Goal: Task Accomplishment & Management: Manage account settings

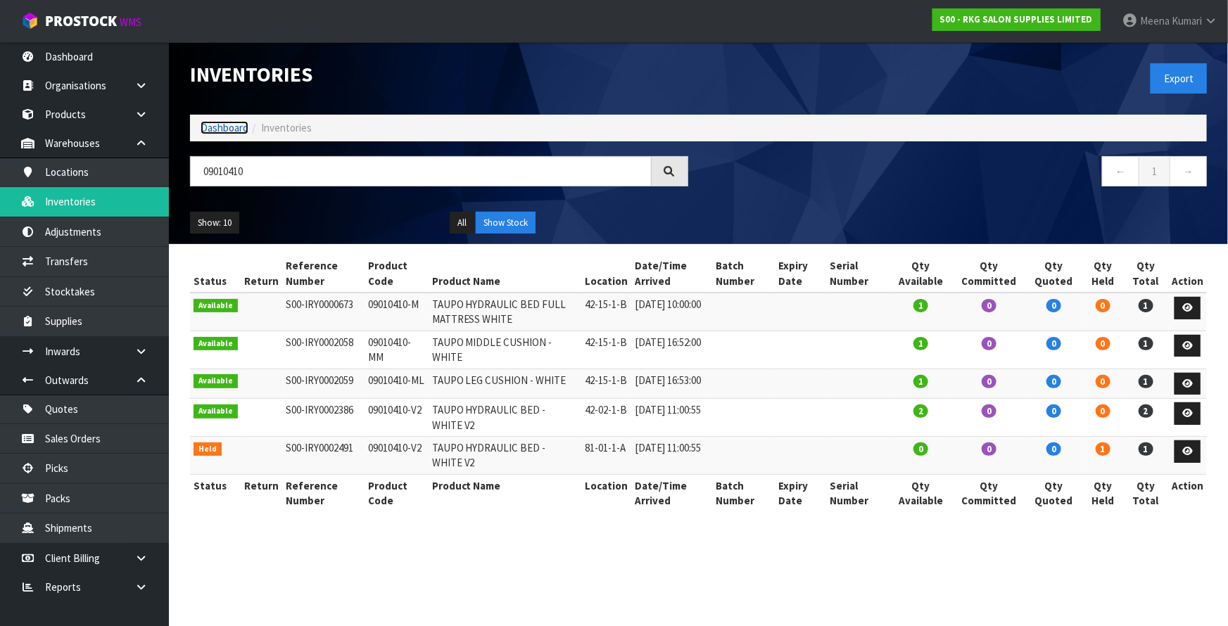
click at [217, 127] on link "Dashboard" at bounding box center [224, 127] width 48 height 13
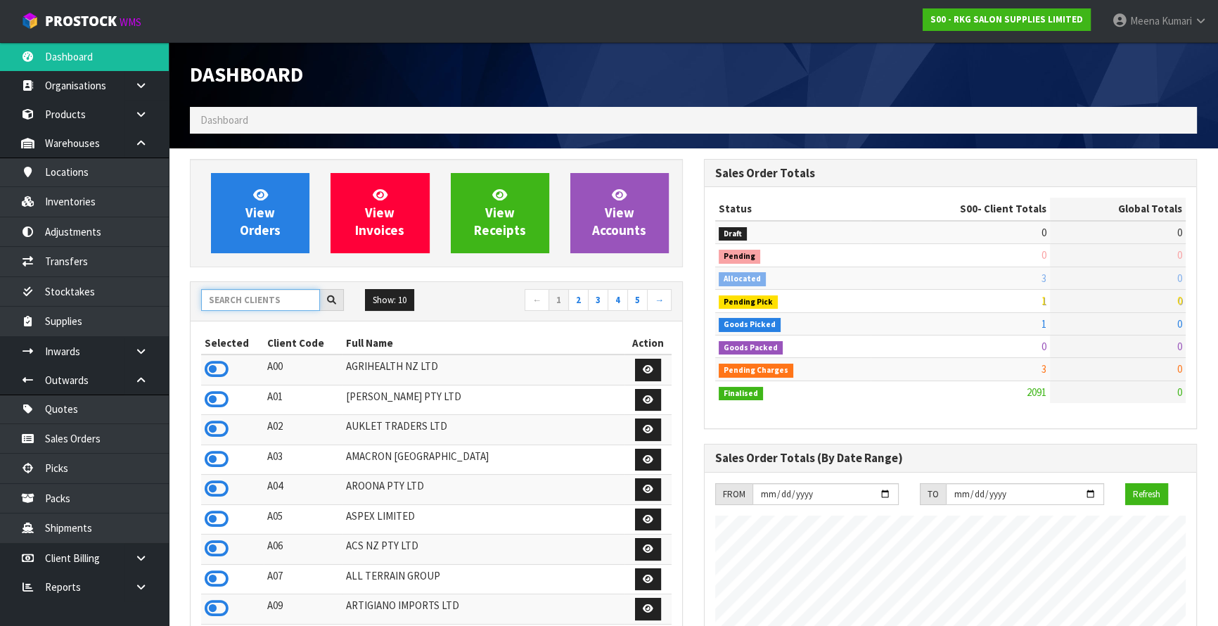
click at [236, 296] on input "text" at bounding box center [260, 300] width 119 height 22
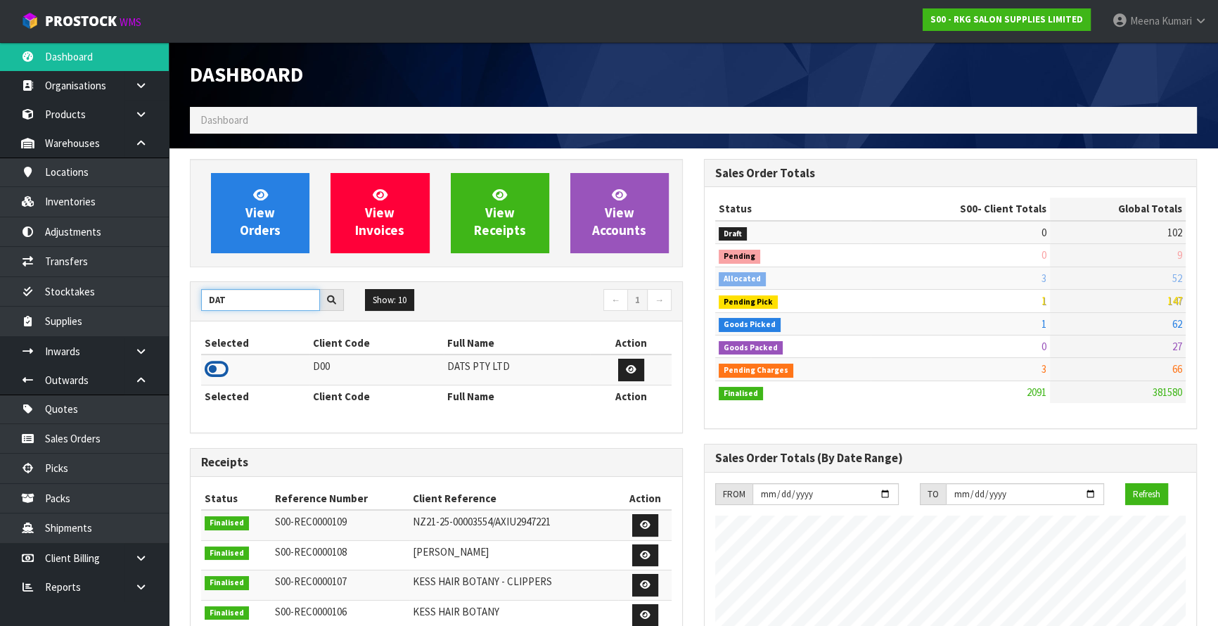
type input "DAT"
click at [218, 369] on icon at bounding box center [217, 369] width 24 height 21
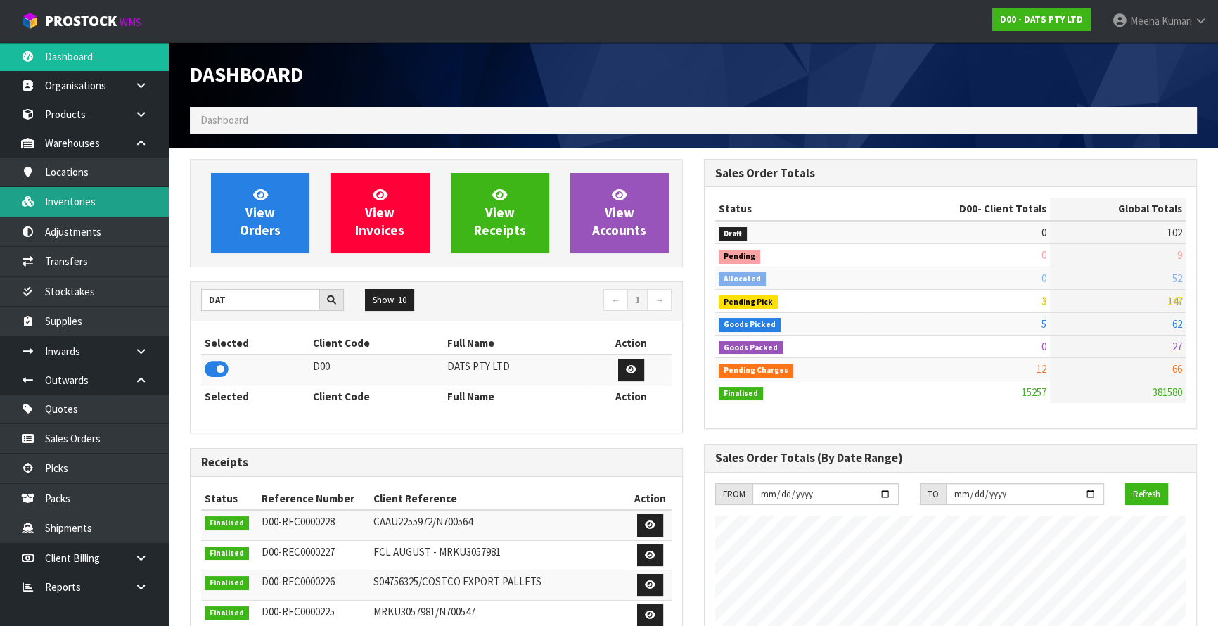
scroll to position [1078, 514]
click at [124, 217] on link "Adjustments" at bounding box center [84, 231] width 169 height 29
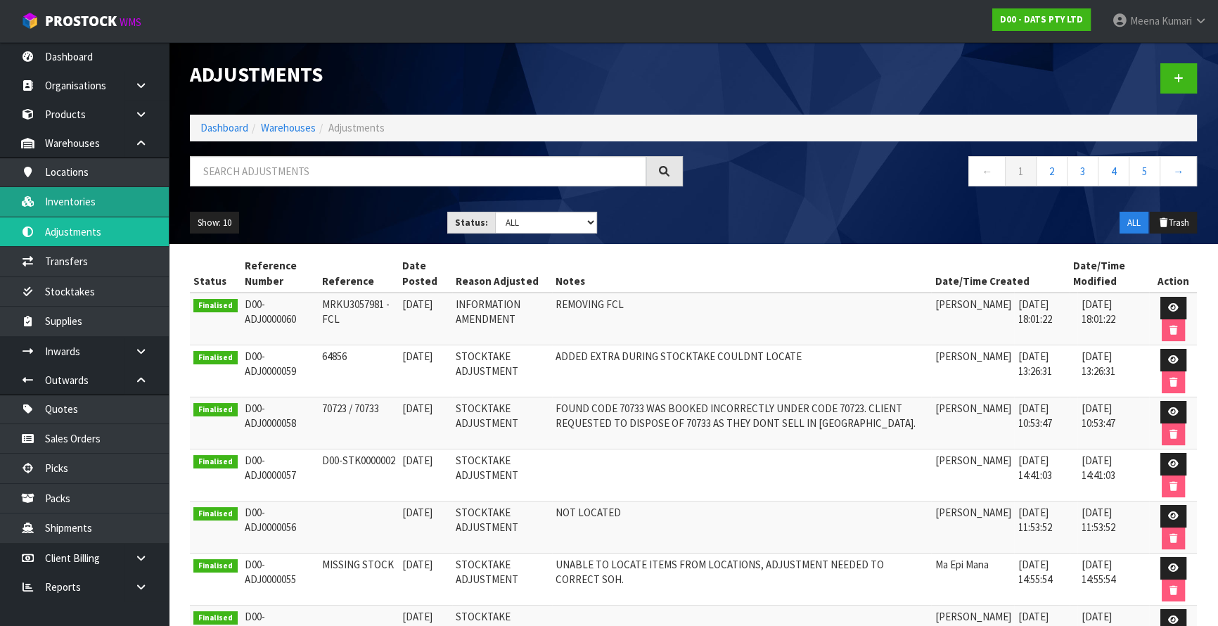
click at [111, 203] on link "Inventories" at bounding box center [84, 201] width 169 height 29
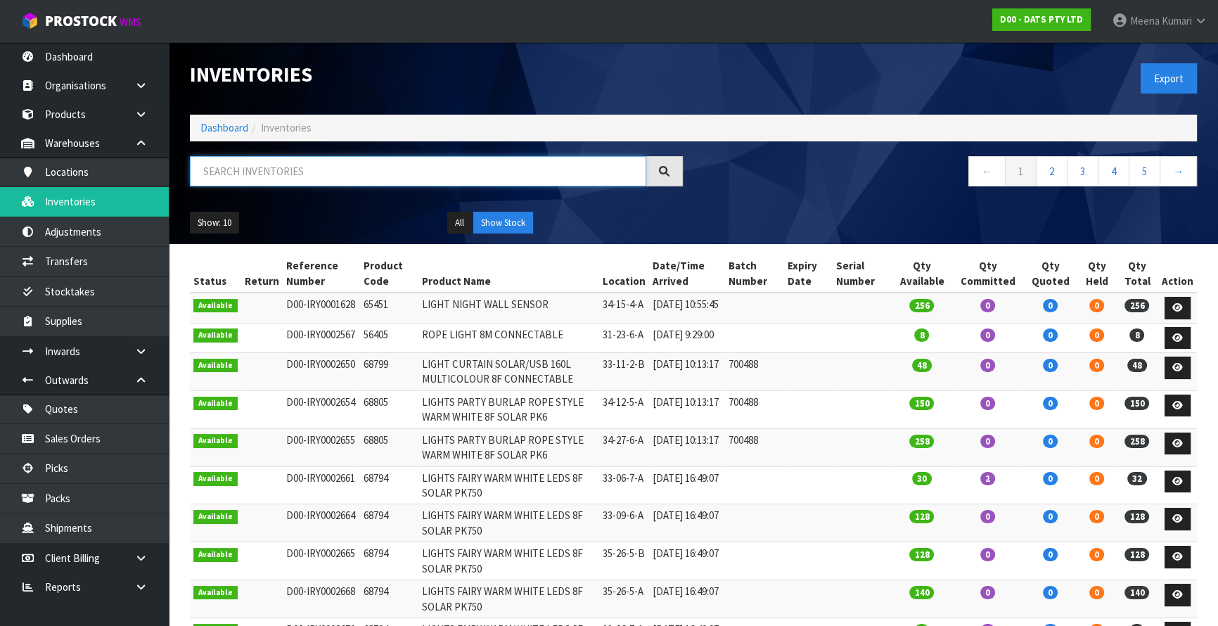
click at [257, 174] on input "text" at bounding box center [418, 171] width 457 height 30
paste input "68742"
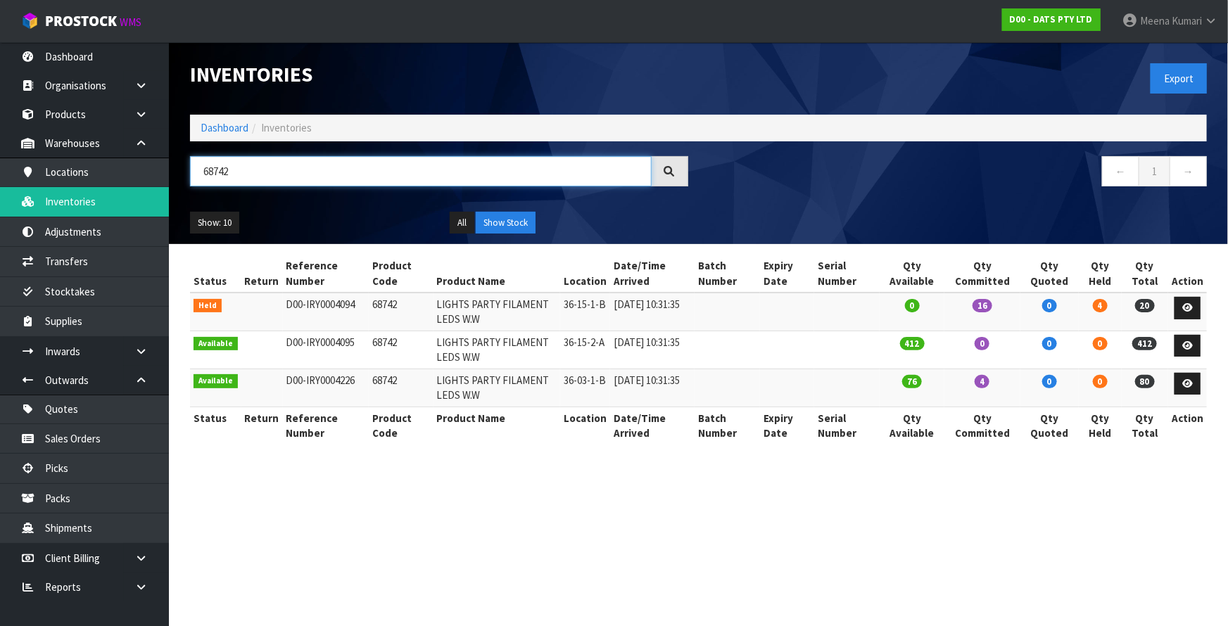
type input "68742"
click at [1196, 305] on link at bounding box center [1187, 308] width 26 height 23
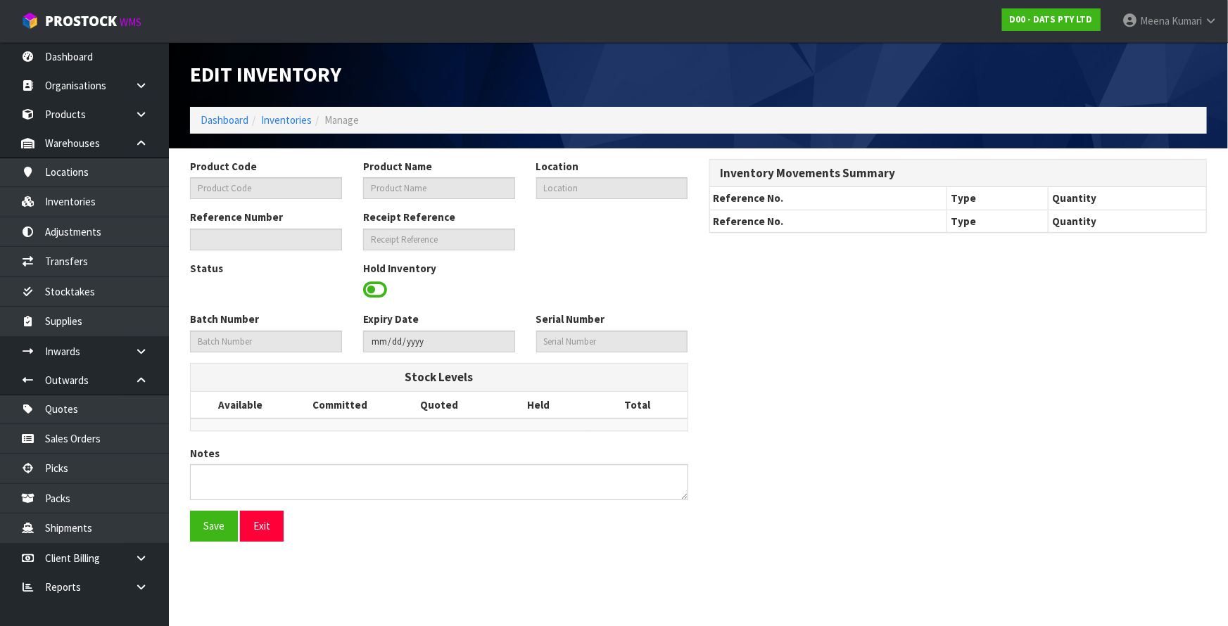
type input "68742"
type input "LIGHTS PARTY FILAMENT LEDS W.W"
type input "36-15-1-B"
type input "D00-IRY0004094"
type input "D00-REC0000223"
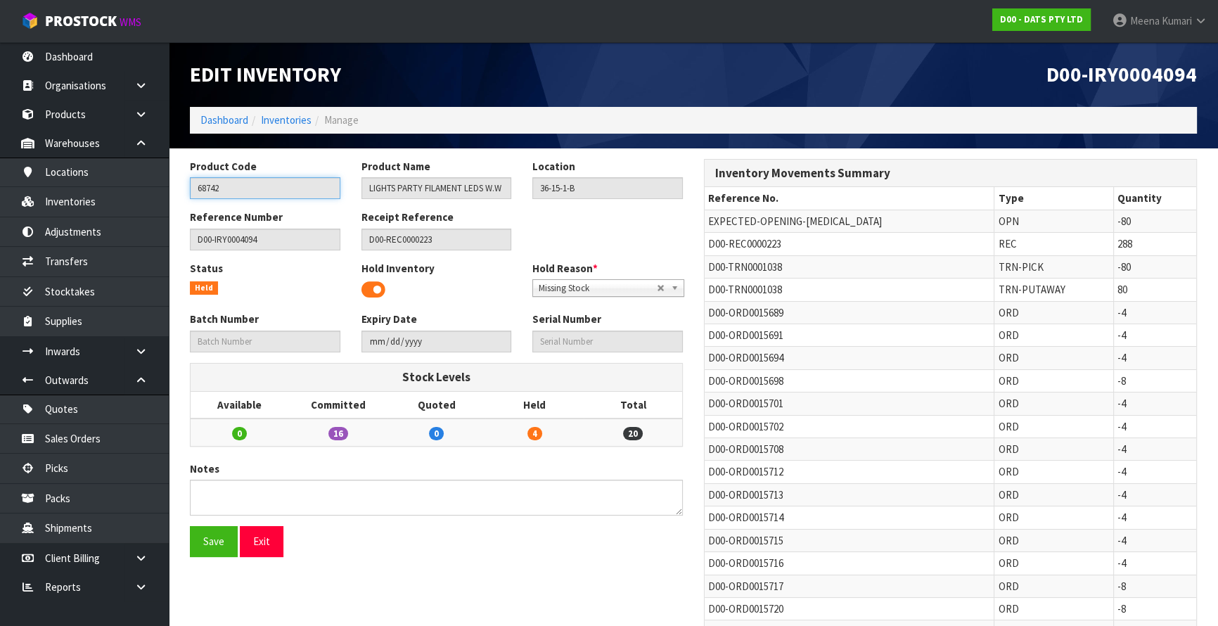
click at [296, 189] on input "68742" at bounding box center [265, 188] width 151 height 22
click at [293, 118] on link "Inventories" at bounding box center [286, 119] width 51 height 13
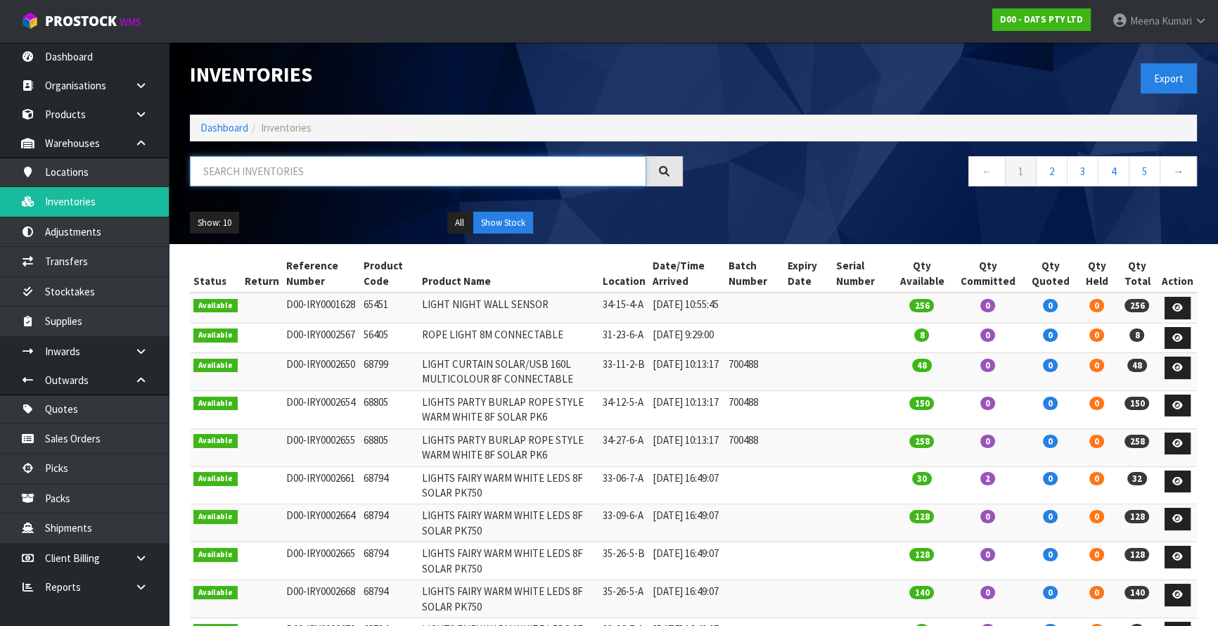
click at [298, 168] on input "text" at bounding box center [418, 171] width 457 height 30
paste input "68742"
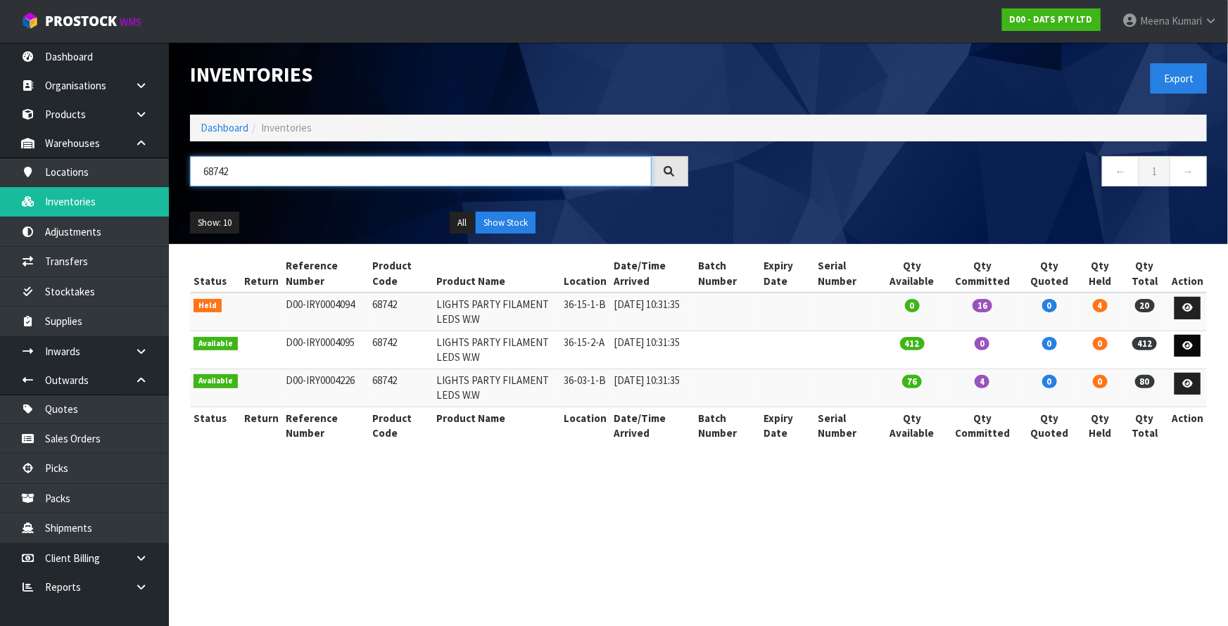
type input "68742"
click at [1190, 351] on link at bounding box center [1187, 346] width 26 height 23
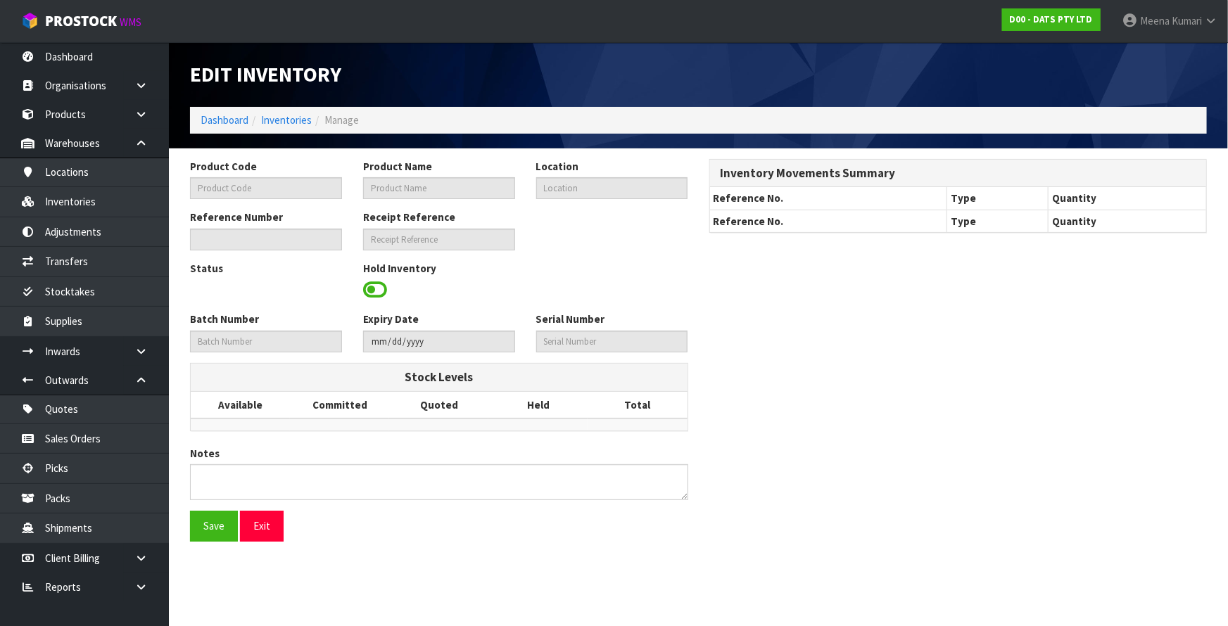
type input "68742"
type input "LIGHTS PARTY FILAMENT LEDS W.W"
type input "36-15-2-A"
type input "D00-IRY0004095"
type input "D00-REC0000223"
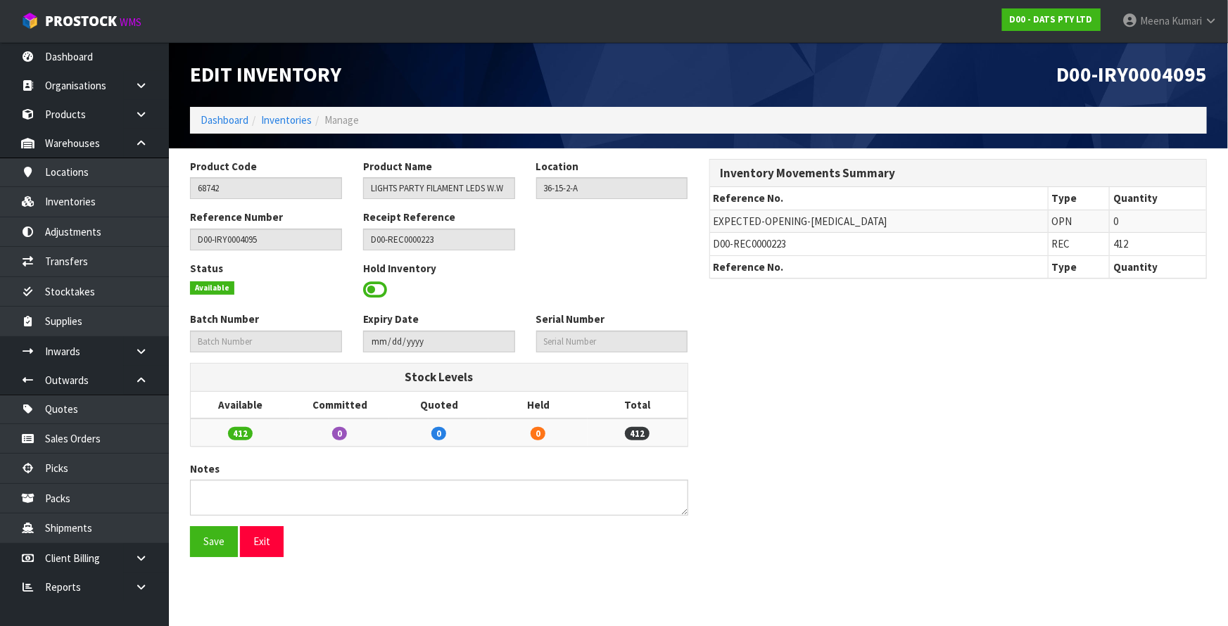
click at [717, 251] on td "D00-REC0000223" at bounding box center [879, 244] width 338 height 23
copy tr "D00-REC0000223"
click at [133, 359] on link at bounding box center [146, 351] width 45 height 29
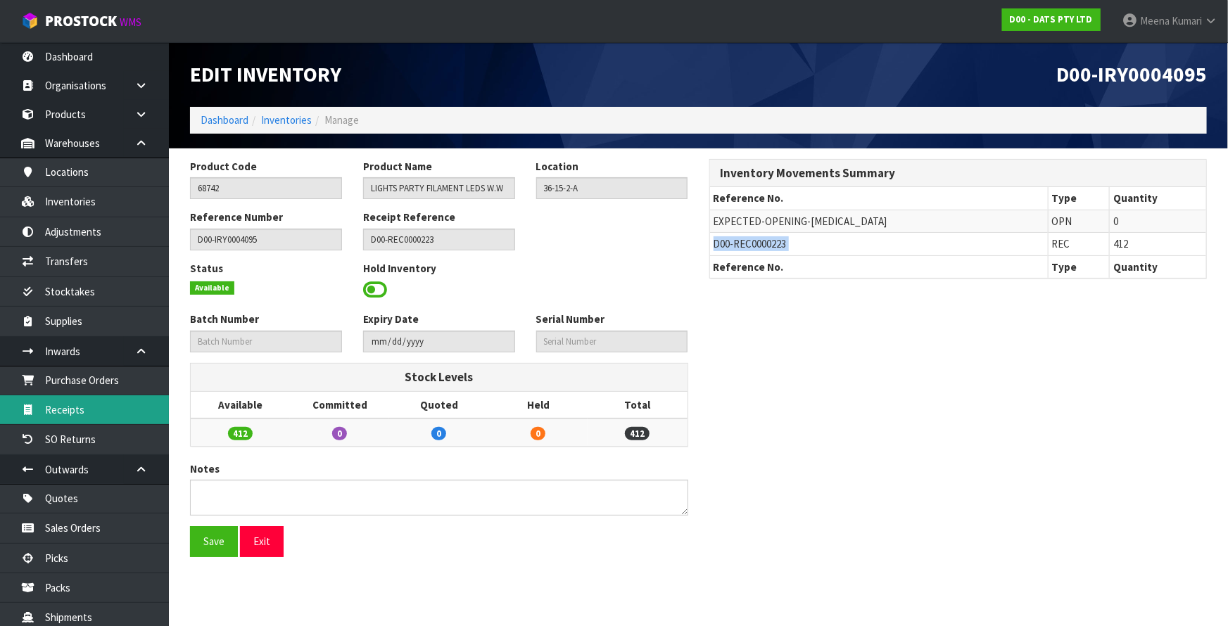
click at [120, 409] on link "Receipts" at bounding box center [84, 409] width 169 height 29
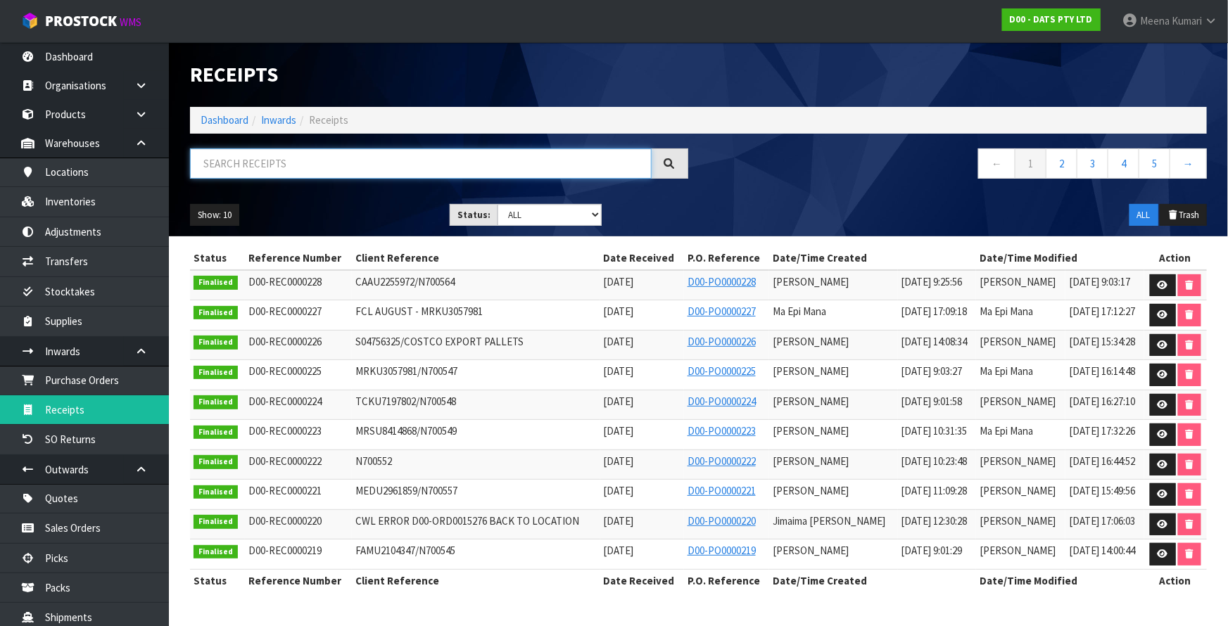
click at [287, 165] on input "text" at bounding box center [420, 163] width 461 height 30
paste input "D00-REC0000223"
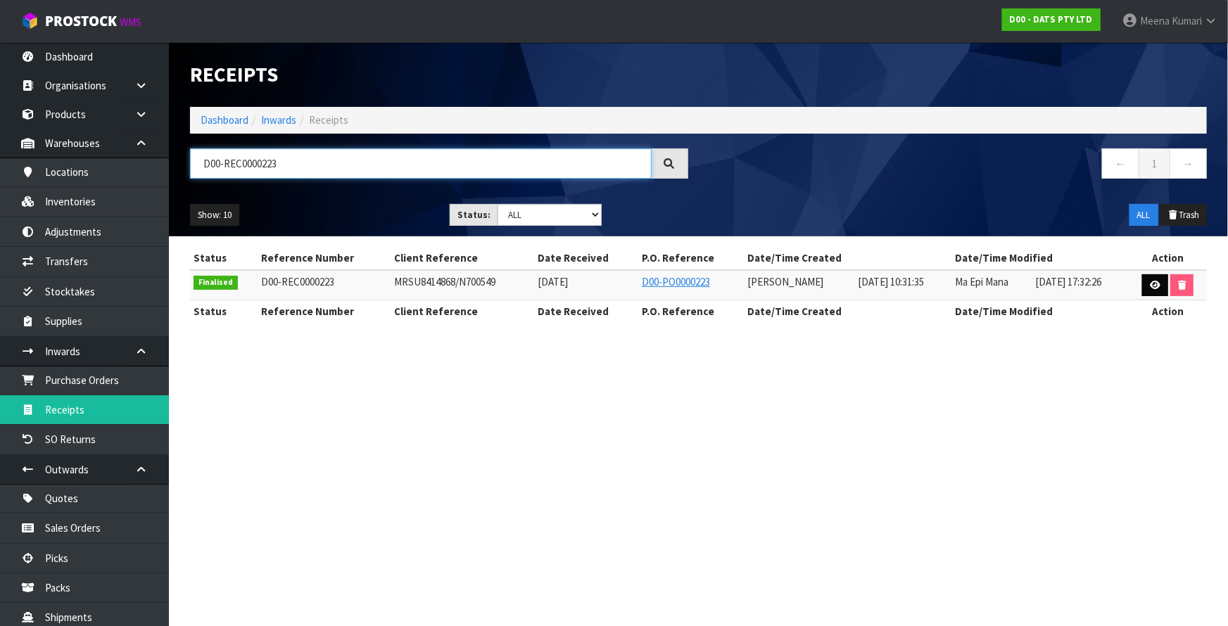
type input "D00-REC0000223"
click at [1150, 286] on link at bounding box center [1155, 285] width 26 height 23
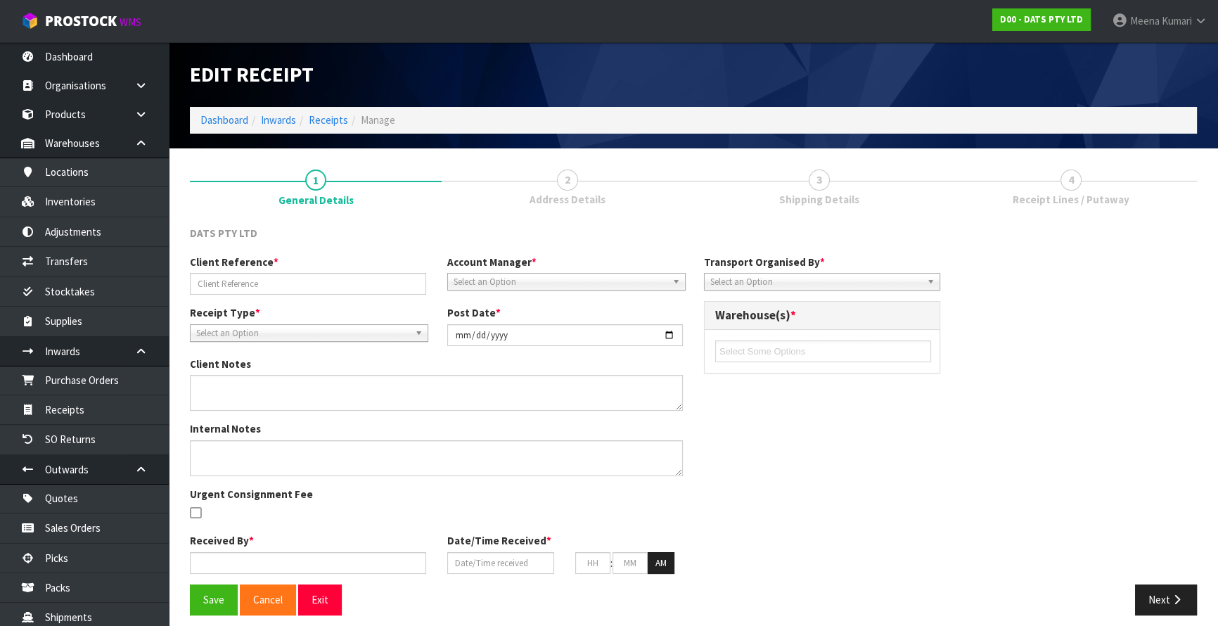
type input "MRSU8414868/N700549"
type input "2025-07-25"
type input "Prabhneet Kaur"
type input "23/07/2025"
type input "10"
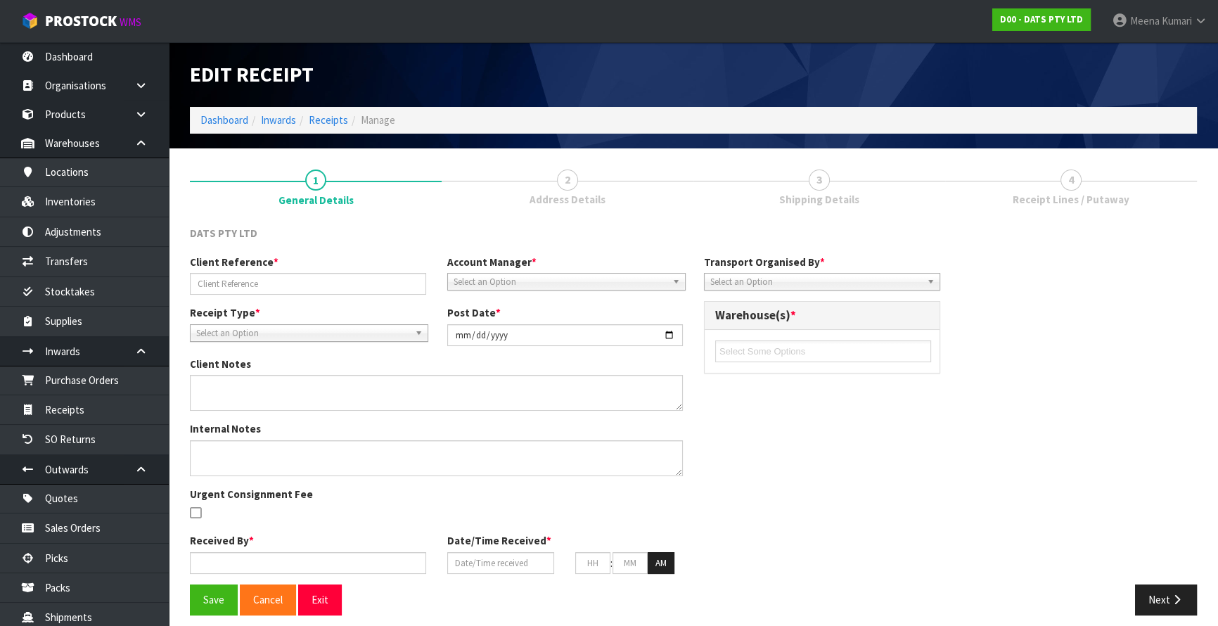
type input "31"
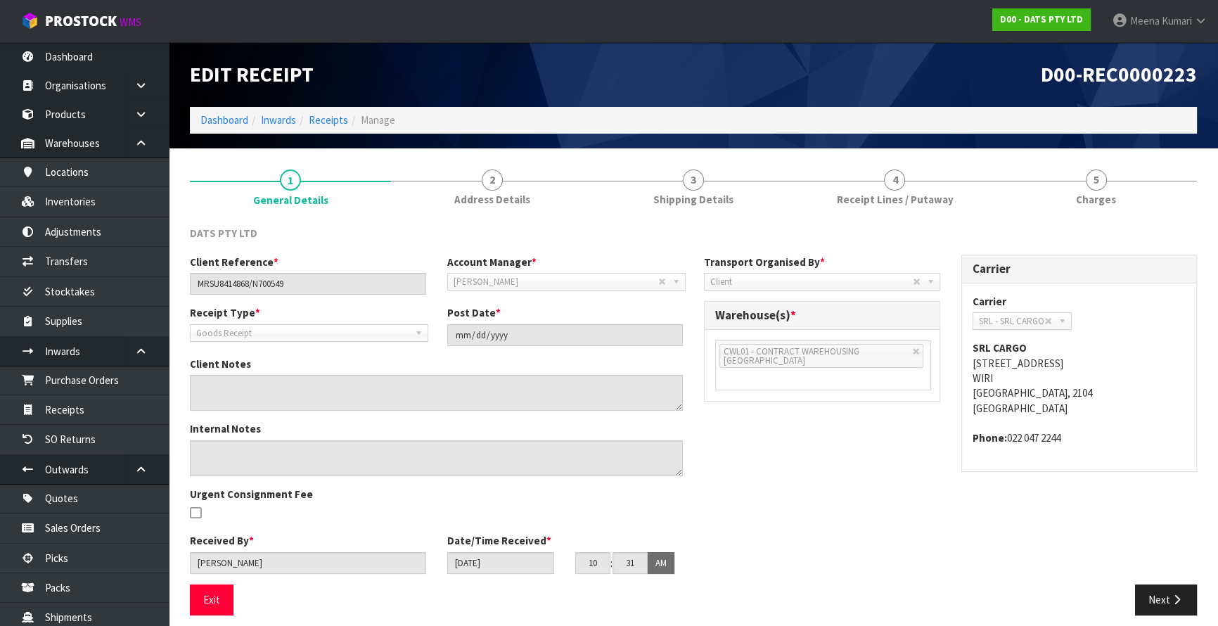
click at [898, 217] on div "DATS PTY LTD Client Reference * MRSU8414868/N700549 Account Manager * Zubair Mo…" at bounding box center [693, 420] width 1007 height 411
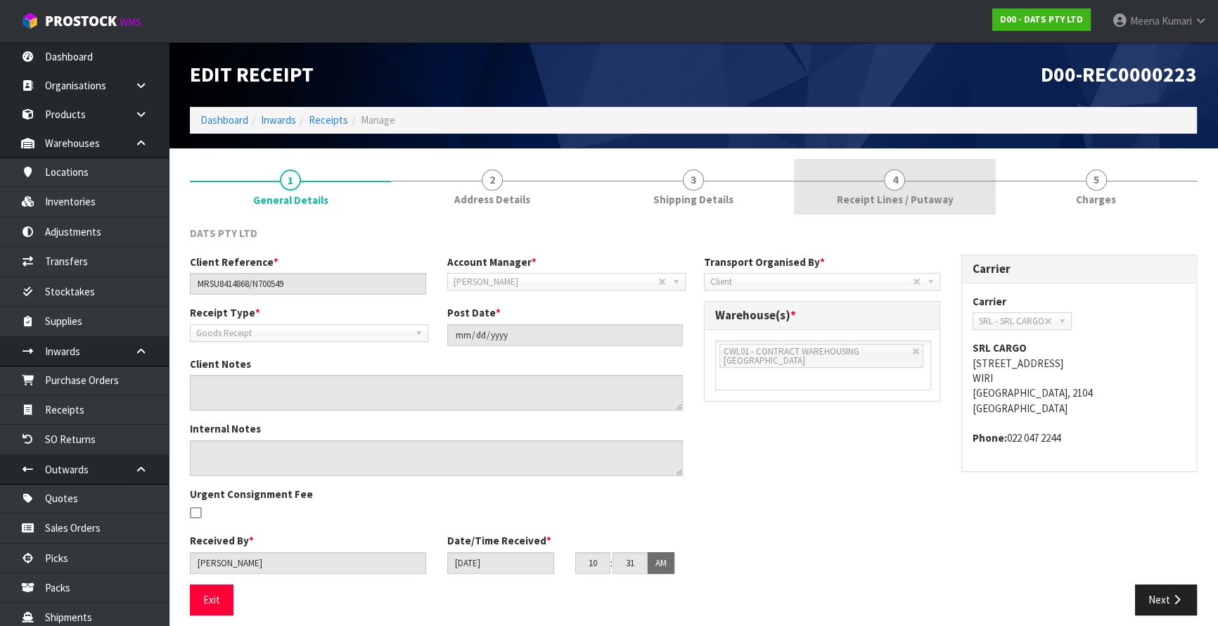
click at [892, 181] on span "4" at bounding box center [894, 180] width 21 height 21
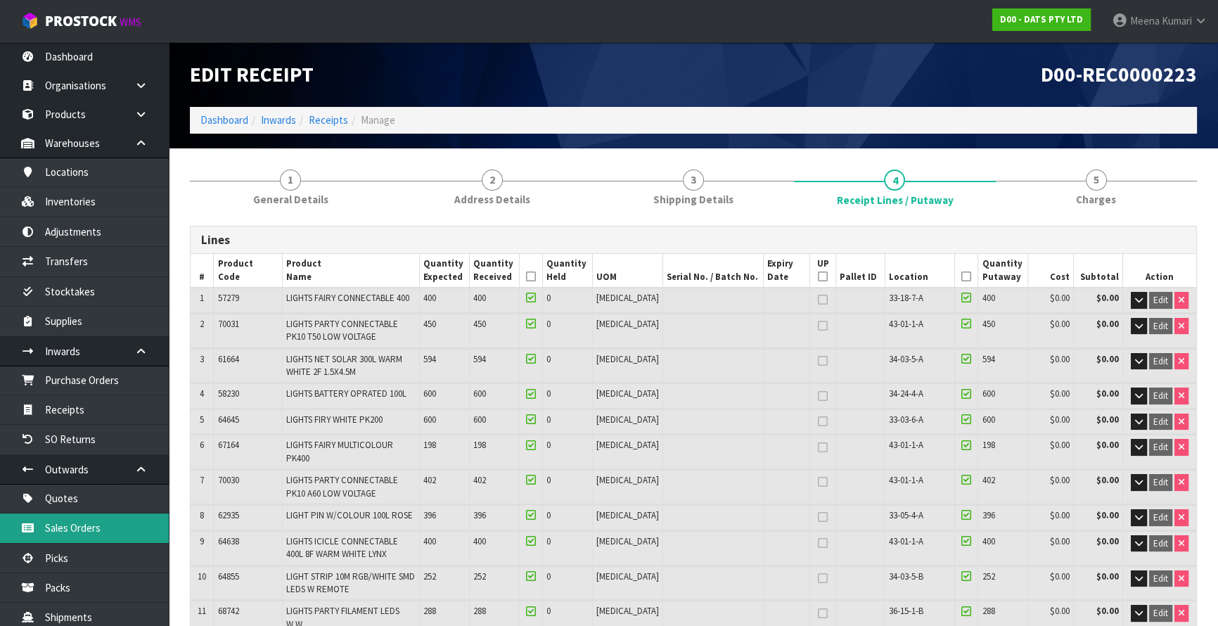
click at [65, 535] on link "Sales Orders" at bounding box center [84, 528] width 169 height 29
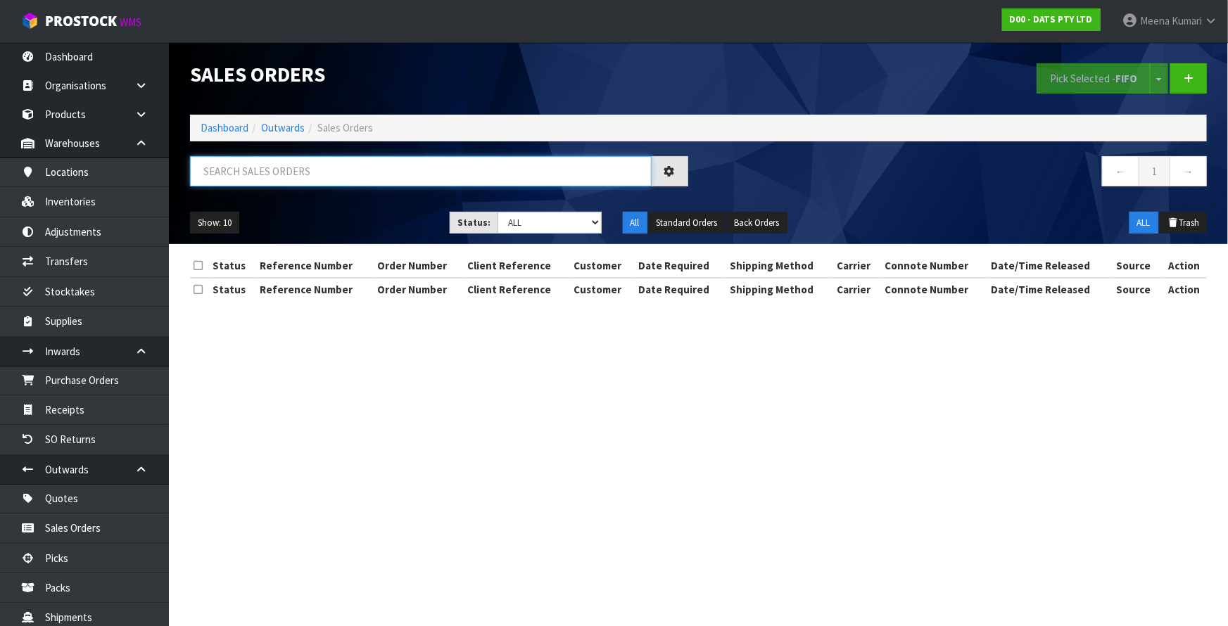
click at [267, 172] on input "text" at bounding box center [420, 171] width 461 height 30
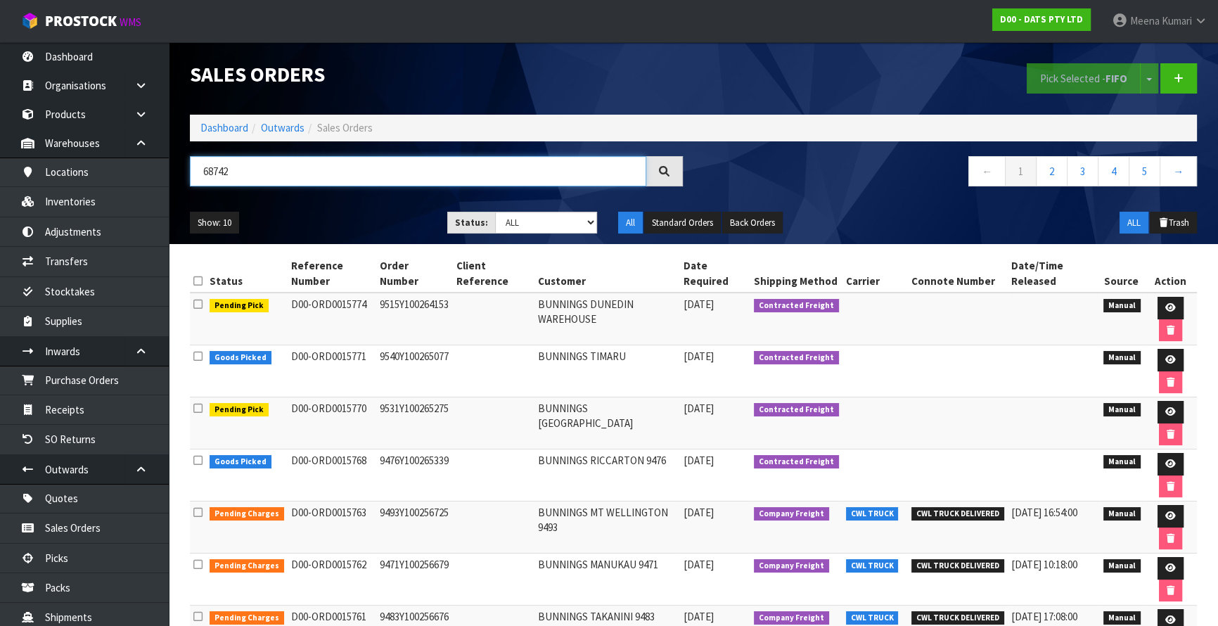
type input "68742"
click at [326, 307] on td "D00-ORD0015774" at bounding box center [332, 319] width 89 height 53
copy tr "D00-ORD0015774"
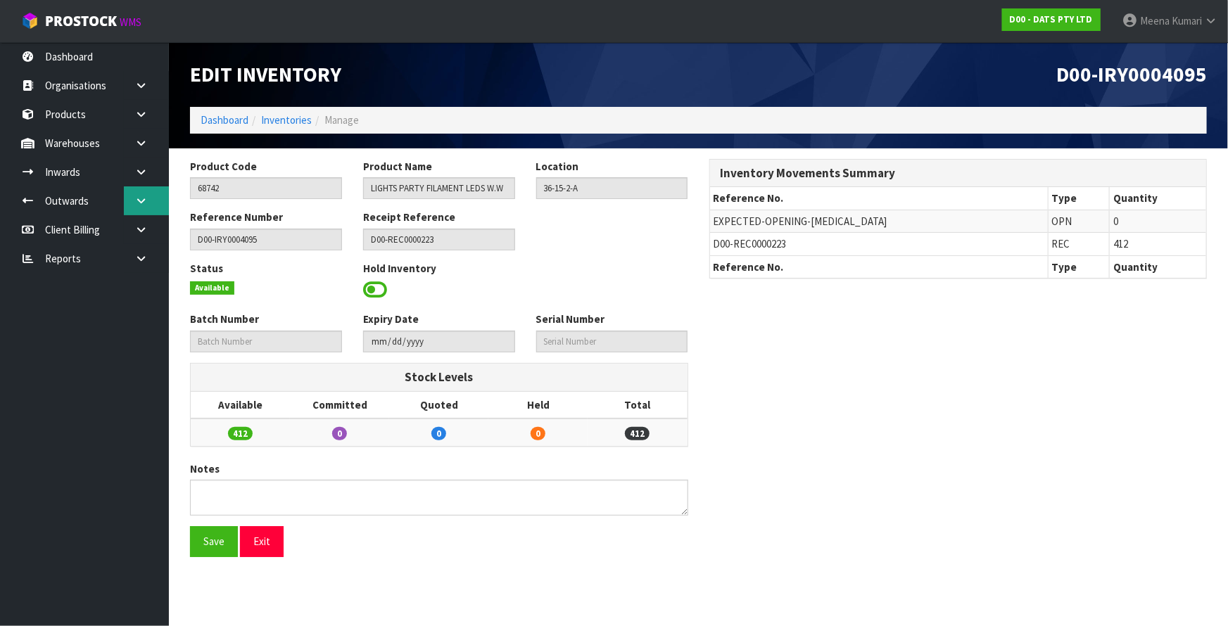
click at [134, 210] on link at bounding box center [146, 200] width 45 height 29
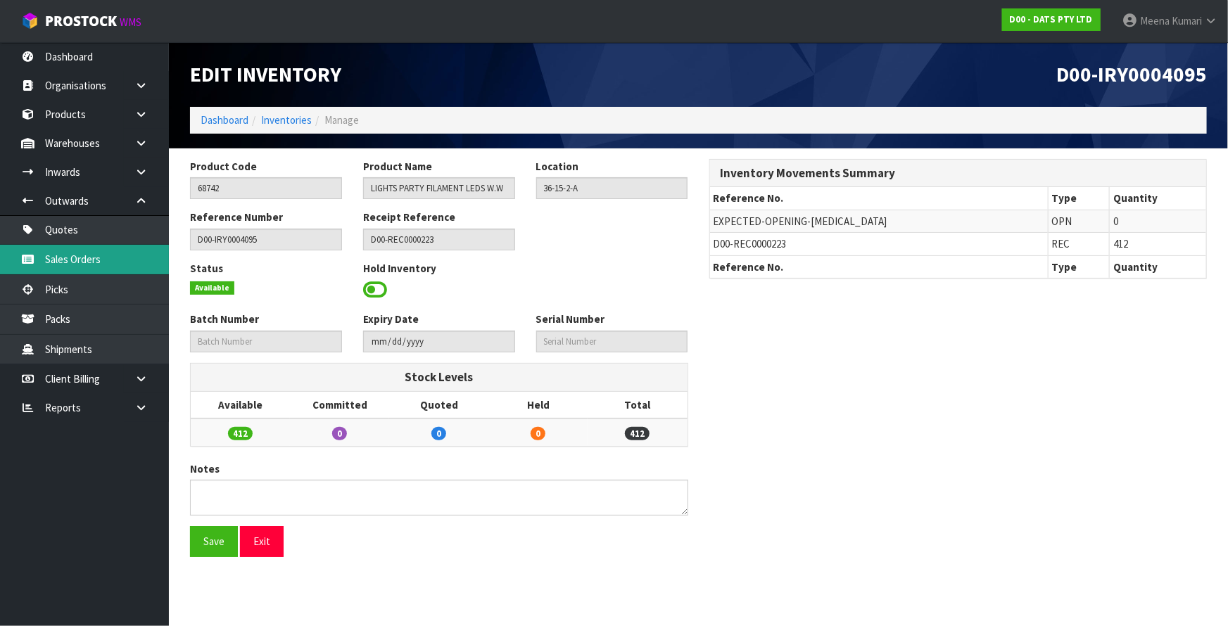
click at [134, 270] on link "Sales Orders" at bounding box center [84, 259] width 169 height 29
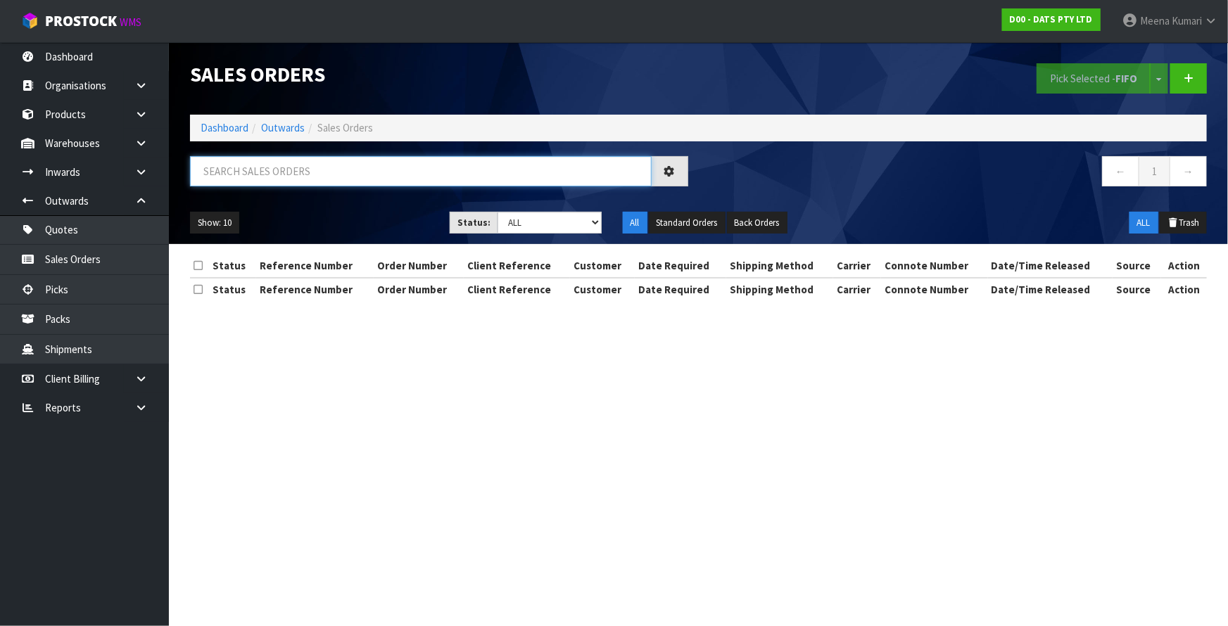
click at [281, 158] on input "text" at bounding box center [420, 171] width 461 height 30
paste input "D00-ORD0015774"
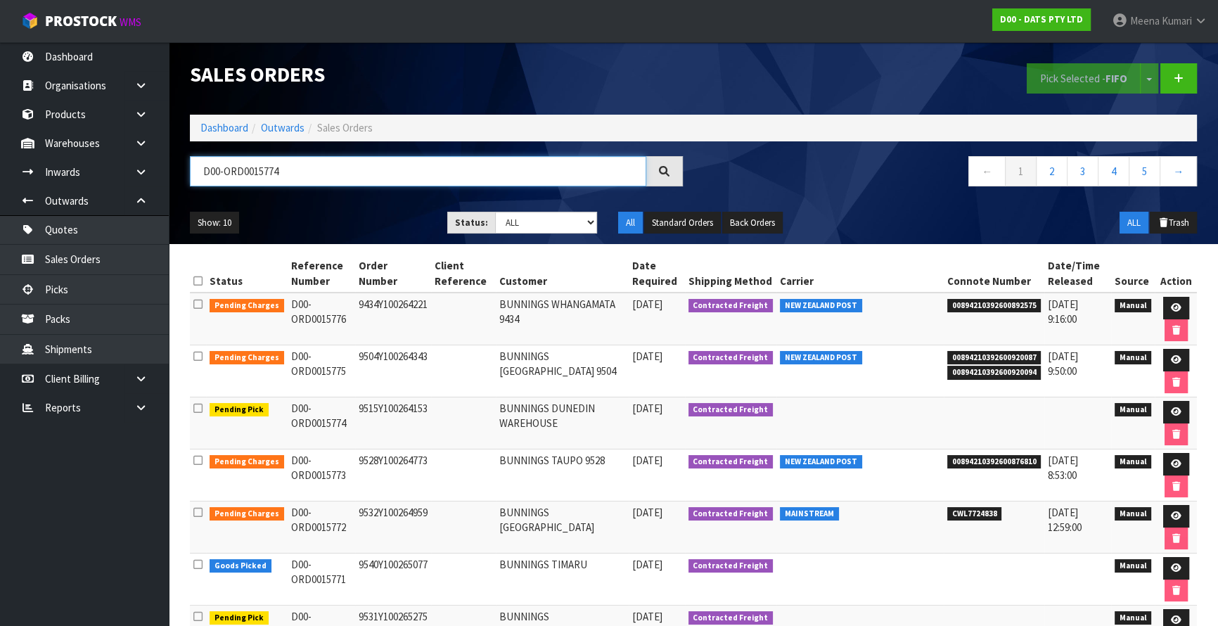
type input "D00-ORD0015774"
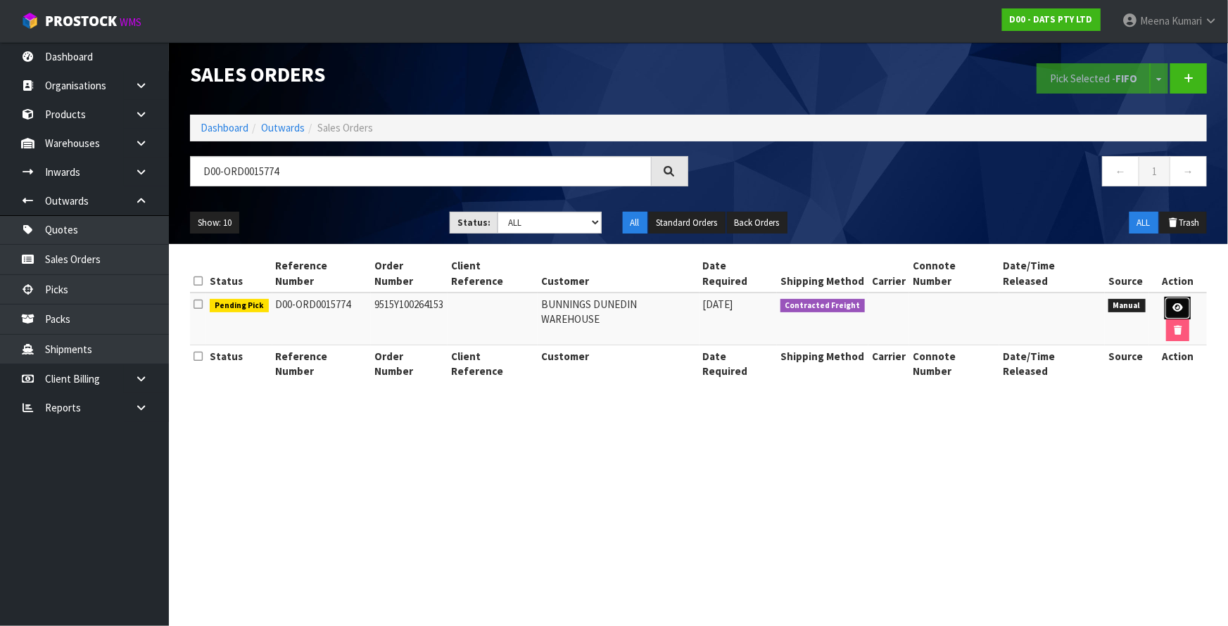
click at [1168, 298] on link at bounding box center [1177, 308] width 26 height 23
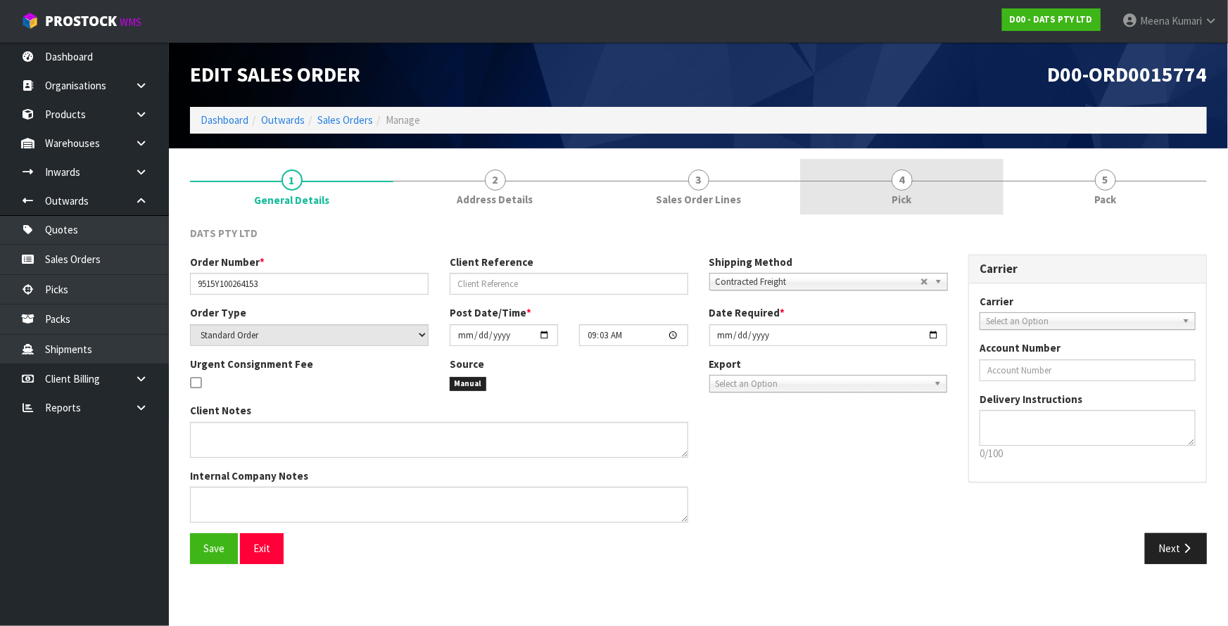
click at [945, 192] on link "4 Pick" at bounding box center [901, 187] width 203 height 56
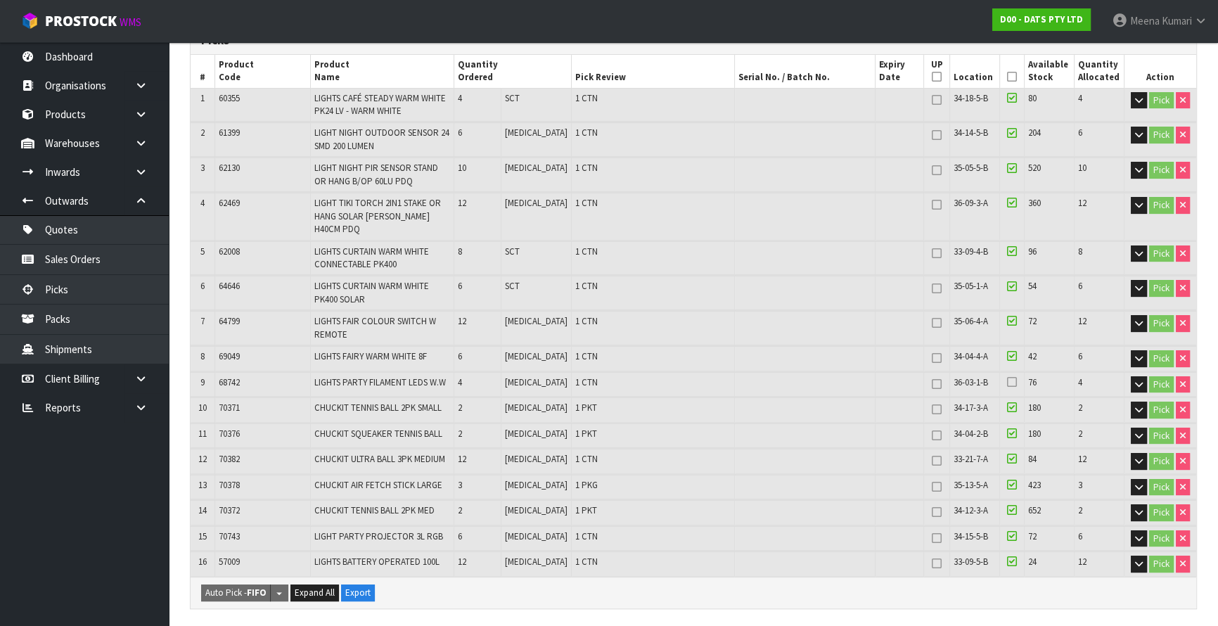
scroll to position [255, 0]
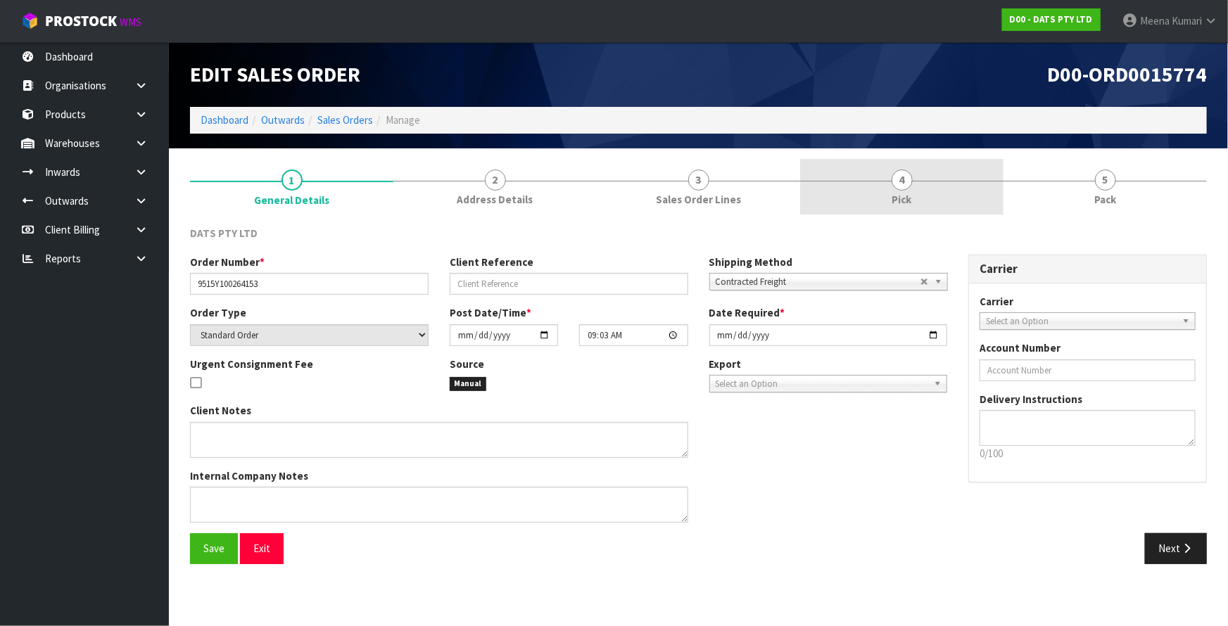
click at [907, 176] on span "4" at bounding box center [901, 180] width 21 height 21
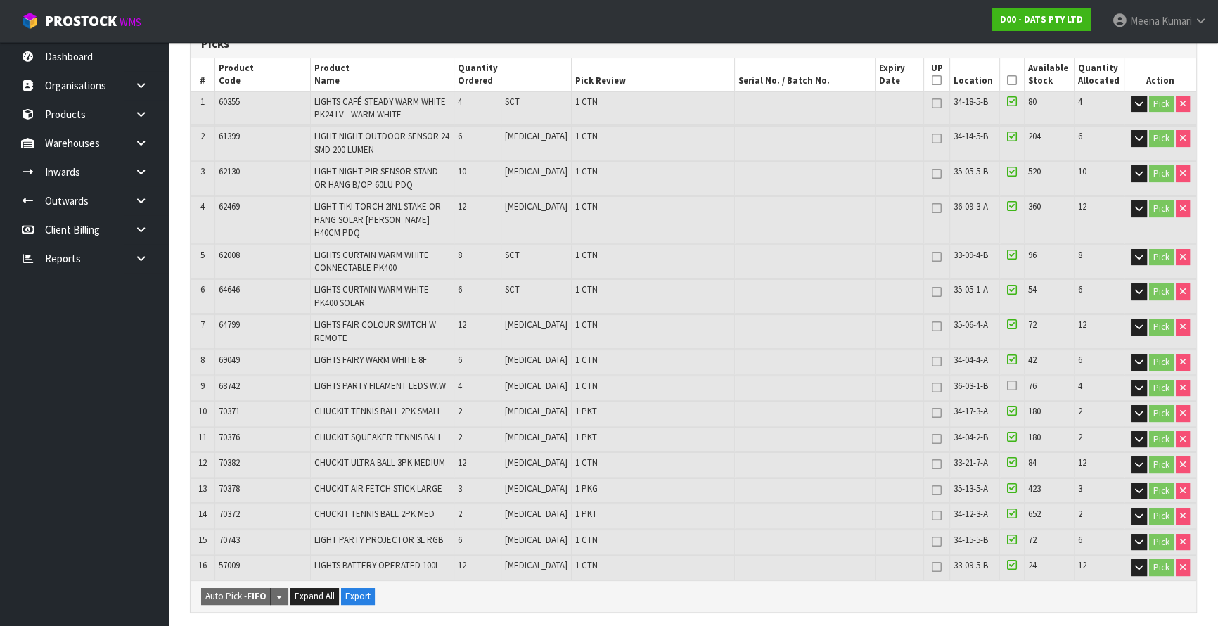
scroll to position [255, 0]
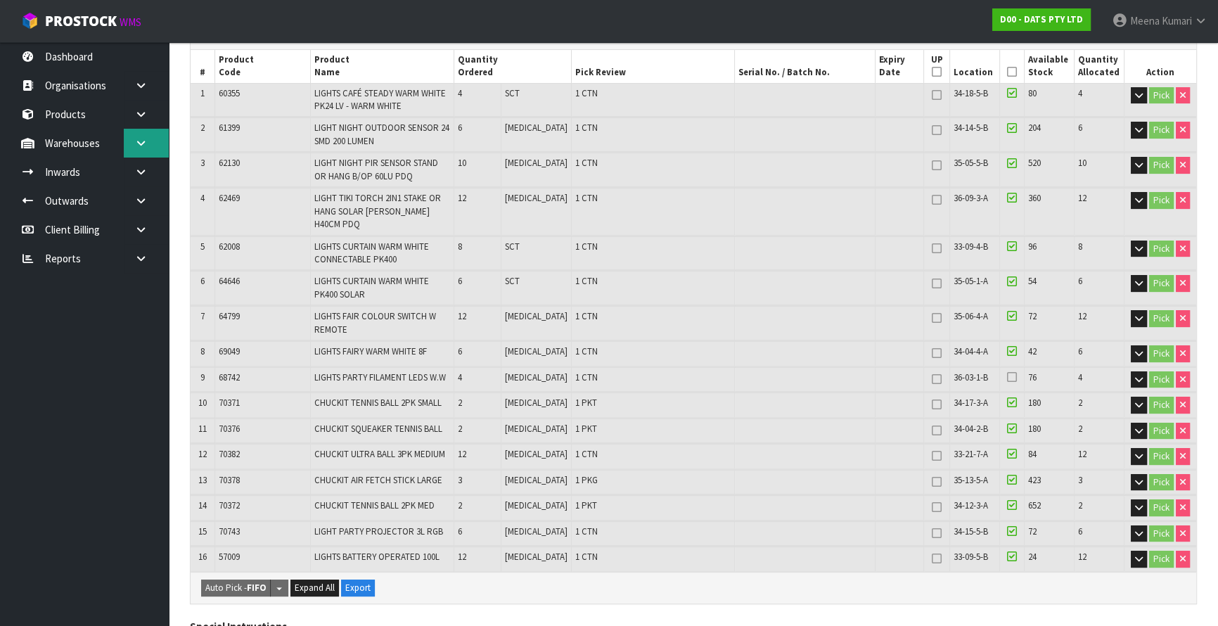
click at [141, 142] on icon at bounding box center [140, 143] width 13 height 11
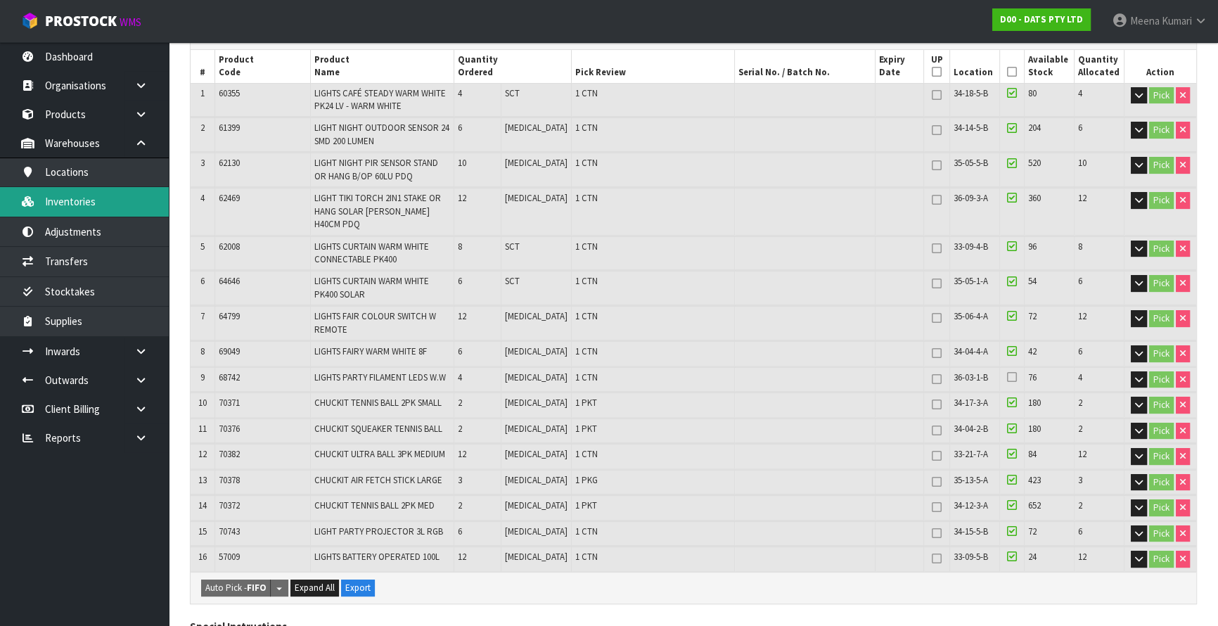
click at [127, 191] on link "Inventories" at bounding box center [84, 201] width 169 height 29
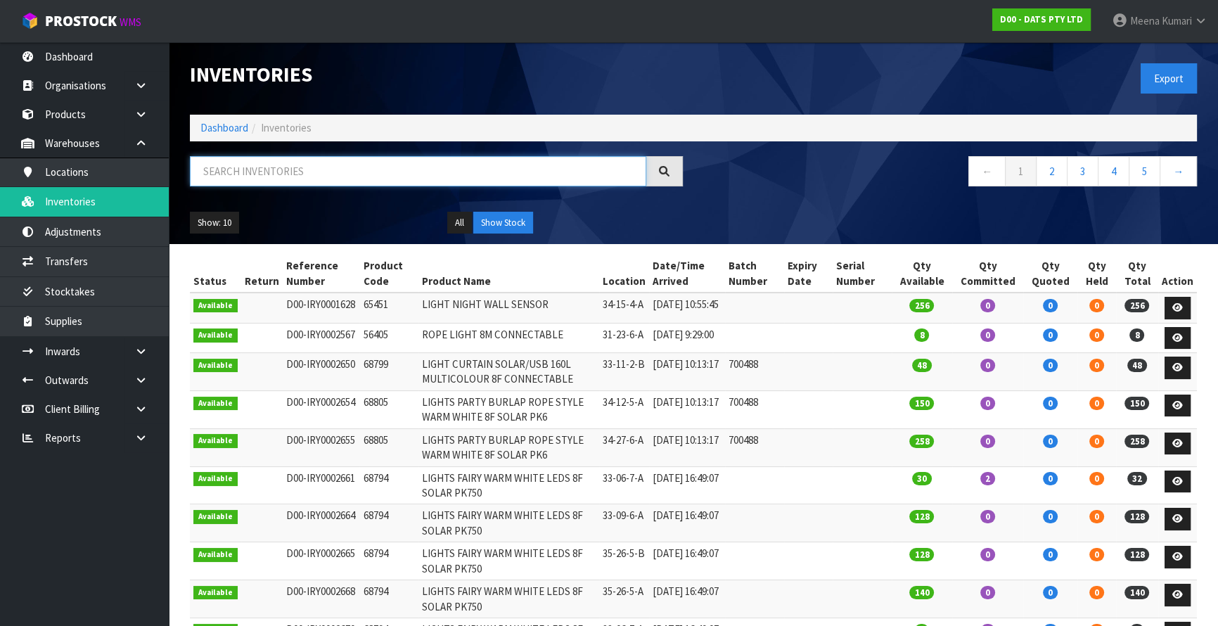
click at [430, 159] on input "text" at bounding box center [418, 171] width 457 height 30
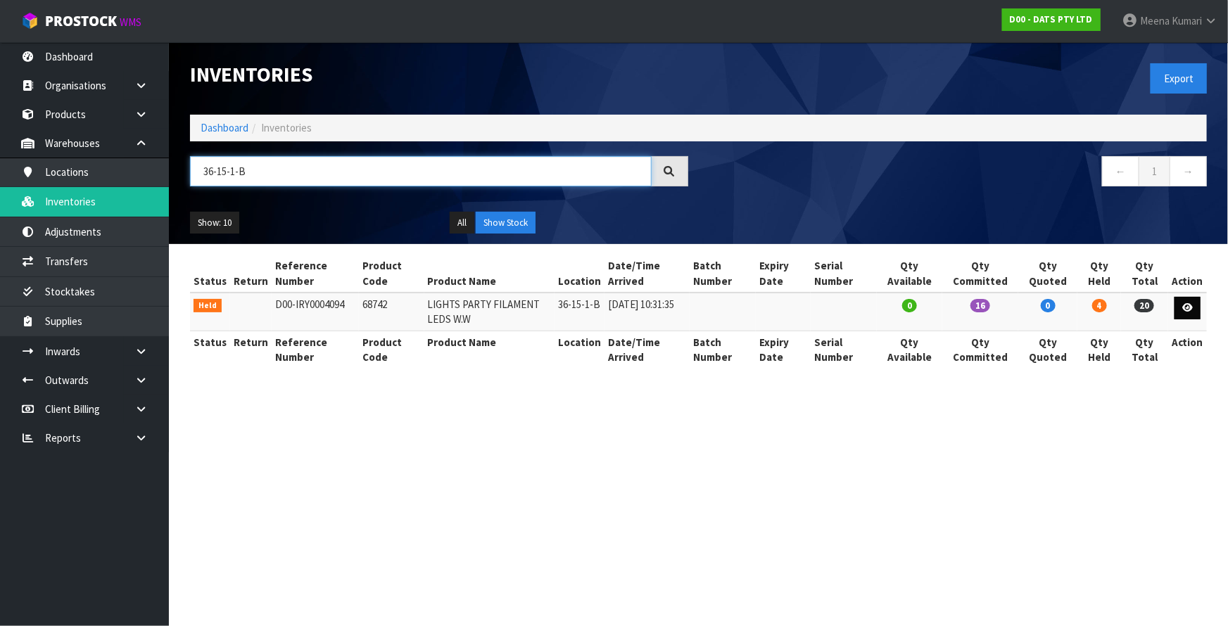
type input "36-15-1-B"
click at [1185, 309] on icon at bounding box center [1187, 307] width 11 height 9
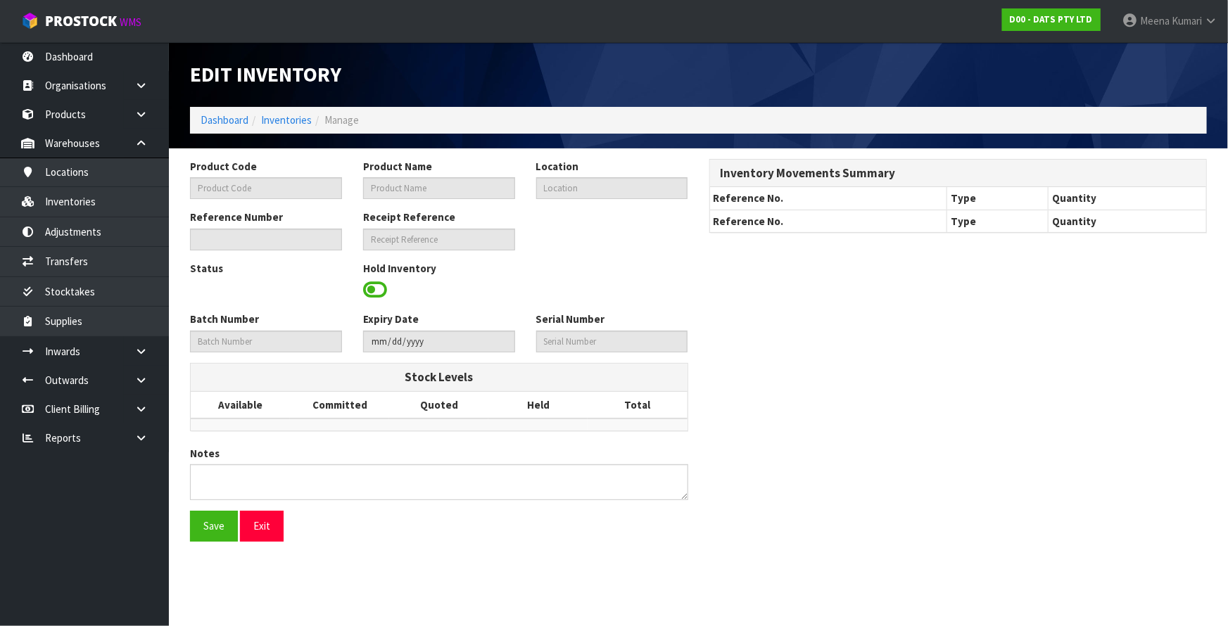
type input "68742"
type input "LIGHTS PARTY FILAMENT LEDS W.W"
type input "36-15-1-B"
type input "D00-IRY0004094"
type input "D00-REC0000223"
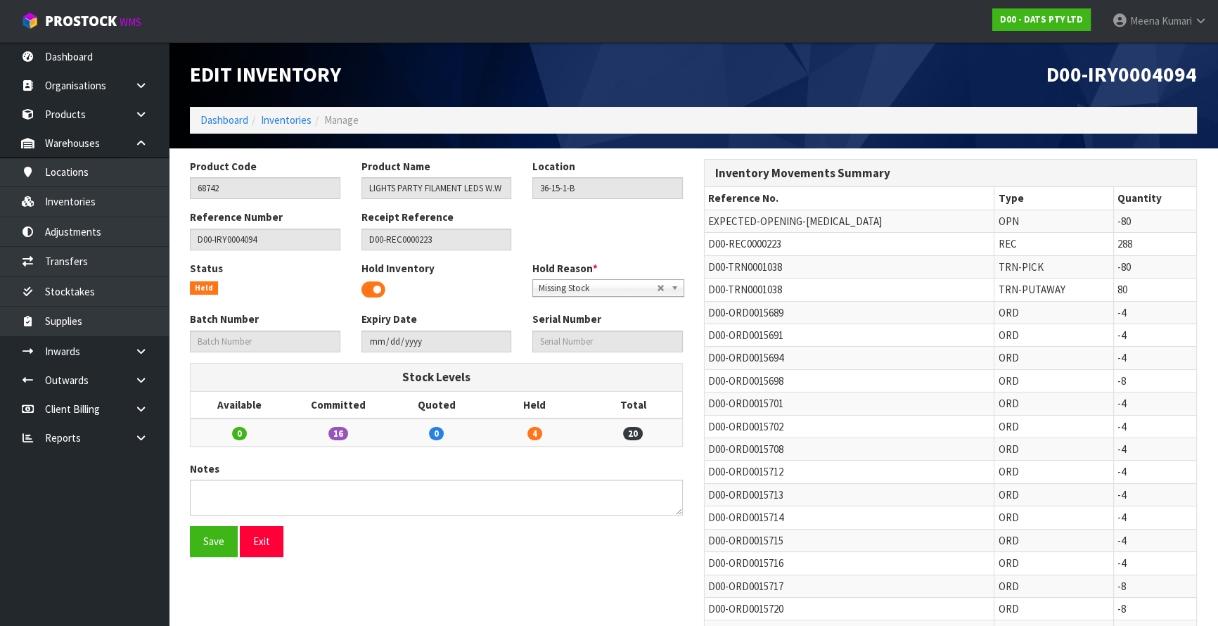
click at [729, 269] on span "D00-TRN0001038" at bounding box center [745, 266] width 74 height 13
copy tr "D00-TRN0001038"
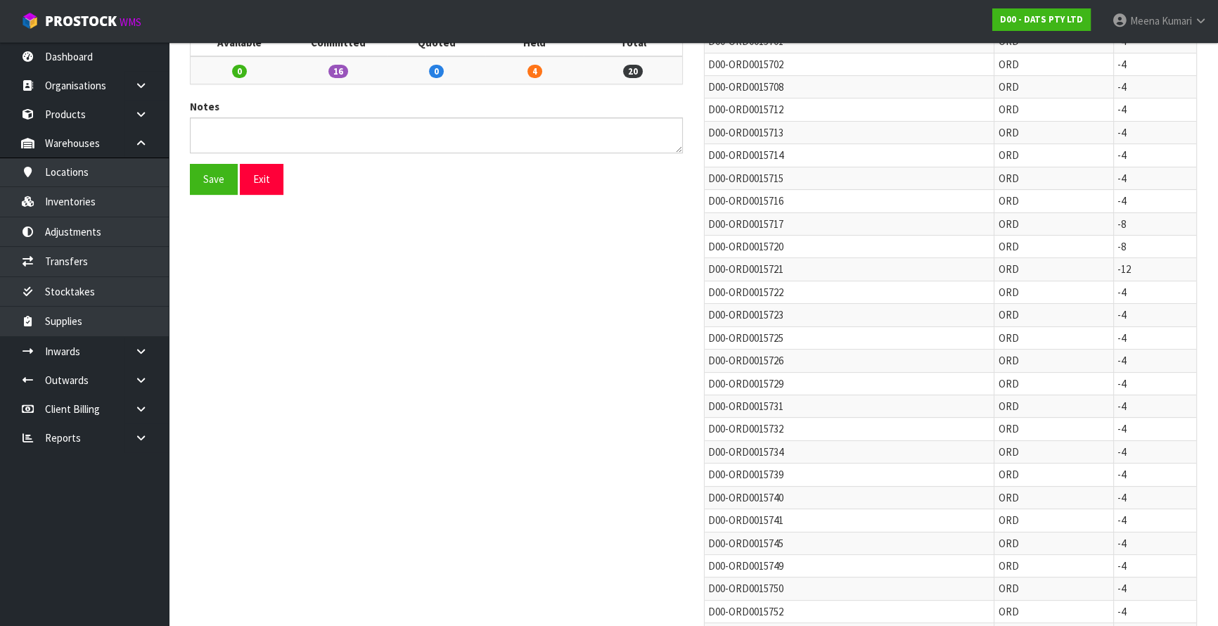
scroll to position [336, 0]
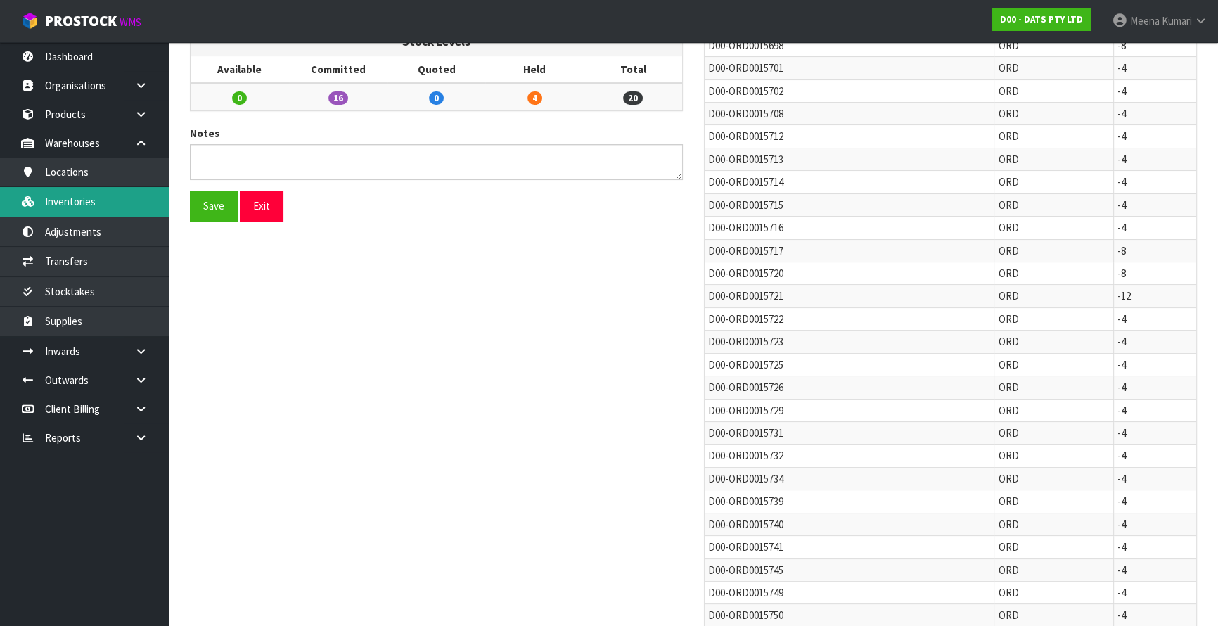
click at [143, 204] on link "Inventories" at bounding box center [84, 201] width 169 height 29
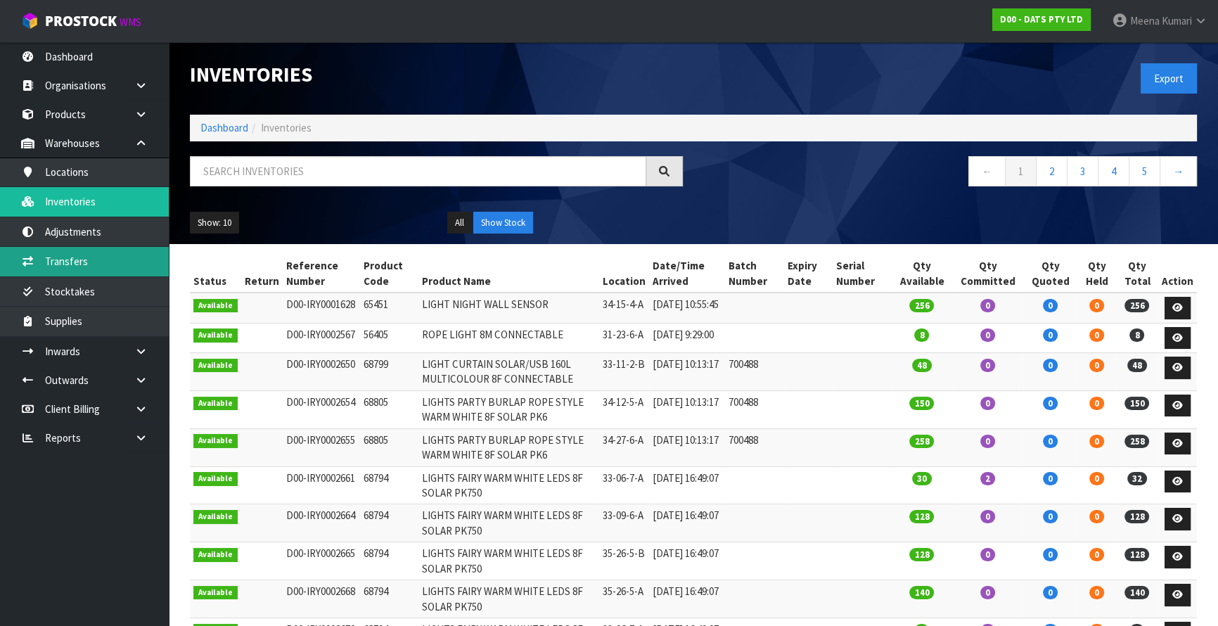
click at [96, 257] on link "Transfers" at bounding box center [84, 261] width 169 height 29
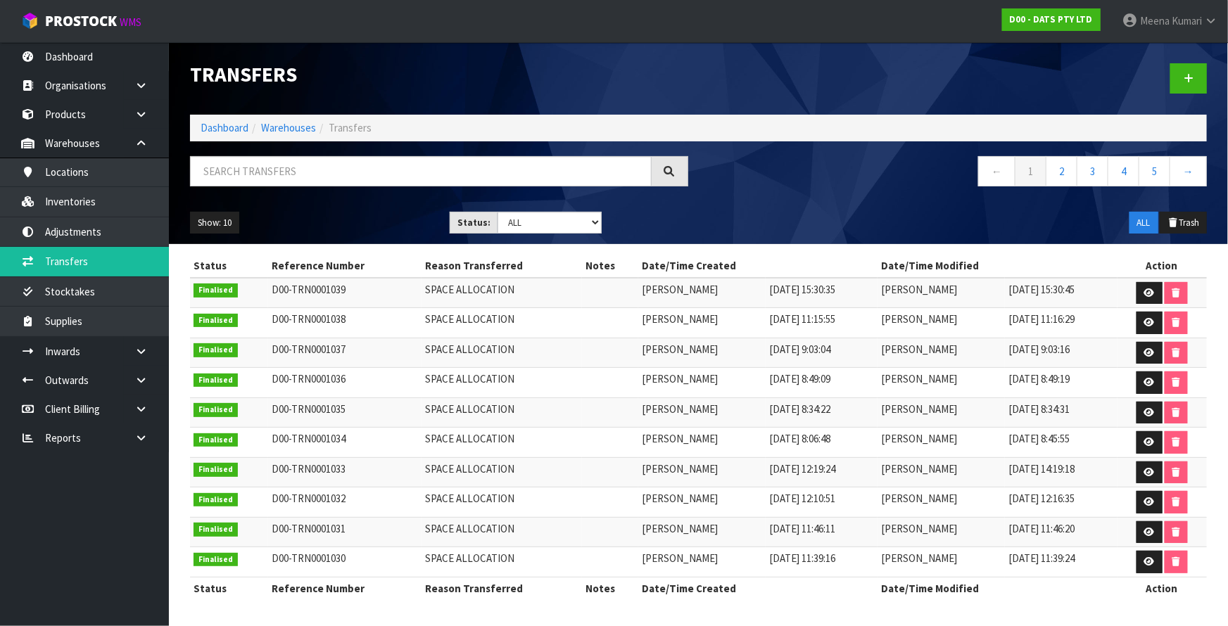
click at [223, 189] on div at bounding box center [438, 176] width 519 height 41
click at [231, 173] on input "text" at bounding box center [420, 171] width 461 height 30
paste input "D00-TRN0001038"
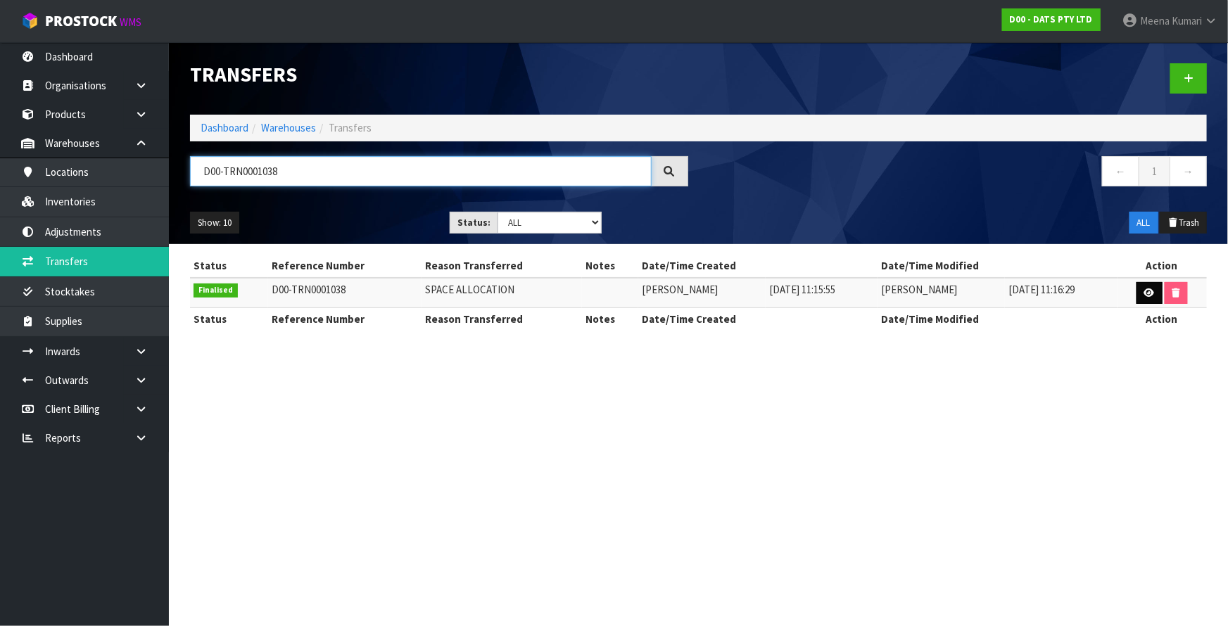
type input "D00-TRN0001038"
click at [1146, 295] on icon at bounding box center [1149, 292] width 11 height 9
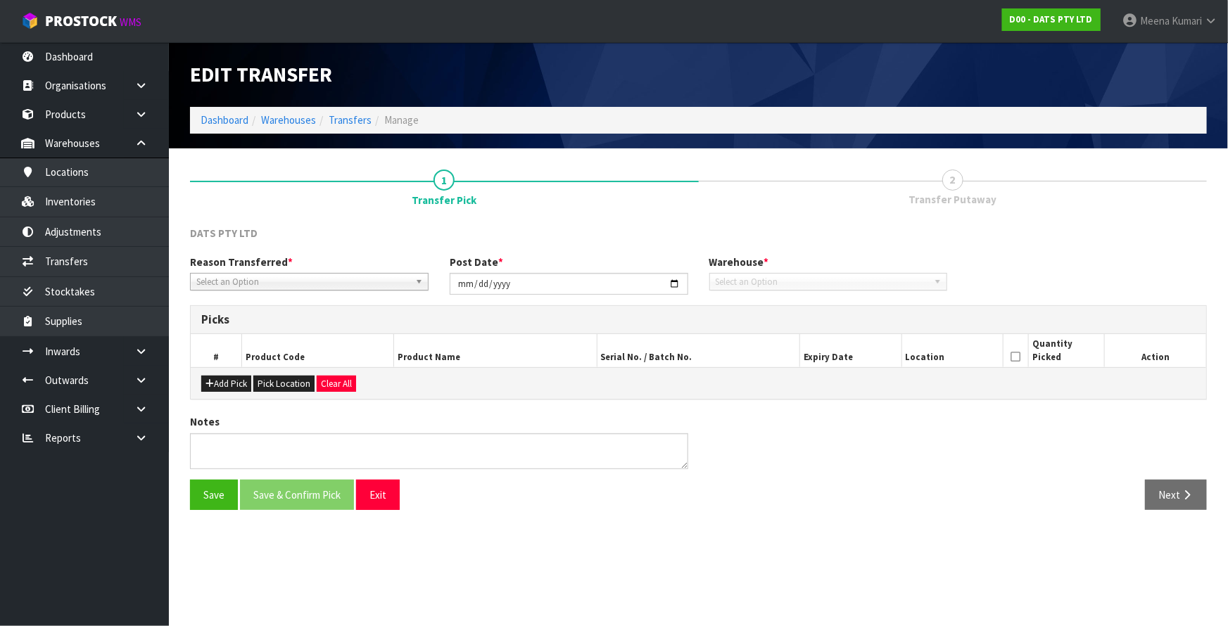
type input "2025-09-16"
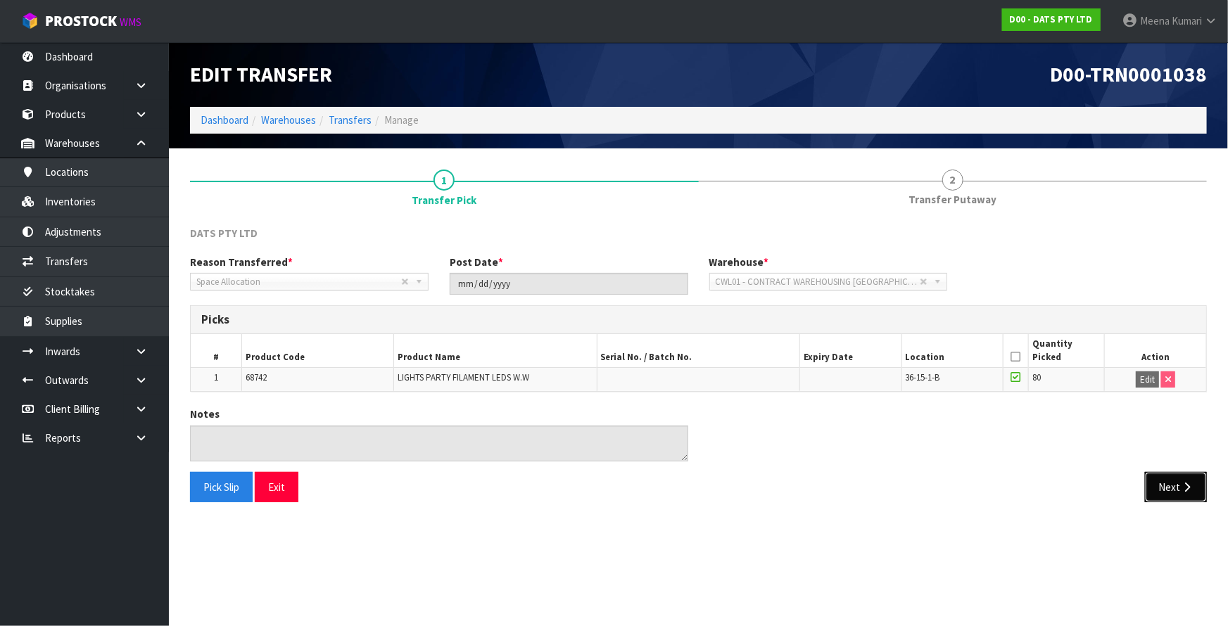
click at [1164, 484] on button "Next" at bounding box center [1176, 487] width 62 height 30
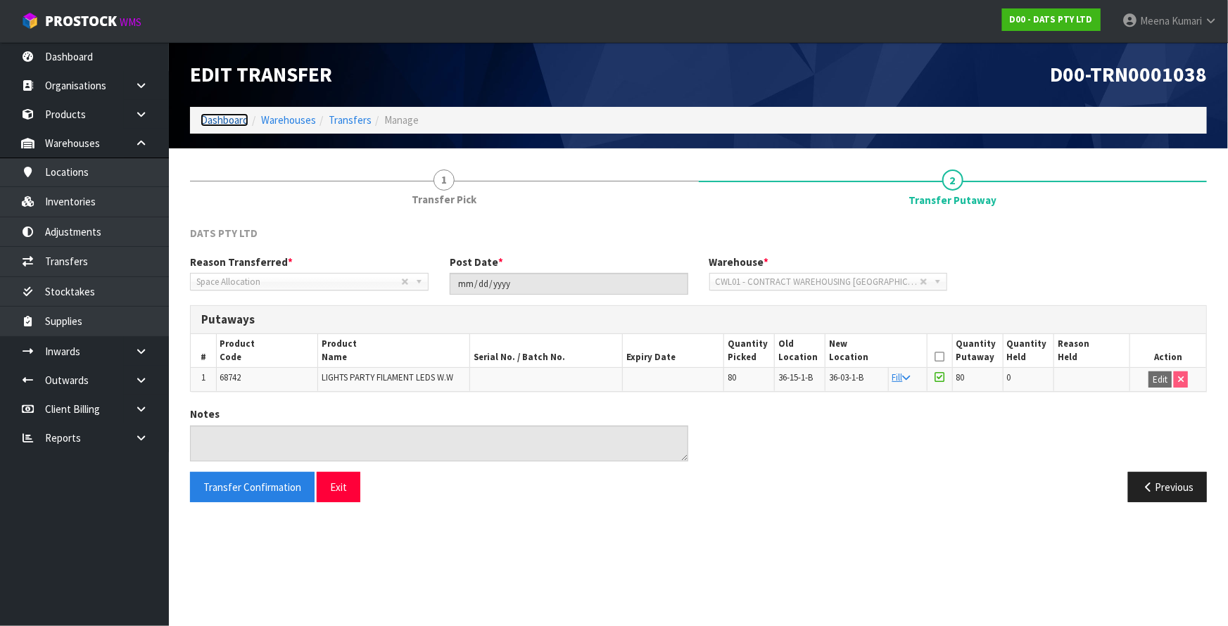
click at [238, 123] on link "Dashboard" at bounding box center [224, 119] width 48 height 13
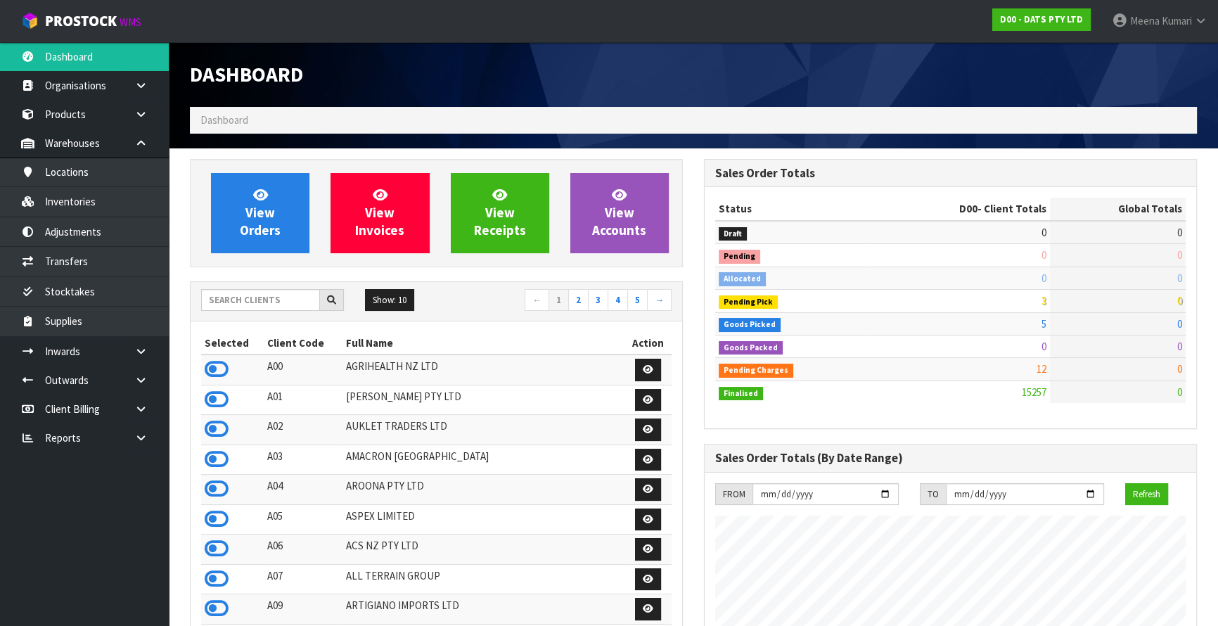
scroll to position [1064, 514]
click at [248, 305] on input "text" at bounding box center [260, 300] width 119 height 22
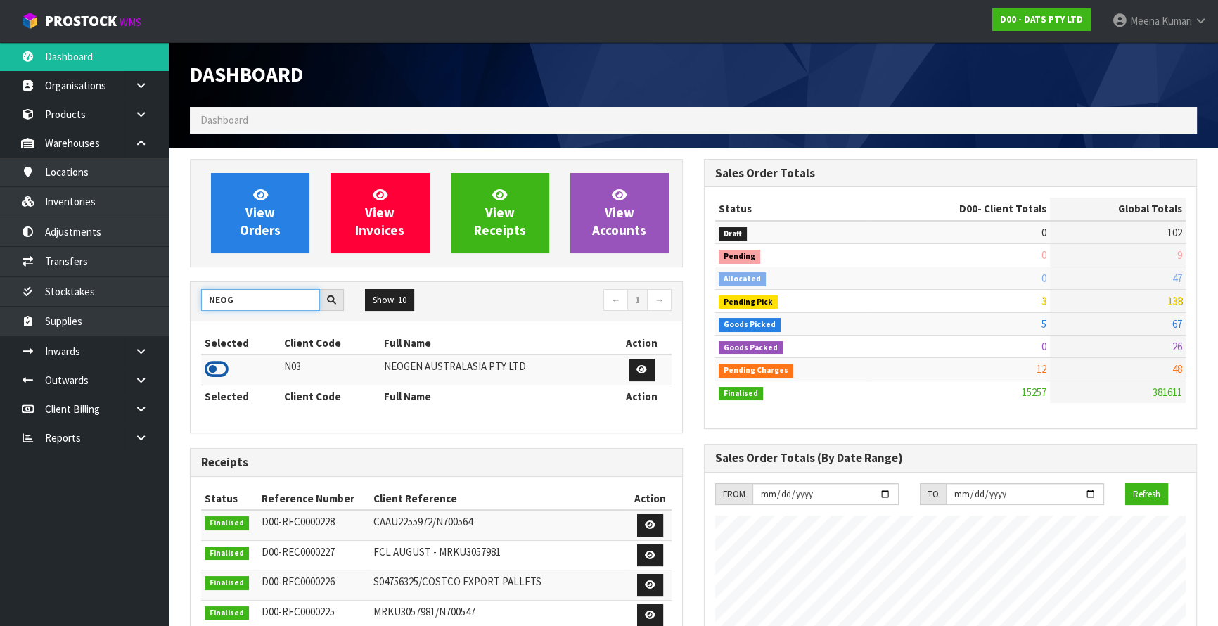
type input "NEOG"
click at [221, 367] on icon at bounding box center [217, 369] width 24 height 21
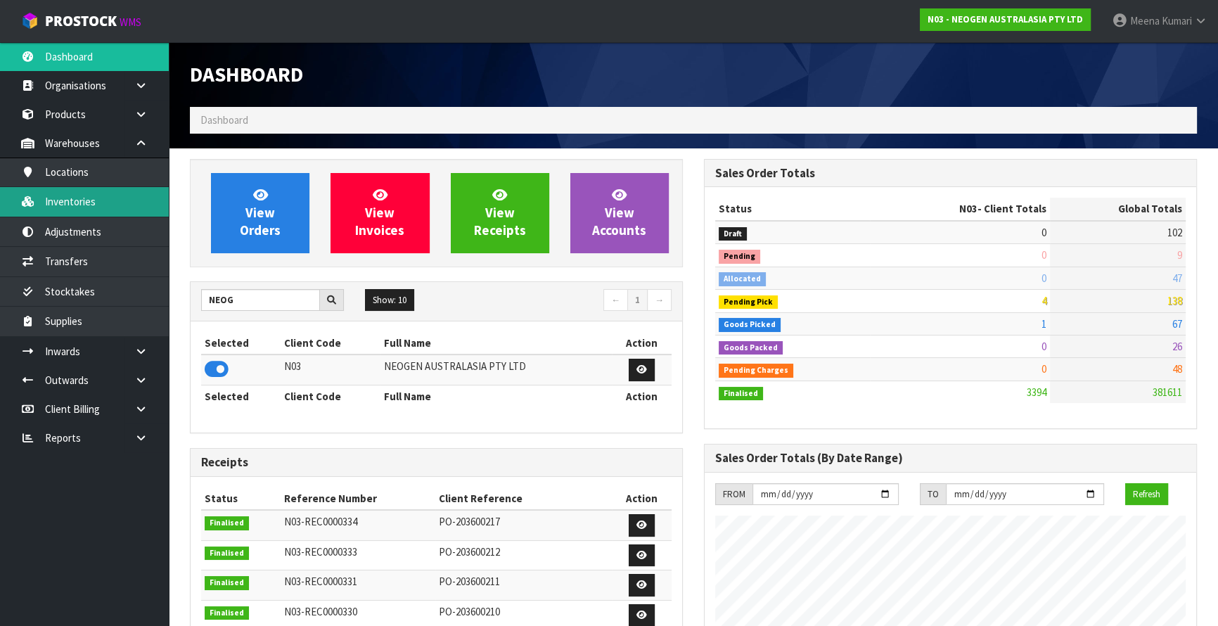
click at [113, 191] on link "Inventories" at bounding box center [84, 201] width 169 height 29
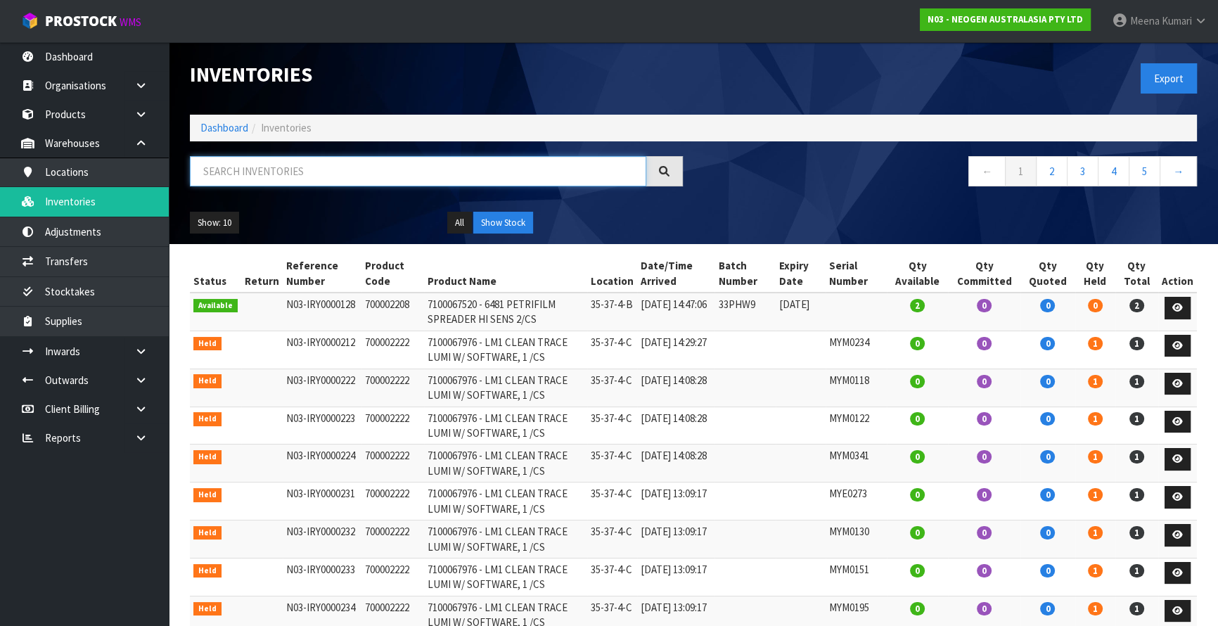
drag, startPoint x: 123, startPoint y: 187, endPoint x: 226, endPoint y: 167, distance: 104.7
click at [226, 167] on input "text" at bounding box center [418, 171] width 457 height 30
paste input "203600210"
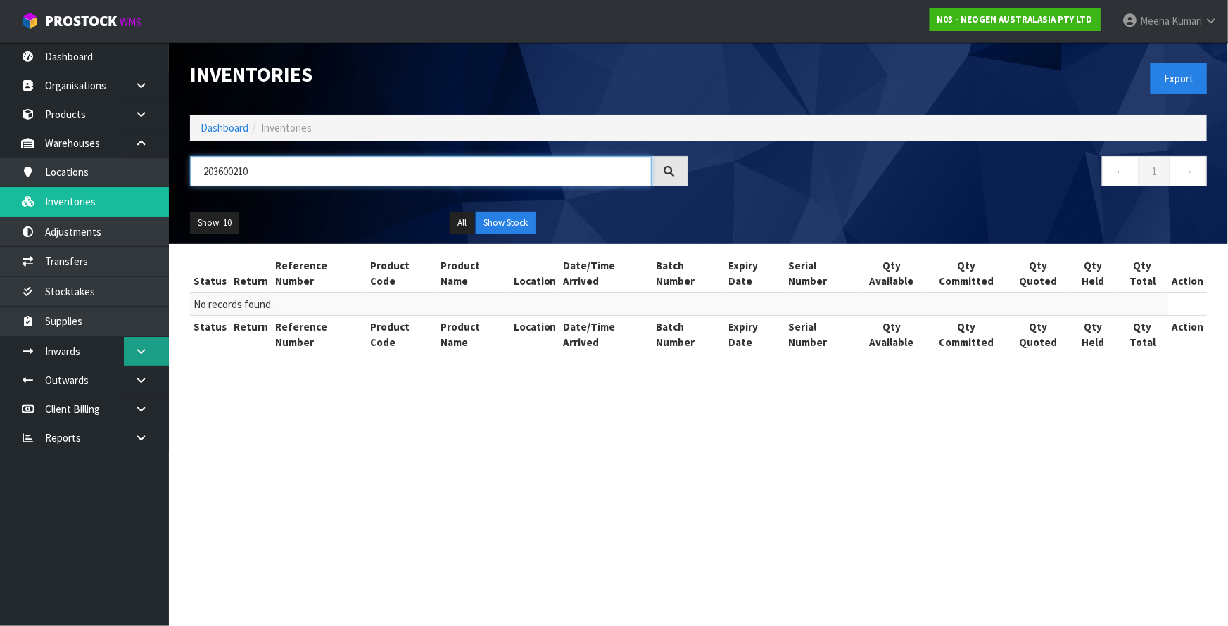
type input "203600210"
click at [151, 362] on link at bounding box center [146, 351] width 45 height 29
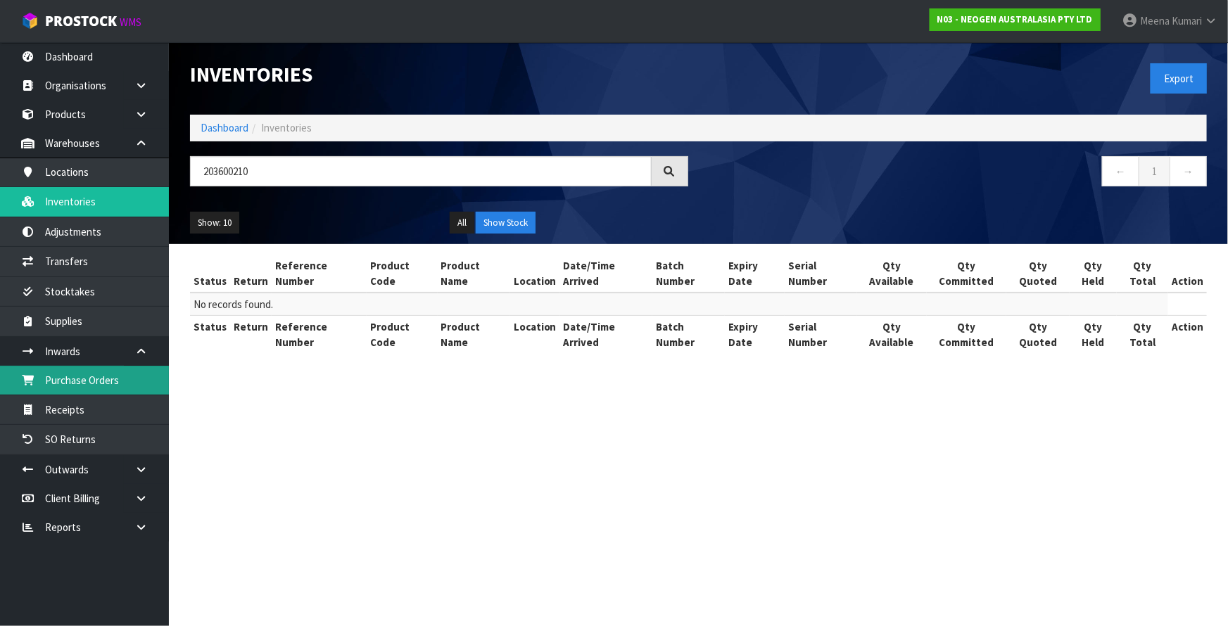
click at [135, 381] on link "Purchase Orders" at bounding box center [84, 380] width 169 height 29
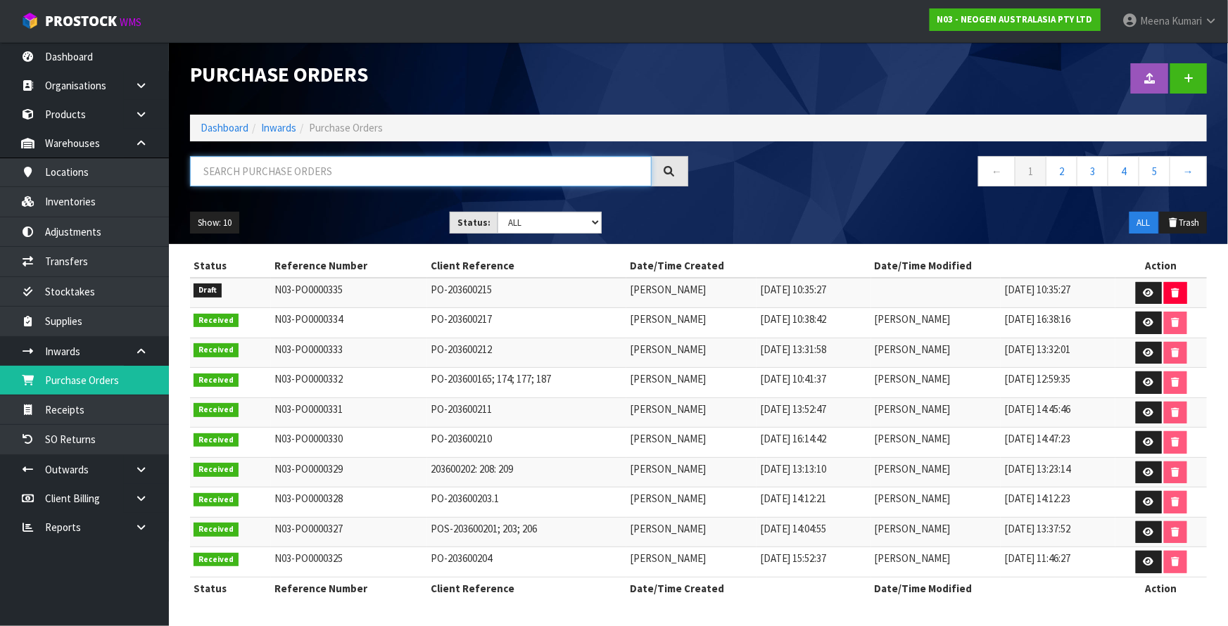
click at [268, 175] on input "text" at bounding box center [420, 171] width 461 height 30
paste input "203600210"
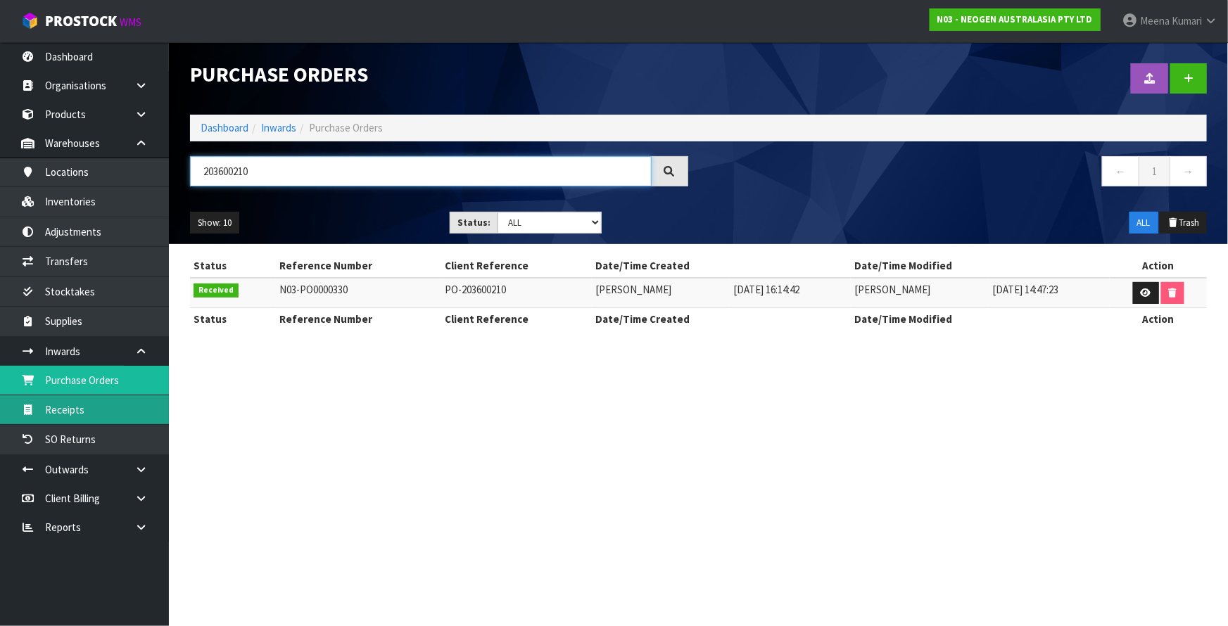
type input "203600210"
click at [82, 417] on link "Receipts" at bounding box center [84, 409] width 169 height 29
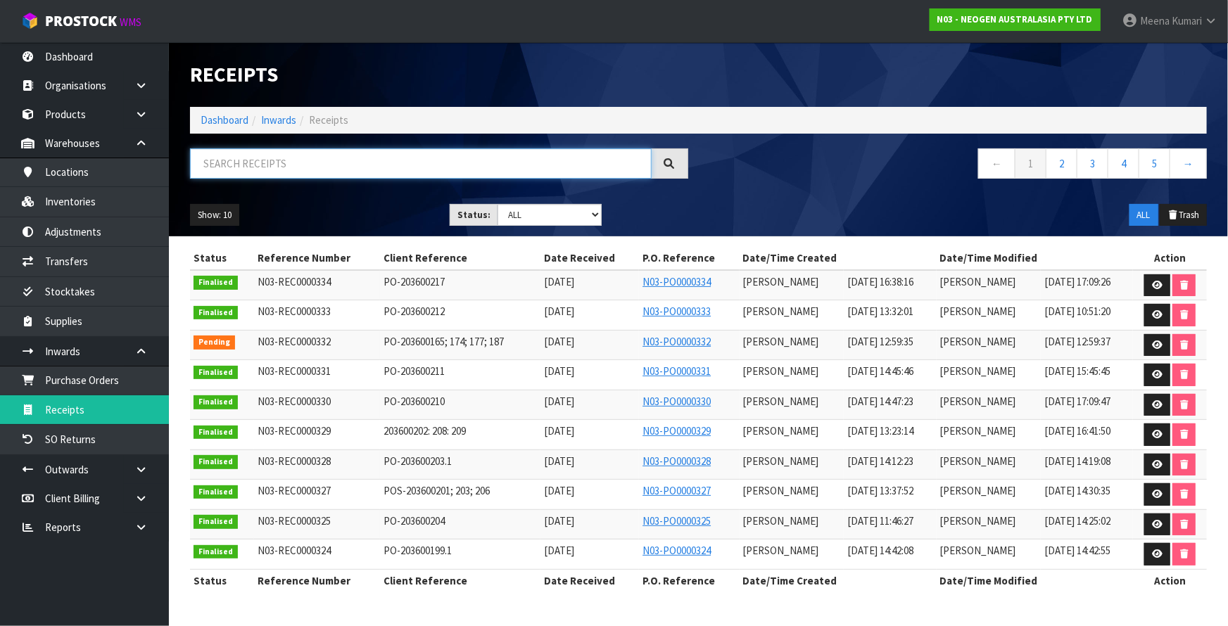
click at [305, 172] on input "text" at bounding box center [420, 163] width 461 height 30
paste input "203600210"
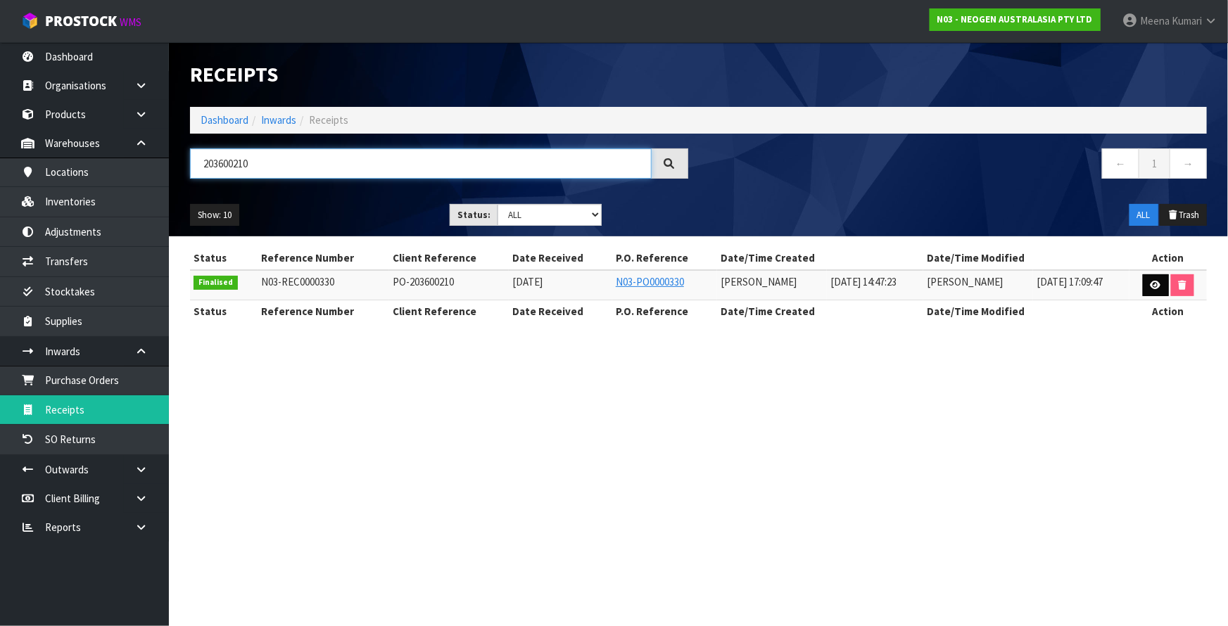
type input "203600210"
click at [1156, 285] on icon at bounding box center [1155, 285] width 11 height 9
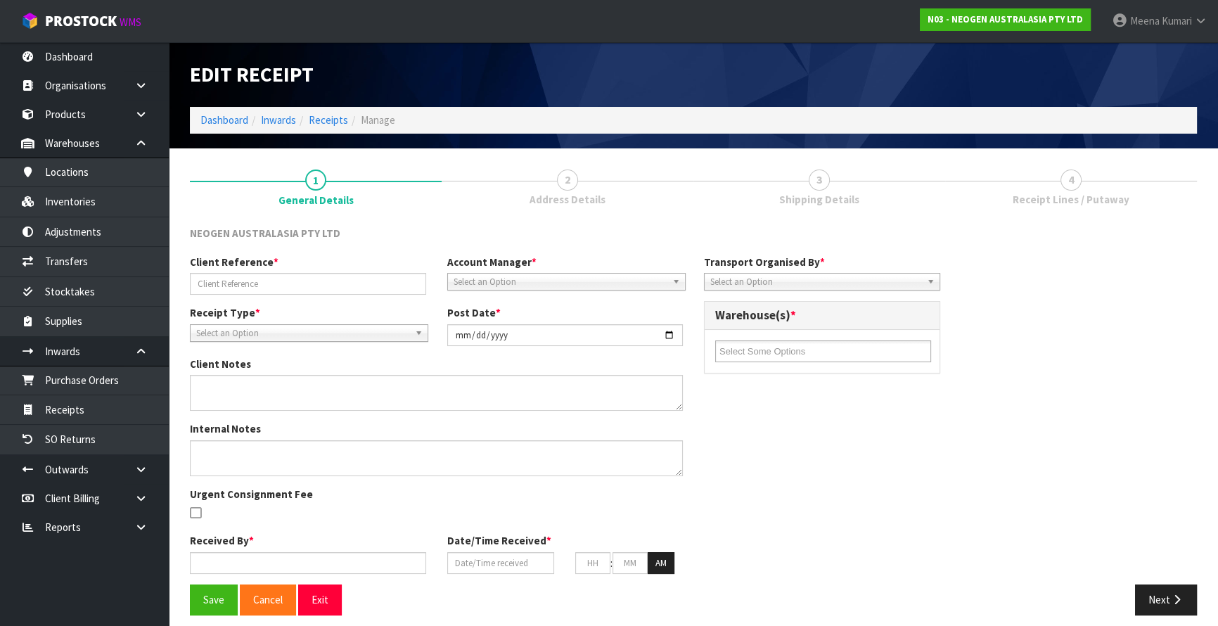
type input "PO-203600210"
type input "2025-09-12"
type textarea "PUT THE CODES ON HELD QA UNTIL TESTING CLEARANCE 700002273,700002230,700002275,…"
type input "Prabhneet Kaur"
type input "12/09/2025"
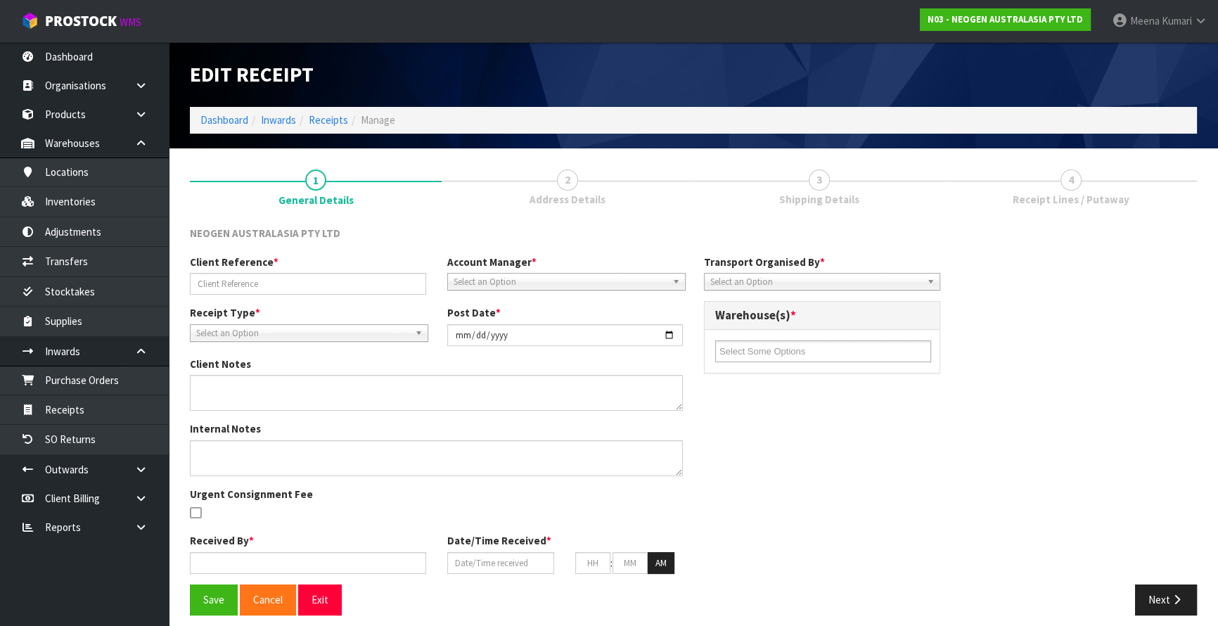
type input "02"
type input "47"
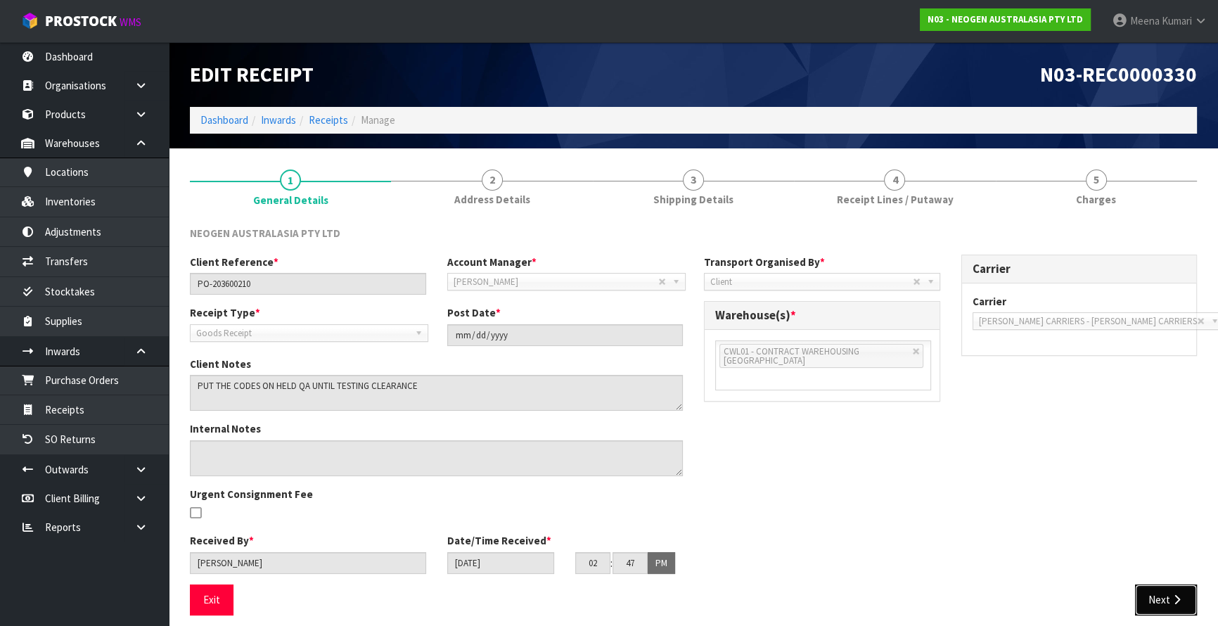
click at [1163, 600] on button "Next" at bounding box center [1166, 600] width 62 height 30
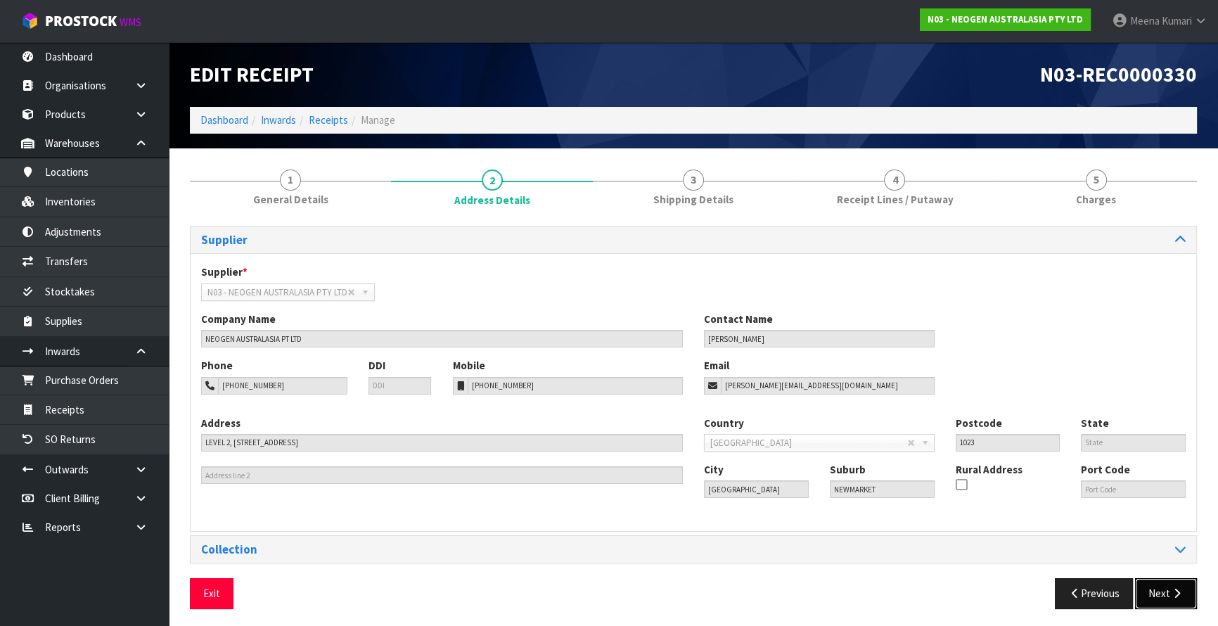
click at [1163, 600] on button "Next" at bounding box center [1166, 593] width 62 height 30
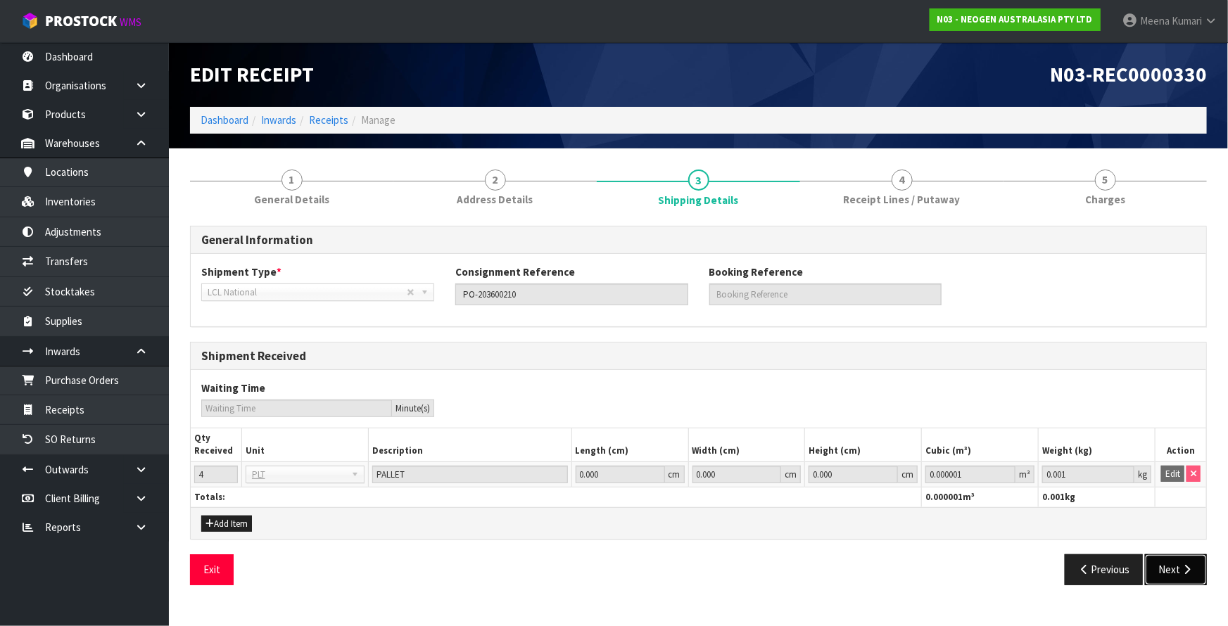
click at [1178, 575] on button "Next" at bounding box center [1176, 569] width 62 height 30
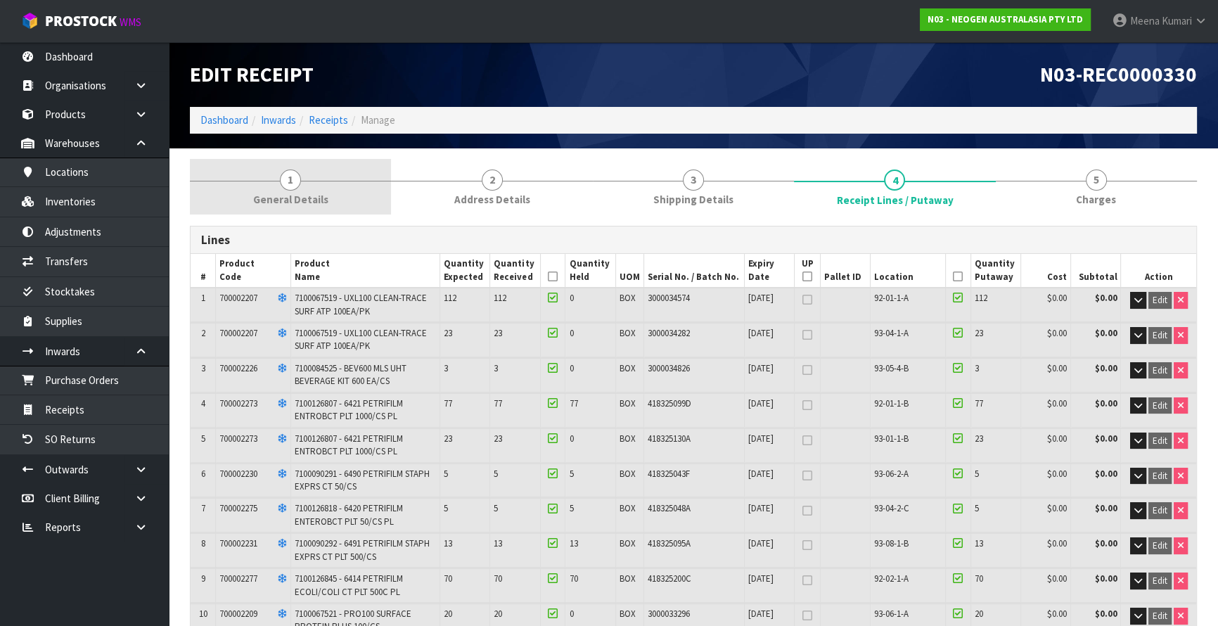
click at [310, 202] on span "General Details" at bounding box center [290, 199] width 75 height 15
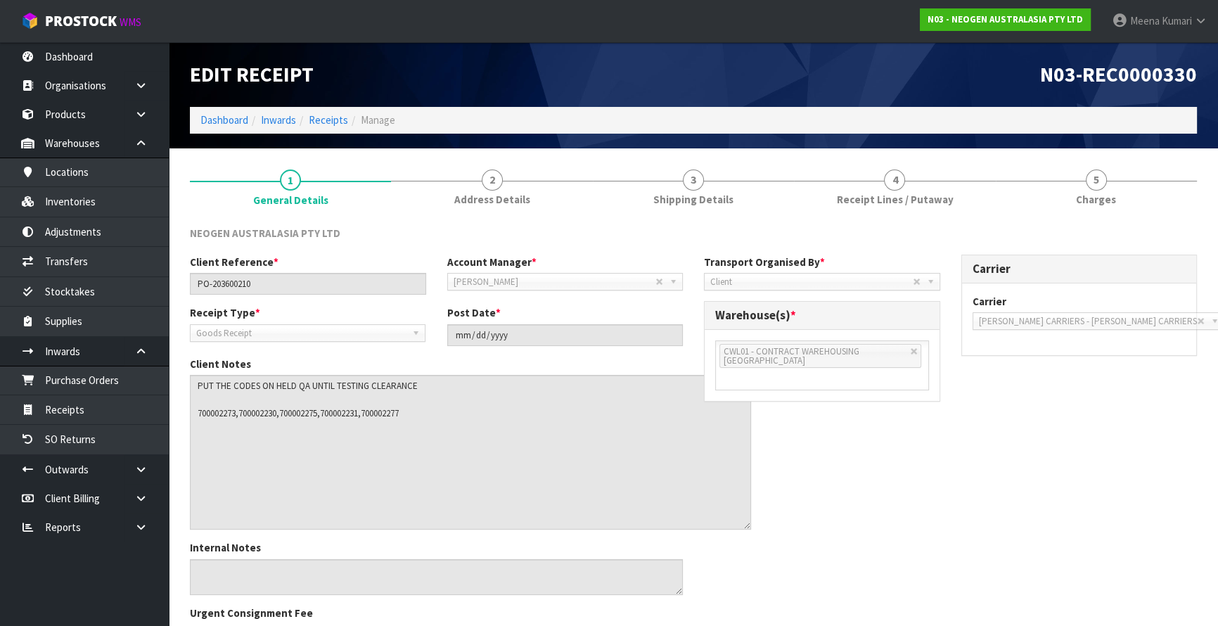
drag, startPoint x: 679, startPoint y: 408, endPoint x: 747, endPoint y: 528, distance: 137.7
click at [747, 528] on textarea at bounding box center [470, 452] width 561 height 155
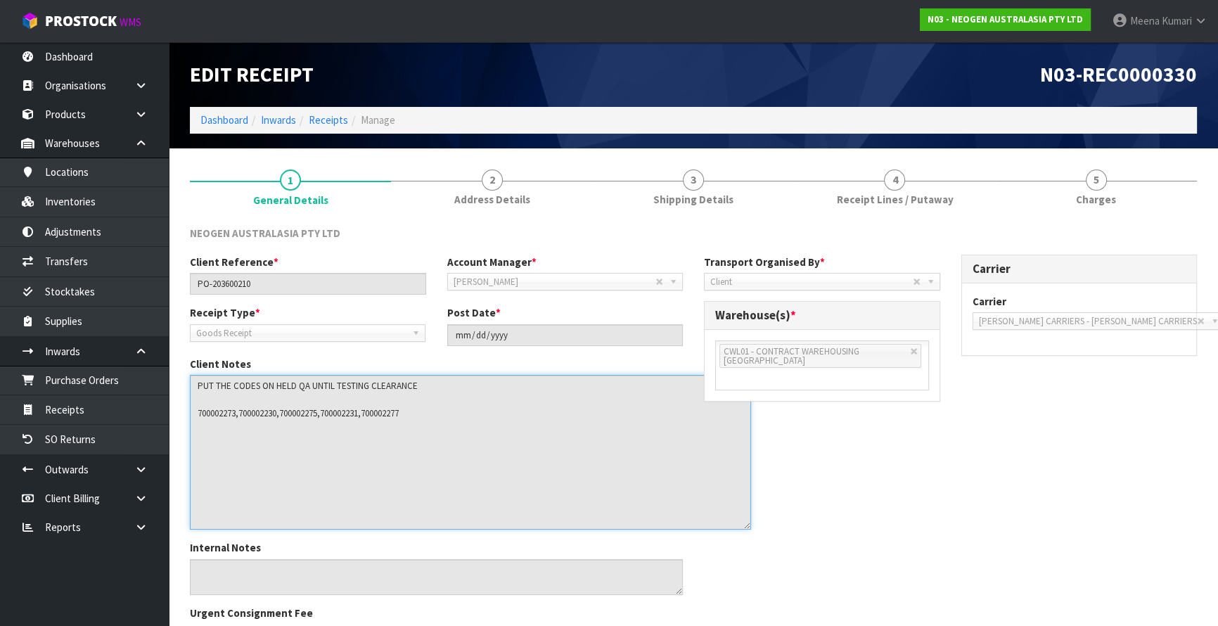
click at [215, 418] on textarea at bounding box center [470, 452] width 561 height 155
click at [216, 415] on textarea at bounding box center [470, 452] width 561 height 155
drag, startPoint x: 238, startPoint y: 410, endPoint x: 192, endPoint y: 413, distance: 45.8
click at [192, 413] on textarea at bounding box center [470, 452] width 561 height 155
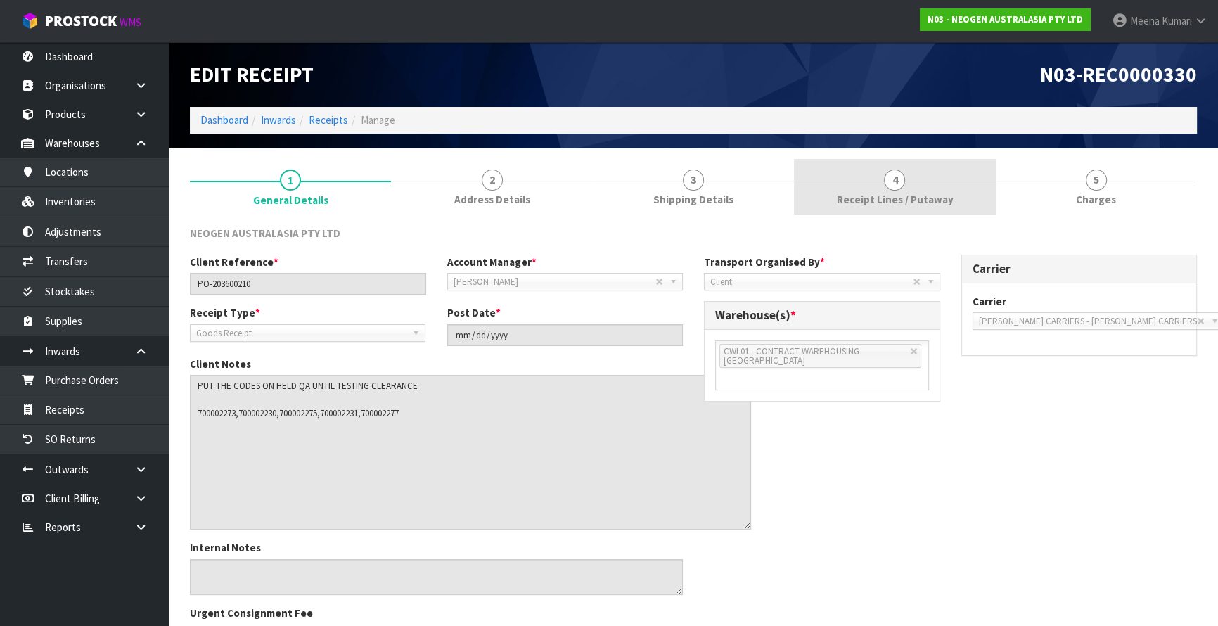
click at [860, 204] on span "Receipt Lines / Putaway" at bounding box center [894, 199] width 117 height 15
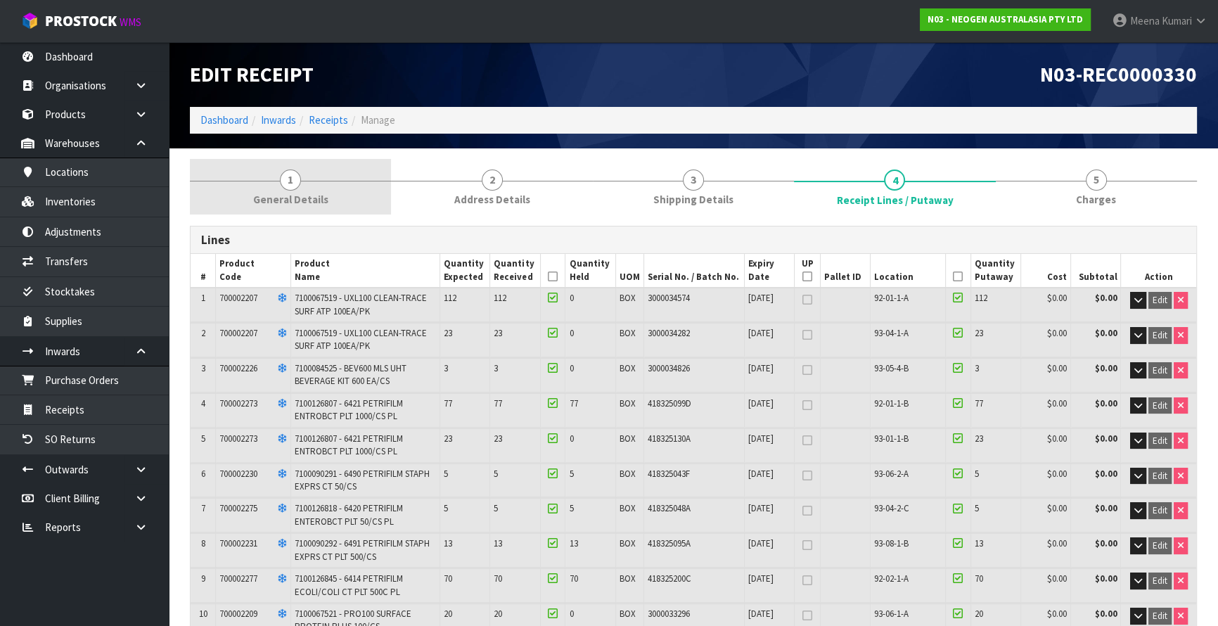
click at [335, 211] on link "1 General Details" at bounding box center [290, 187] width 201 height 56
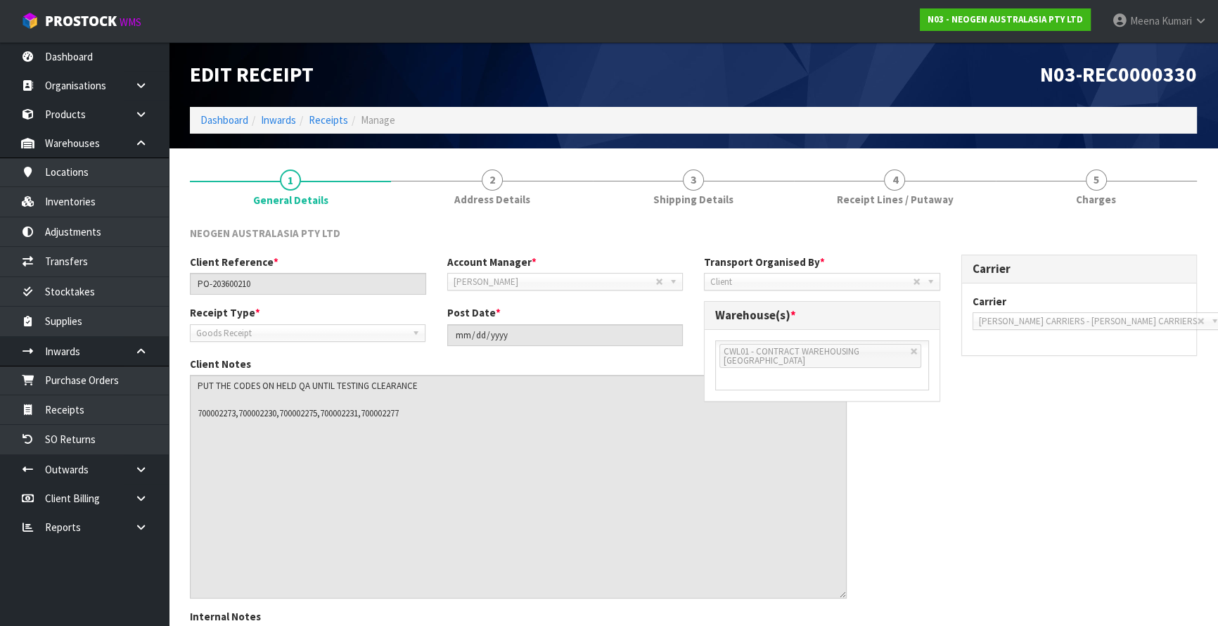
drag, startPoint x: 677, startPoint y: 407, endPoint x: 842, endPoint y: 595, distance: 249.7
click at [842, 595] on textarea at bounding box center [518, 487] width 657 height 224
click at [260, 415] on textarea at bounding box center [518, 487] width 657 height 224
click at [262, 414] on textarea at bounding box center [518, 487] width 657 height 224
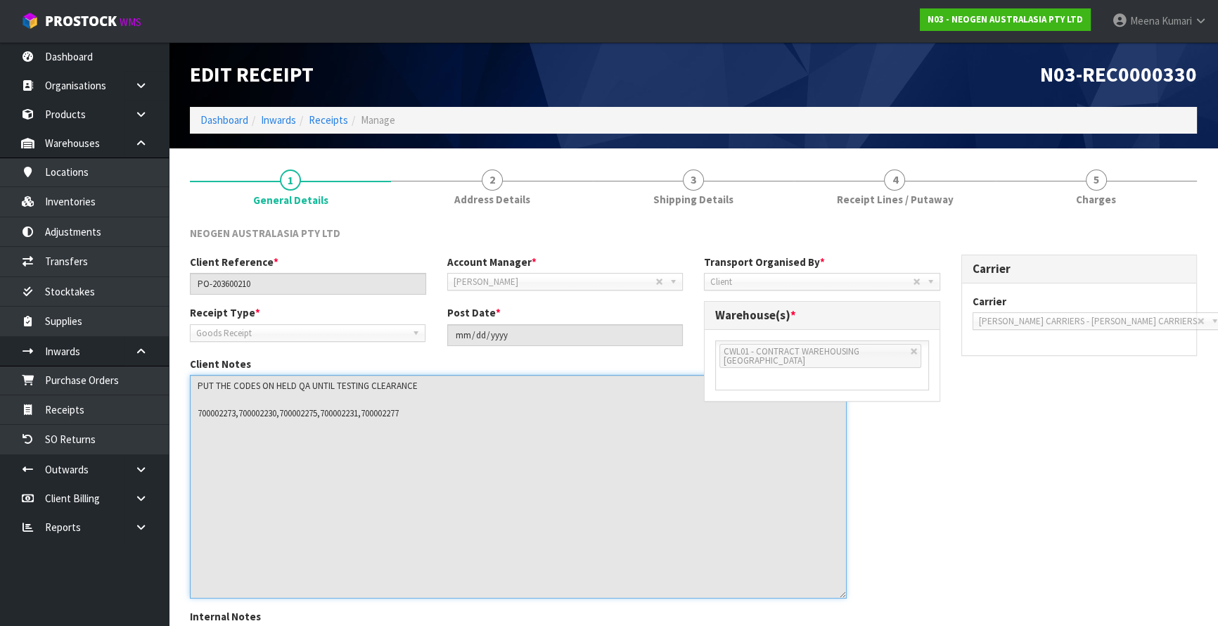
drag, startPoint x: 279, startPoint y: 410, endPoint x: 241, endPoint y: 407, distance: 38.8
click at [241, 407] on textarea at bounding box center [518, 487] width 657 height 224
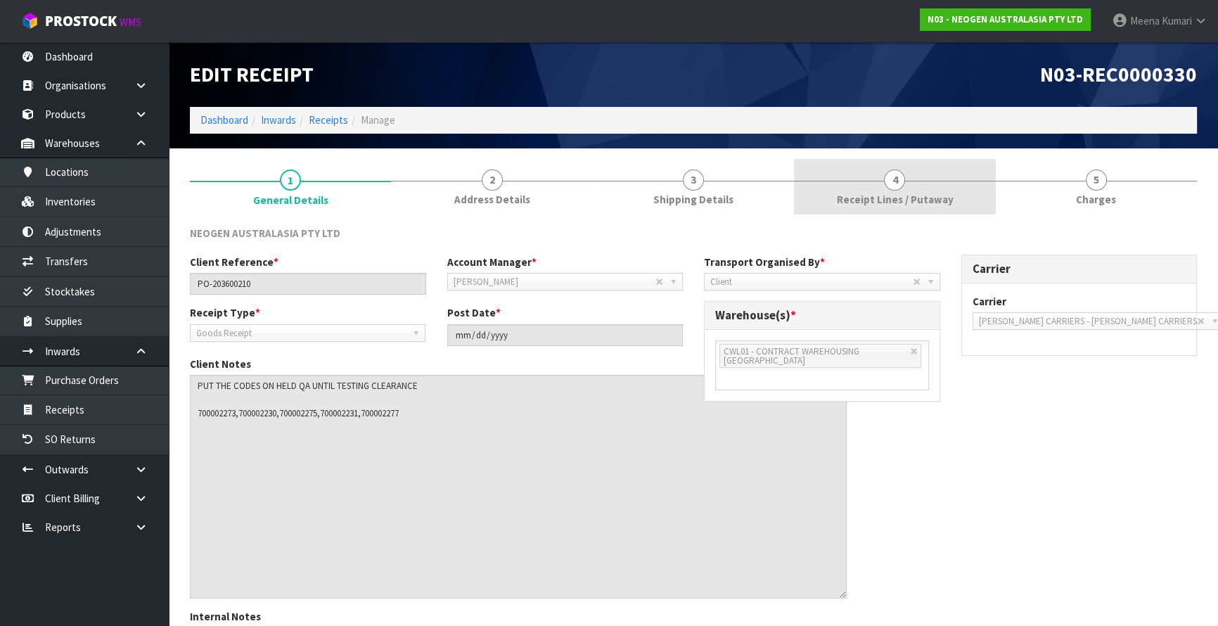
click at [909, 167] on link "4 Receipt Lines / Putaway" at bounding box center [894, 187] width 201 height 56
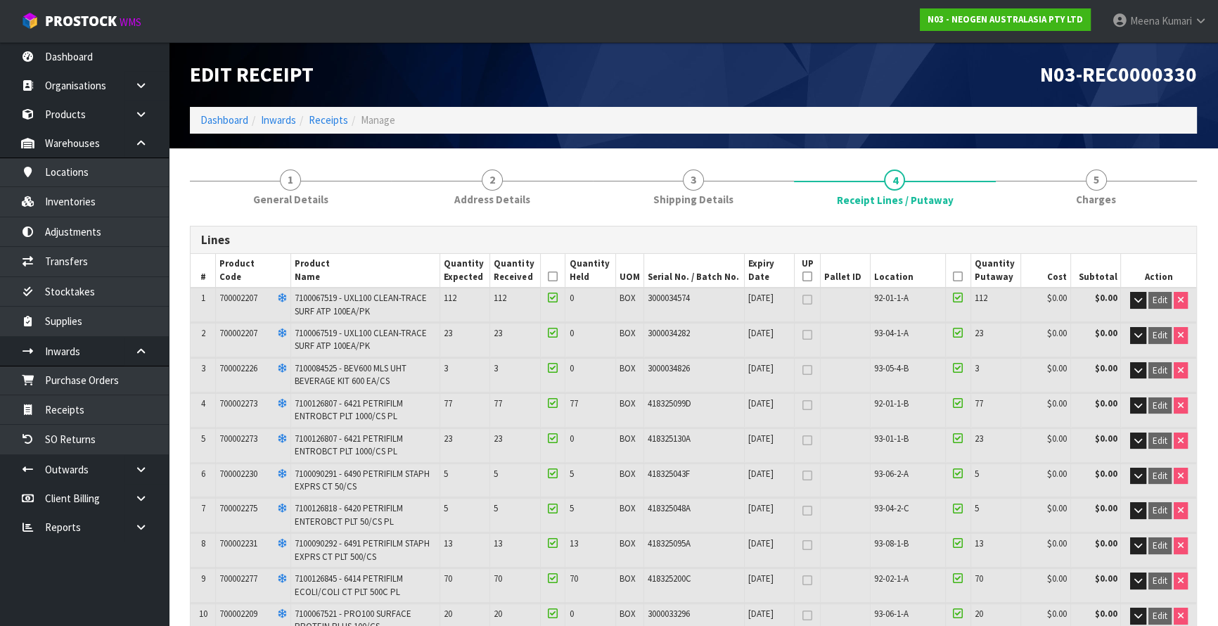
click at [241, 464] on td "700002230" at bounding box center [253, 481] width 75 height 34
click at [242, 476] on span "700002230" at bounding box center [238, 474] width 38 height 12
copy span "700002230"
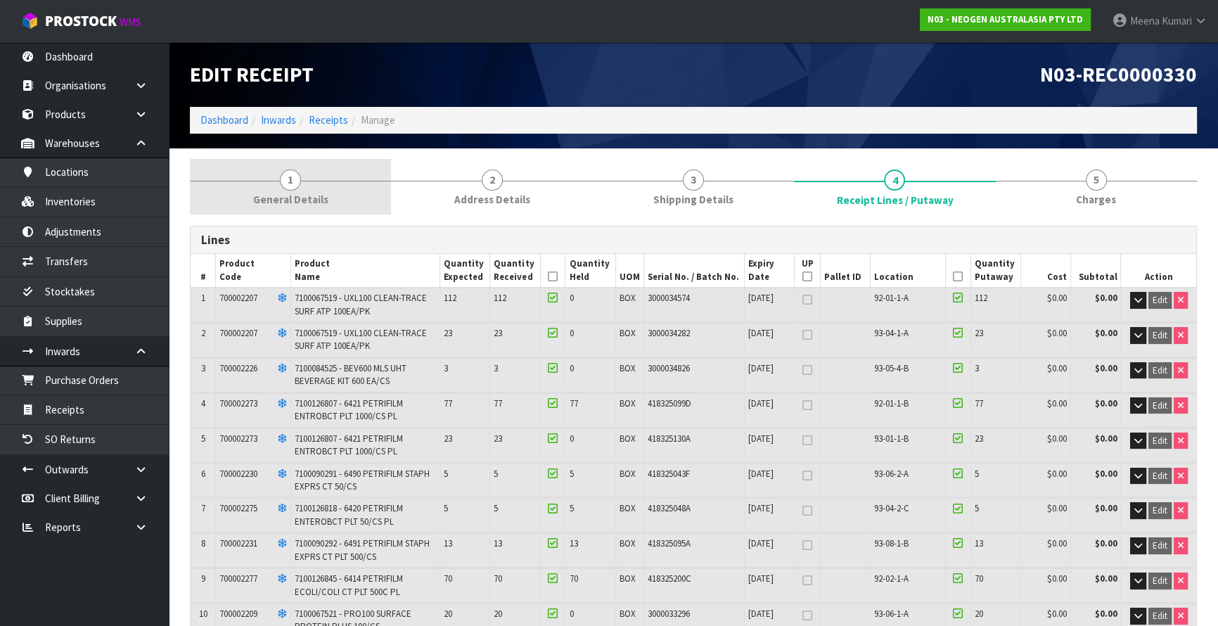
click at [305, 191] on link "1 General Details" at bounding box center [290, 187] width 201 height 56
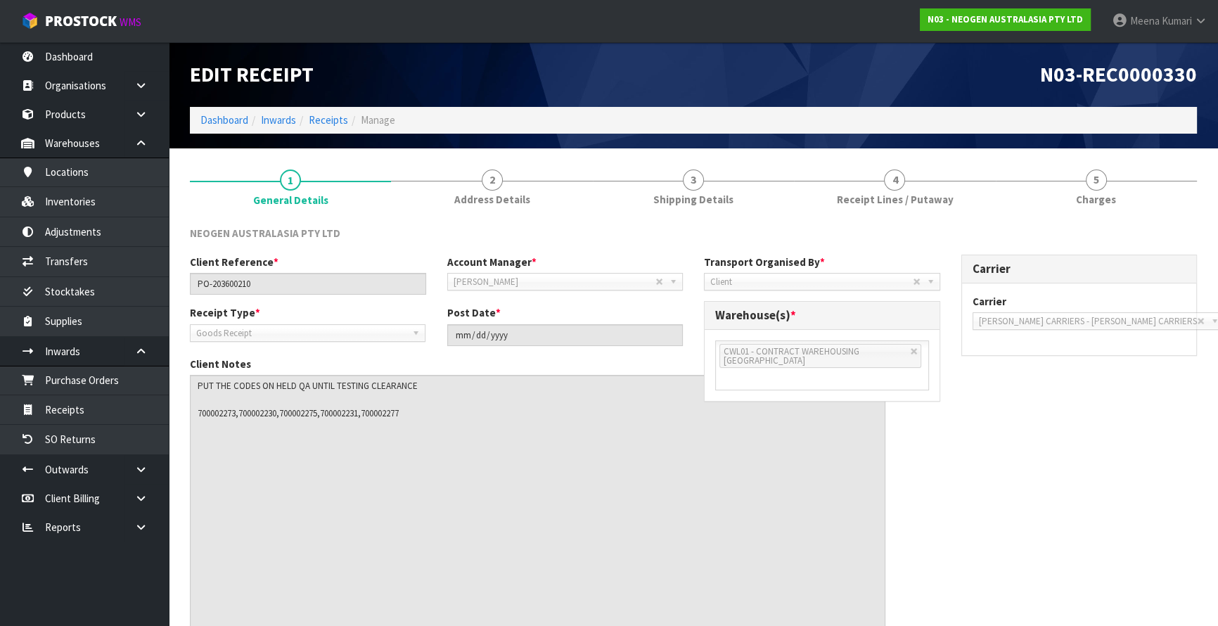
drag, startPoint x: 677, startPoint y: 403, endPoint x: 879, endPoint y: 656, distance: 323.8
click at [879, 626] on html "Toggle navigation ProStock WMS N03 - NEOGEN AUSTRALASIA PTY LTD Meena Kumari Lo…" at bounding box center [609, 313] width 1218 height 626
click at [307, 416] on textarea at bounding box center [538, 519] width 696 height 288
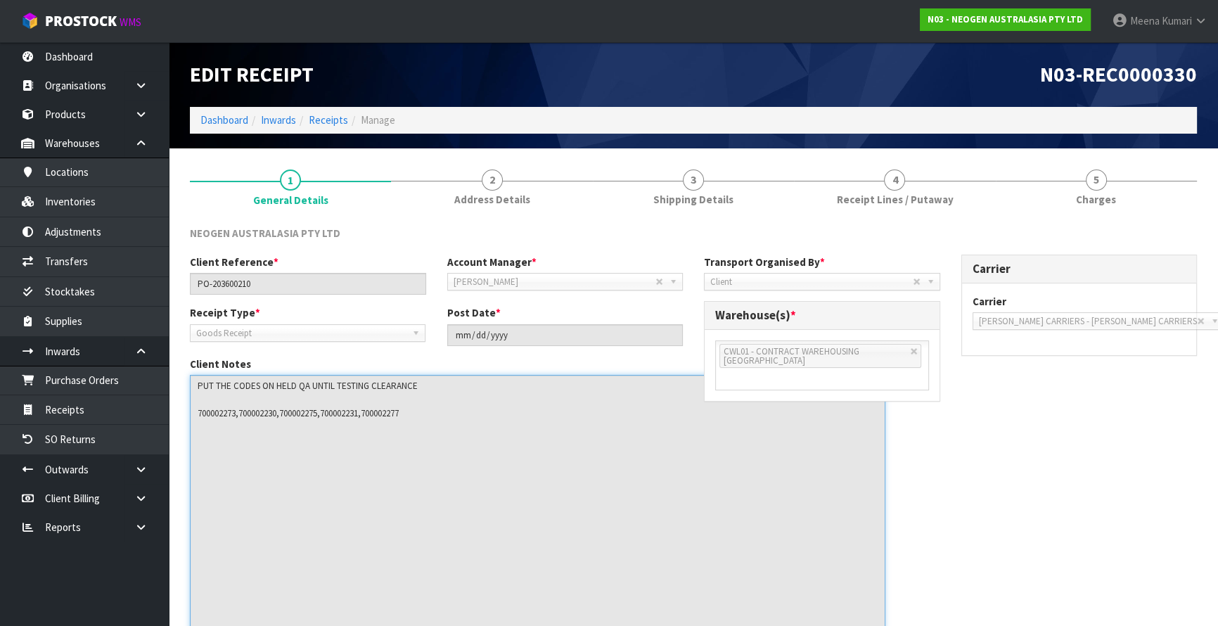
click at [303, 412] on textarea at bounding box center [538, 519] width 696 height 288
click at [289, 412] on textarea at bounding box center [538, 519] width 696 height 288
drag, startPoint x: 284, startPoint y: 413, endPoint x: 324, endPoint y: 416, distance: 40.2
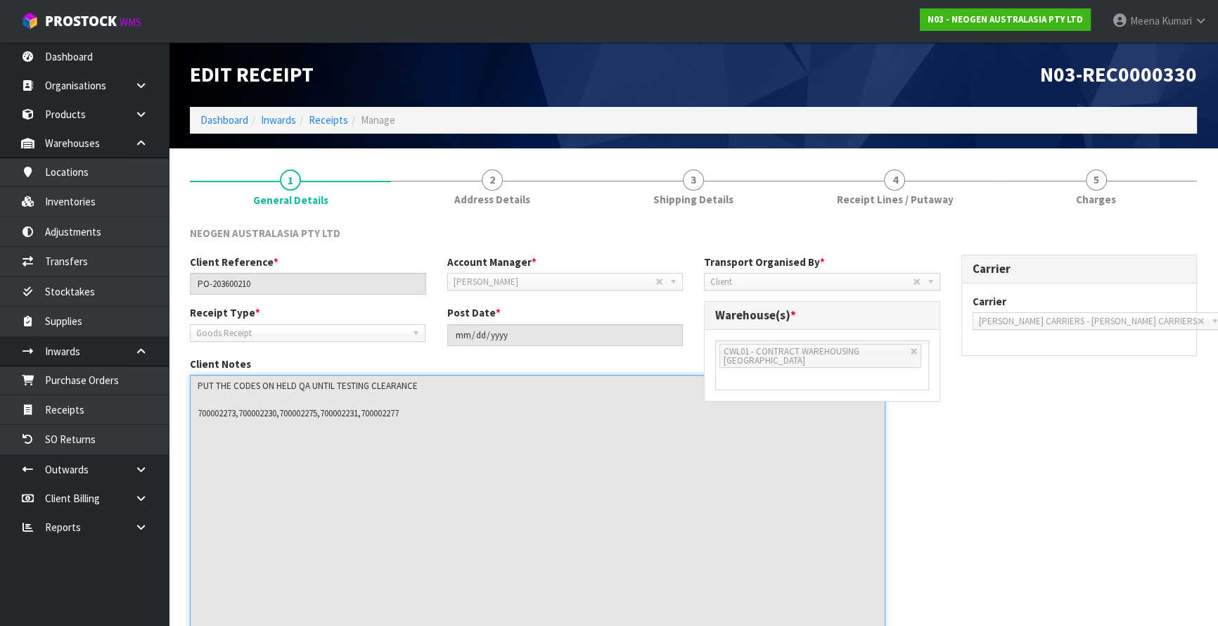
click at [324, 416] on textarea at bounding box center [538, 519] width 696 height 288
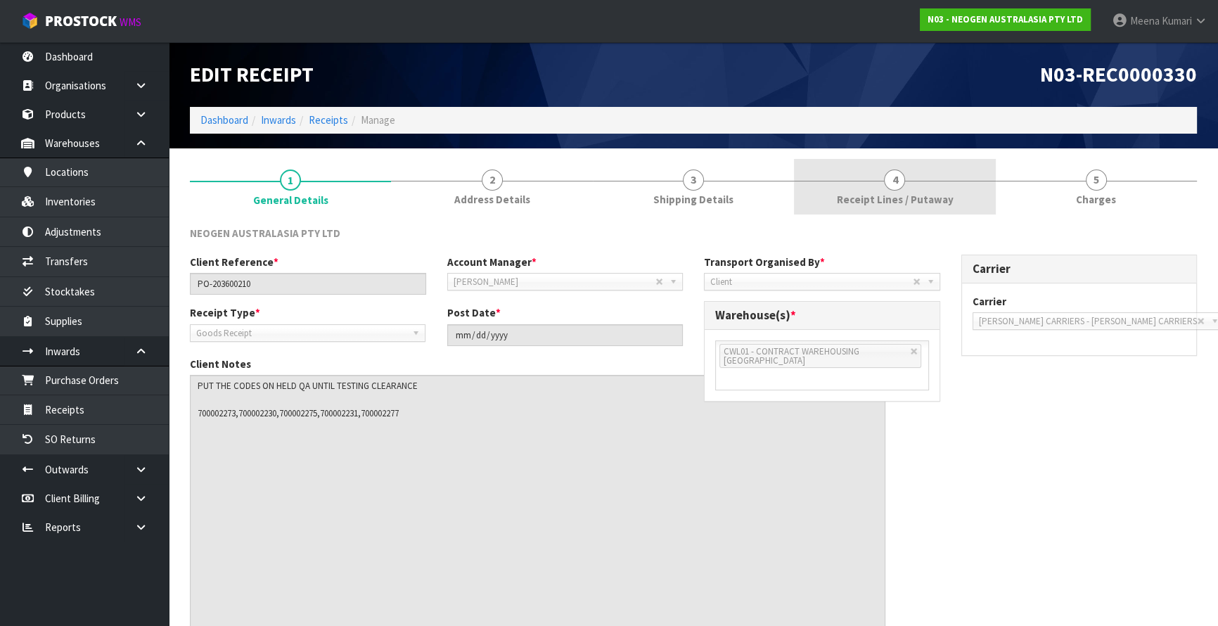
click at [889, 195] on span "Receipt Lines / Putaway" at bounding box center [894, 199] width 117 height 15
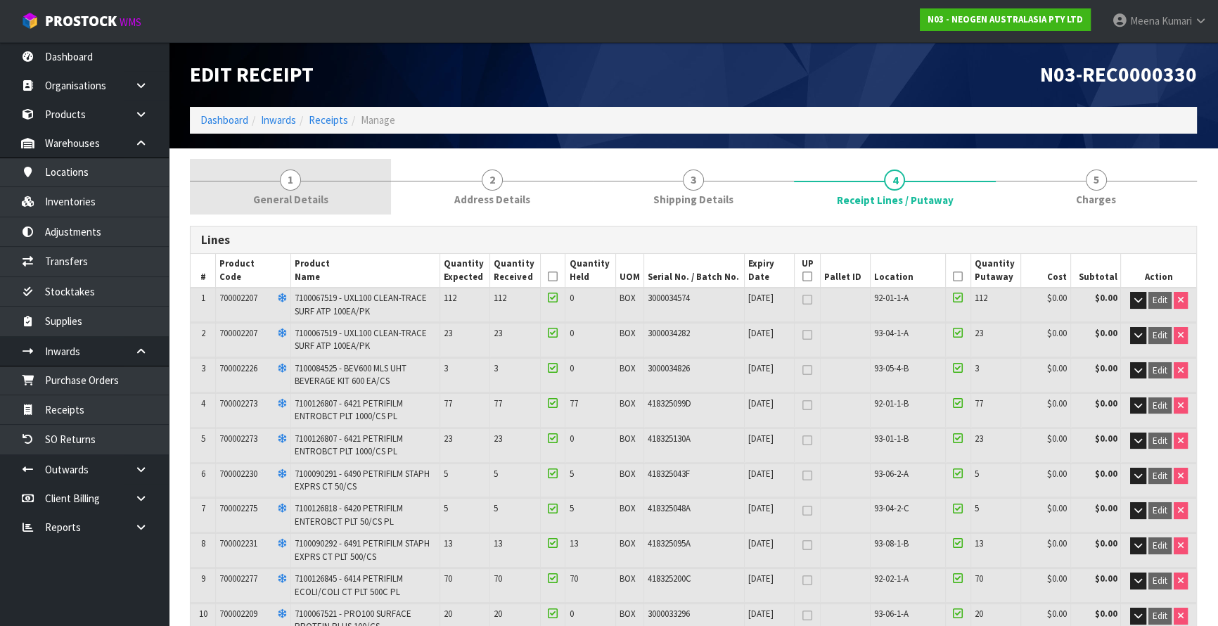
click at [297, 179] on span "1" at bounding box center [290, 180] width 21 height 21
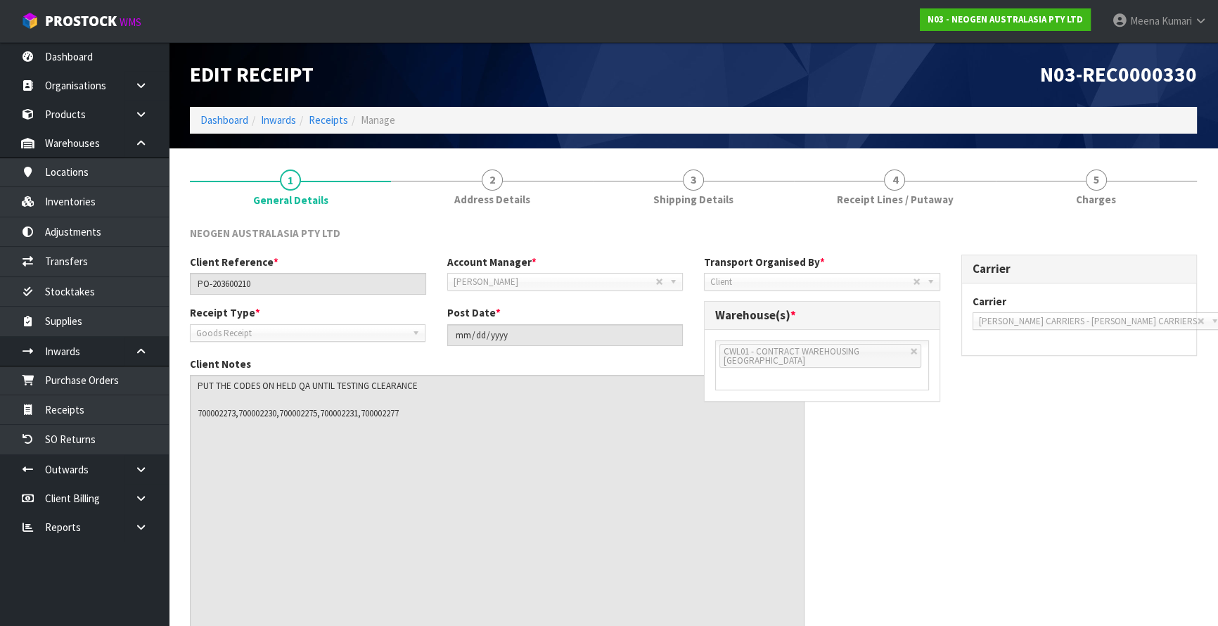
drag, startPoint x: 677, startPoint y: 405, endPoint x: 802, endPoint y: 656, distance: 279.7
click at [802, 626] on html "Toggle navigation ProStock WMS N03 - NEOGEN AUSTRALASIA PTY LTD Meena Kumari Lo…" at bounding box center [609, 313] width 1218 height 626
click at [354, 415] on textarea at bounding box center [498, 518] width 617 height 286
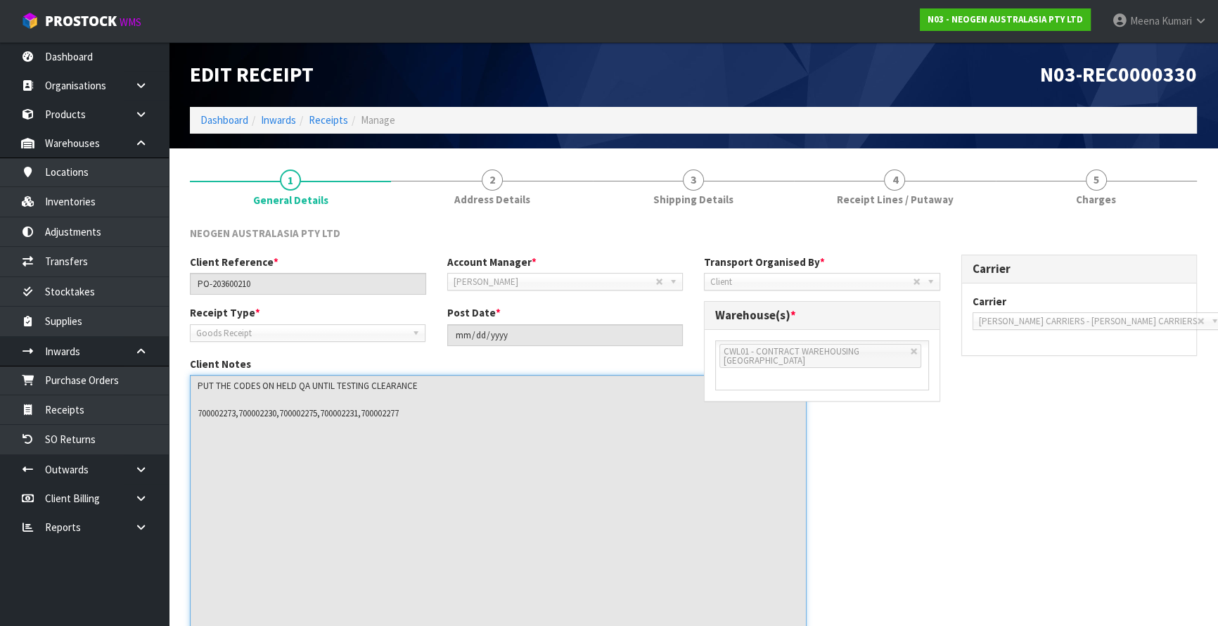
click at [352, 413] on textarea at bounding box center [498, 518] width 617 height 286
click at [352, 412] on textarea at bounding box center [498, 518] width 617 height 286
click at [337, 411] on textarea at bounding box center [498, 518] width 617 height 286
click at [358, 468] on textarea at bounding box center [498, 518] width 617 height 286
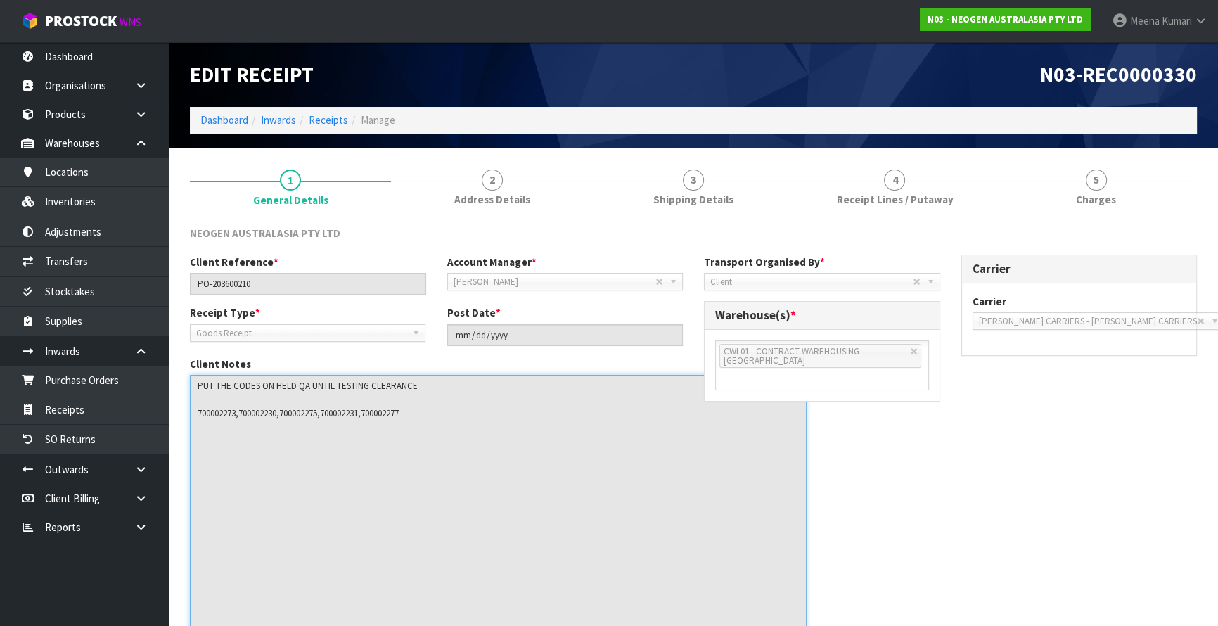
drag, startPoint x: 328, startPoint y: 413, endPoint x: 364, endPoint y: 421, distance: 36.9
click at [366, 417] on textarea at bounding box center [498, 518] width 617 height 286
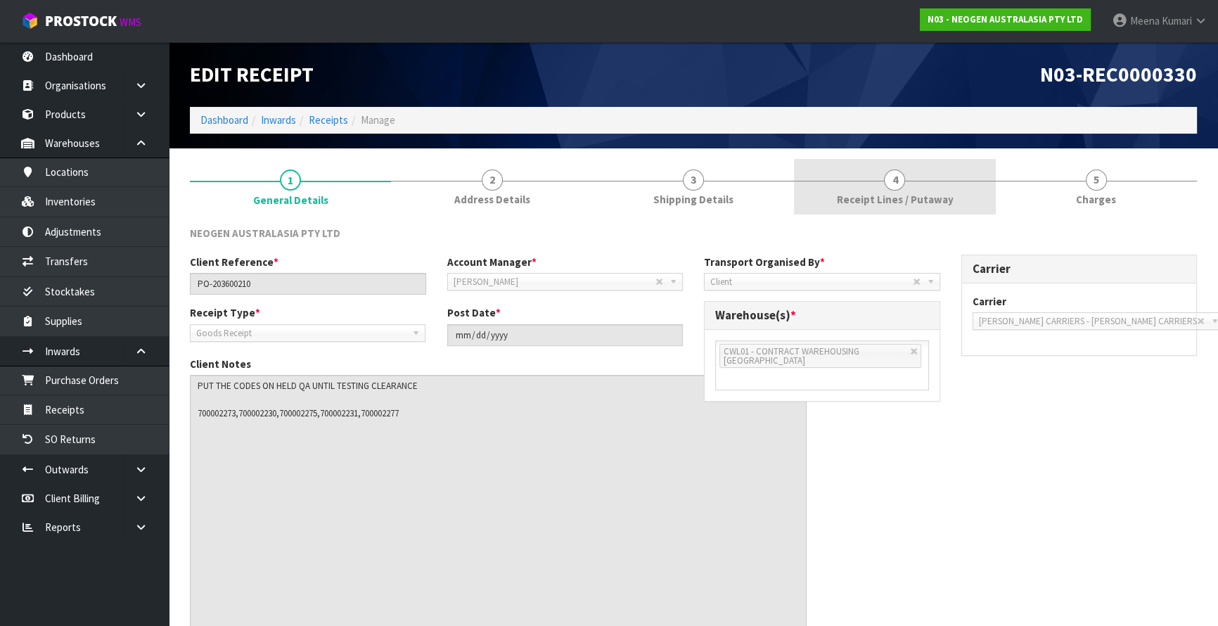
click at [900, 194] on span "Receipt Lines / Putaway" at bounding box center [894, 199] width 117 height 15
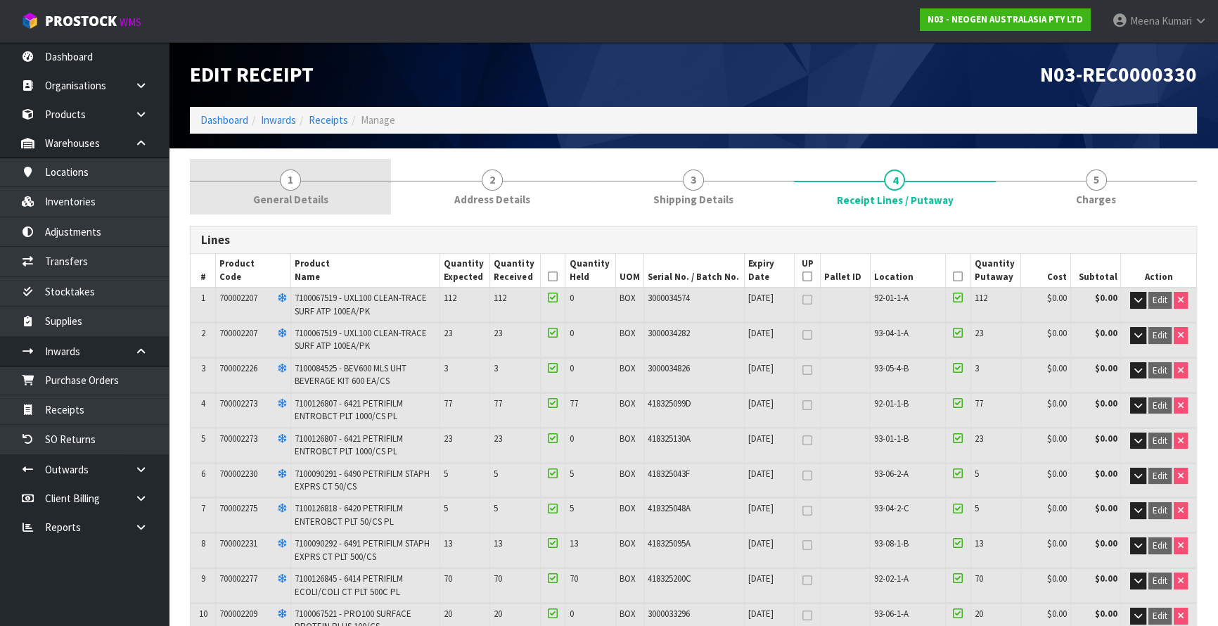
click at [305, 181] on link "1 General Details" at bounding box center [290, 187] width 201 height 56
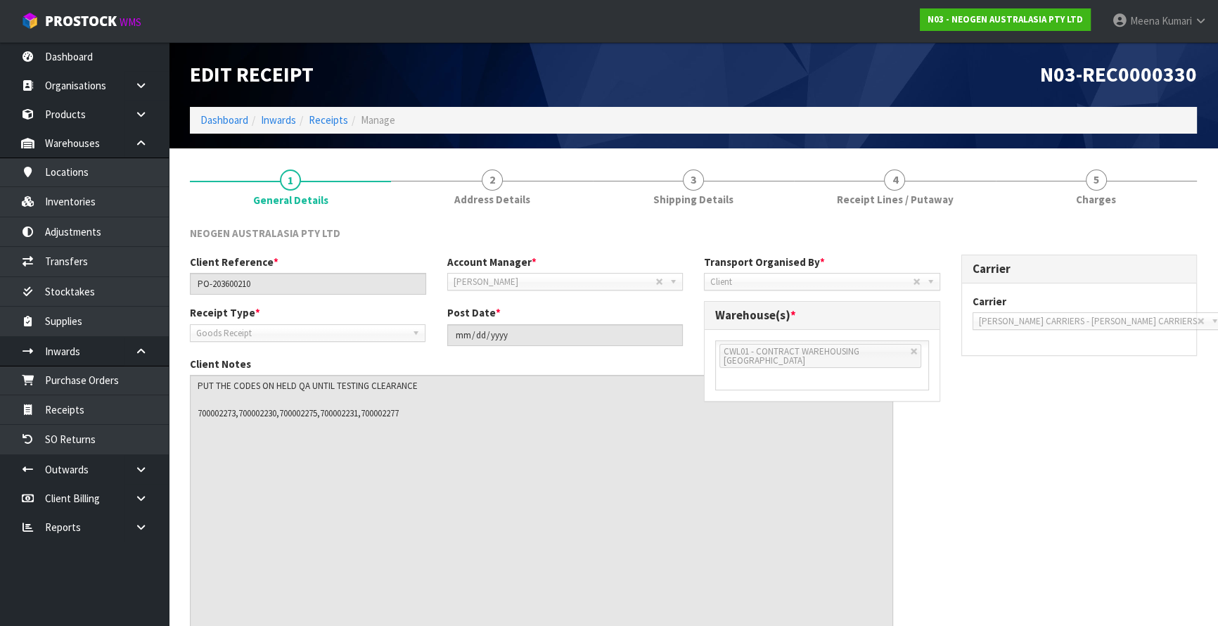
drag, startPoint x: 677, startPoint y: 400, endPoint x: 888, endPoint y: 656, distance: 331.3
click at [888, 626] on html "Toggle navigation ProStock WMS N03 - NEOGEN AUSTRALASIA PTY LTD Meena Kumari Lo…" at bounding box center [609, 313] width 1218 height 626
click at [395, 415] on textarea at bounding box center [541, 520] width 703 height 291
click at [397, 415] on textarea at bounding box center [541, 520] width 703 height 291
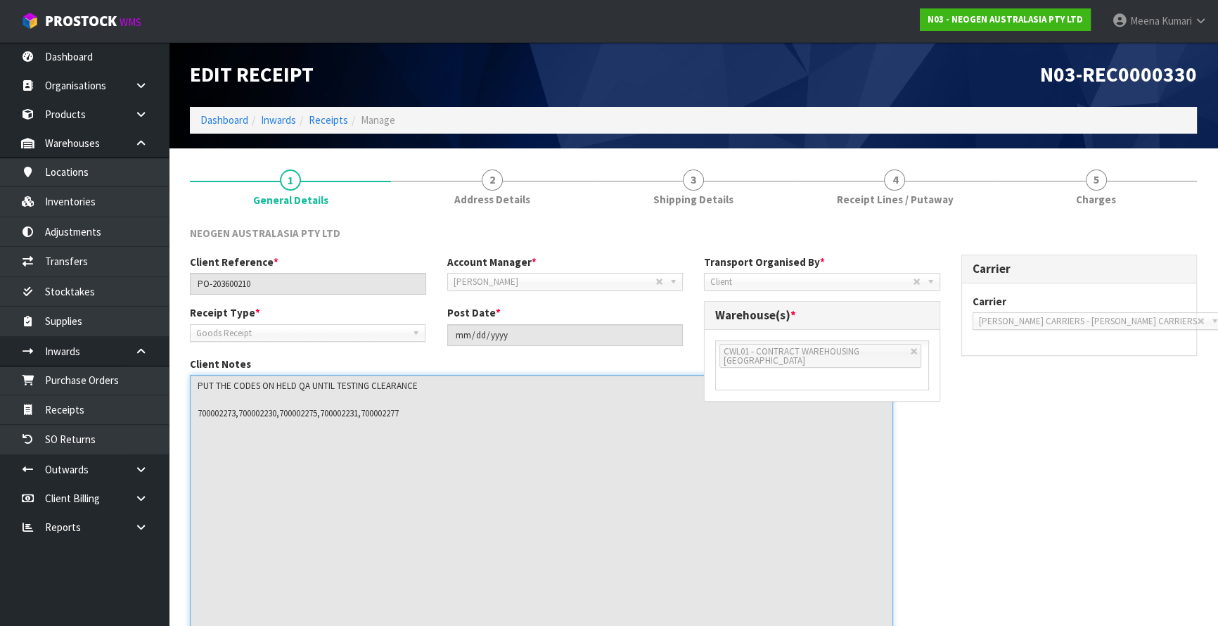
click at [391, 409] on textarea at bounding box center [541, 520] width 703 height 291
click at [385, 448] on textarea at bounding box center [541, 520] width 703 height 291
drag, startPoint x: 371, startPoint y: 411, endPoint x: 410, endPoint y: 408, distance: 39.5
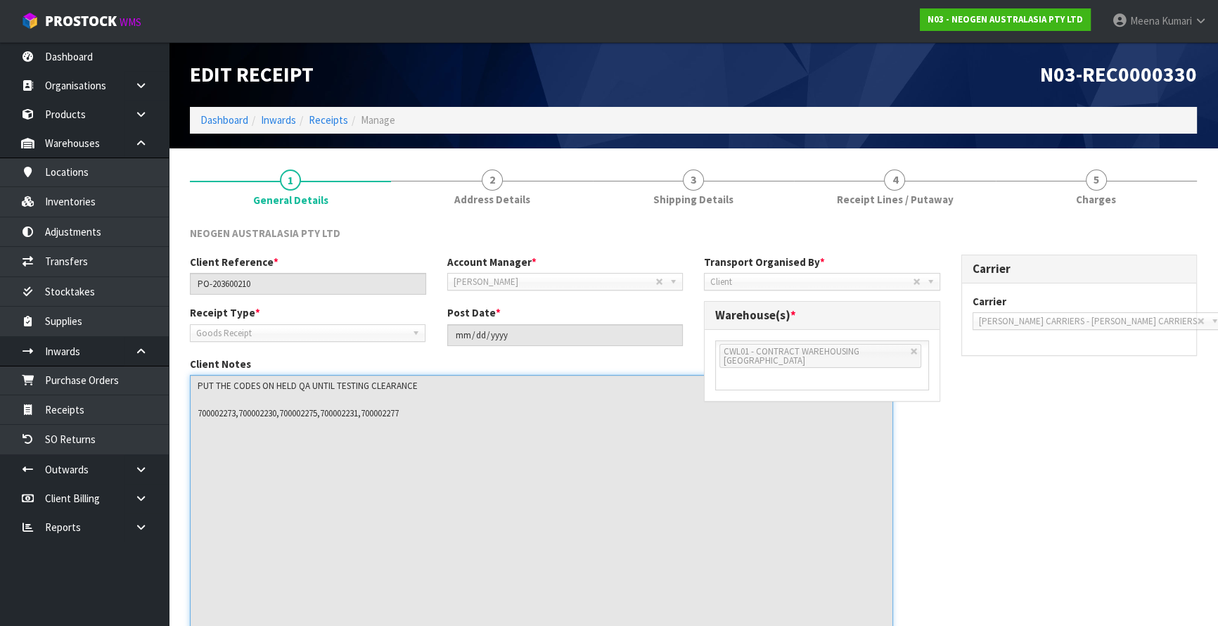
click at [410, 408] on textarea at bounding box center [541, 520] width 703 height 291
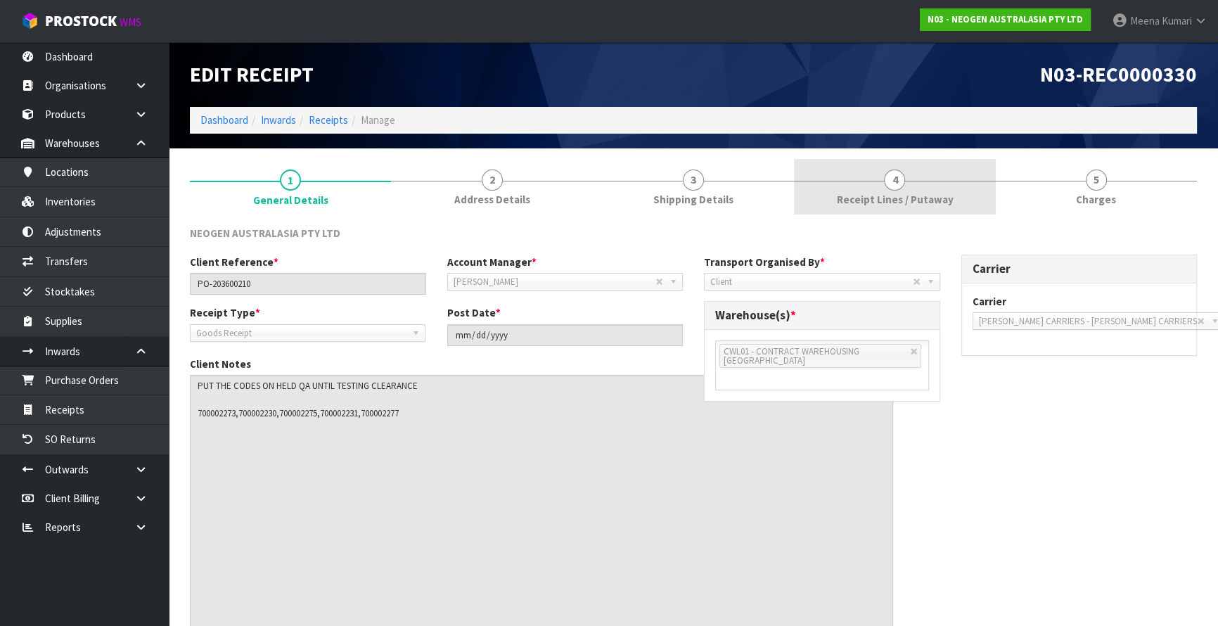
click at [891, 170] on span "4" at bounding box center [894, 180] width 21 height 21
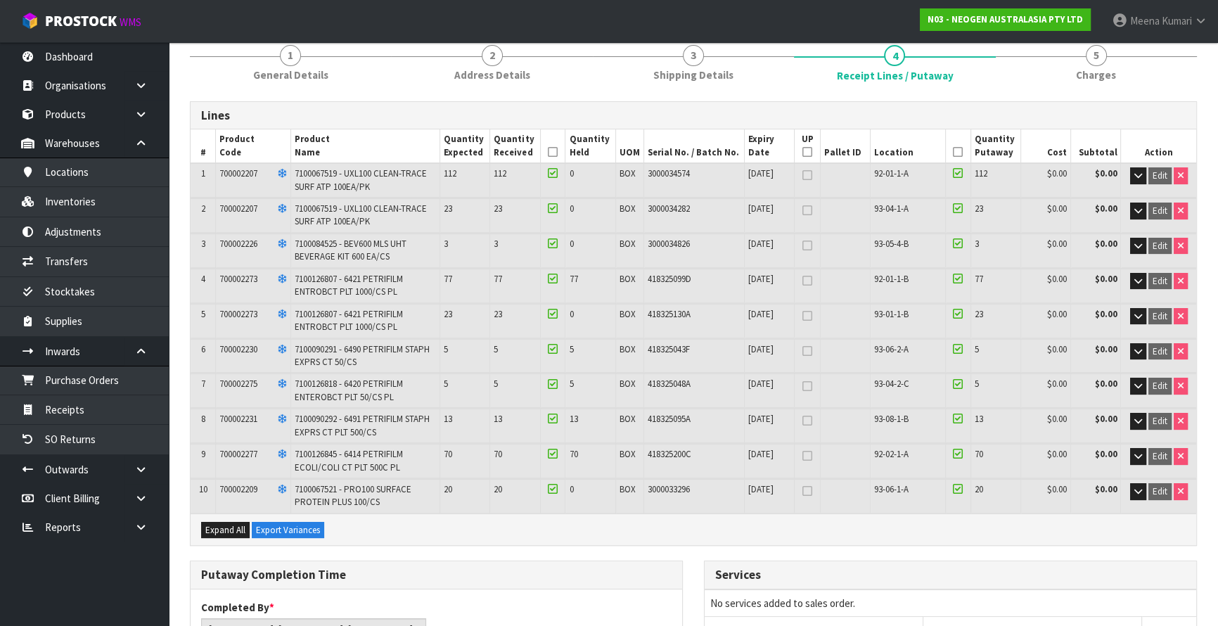
scroll to position [127, 0]
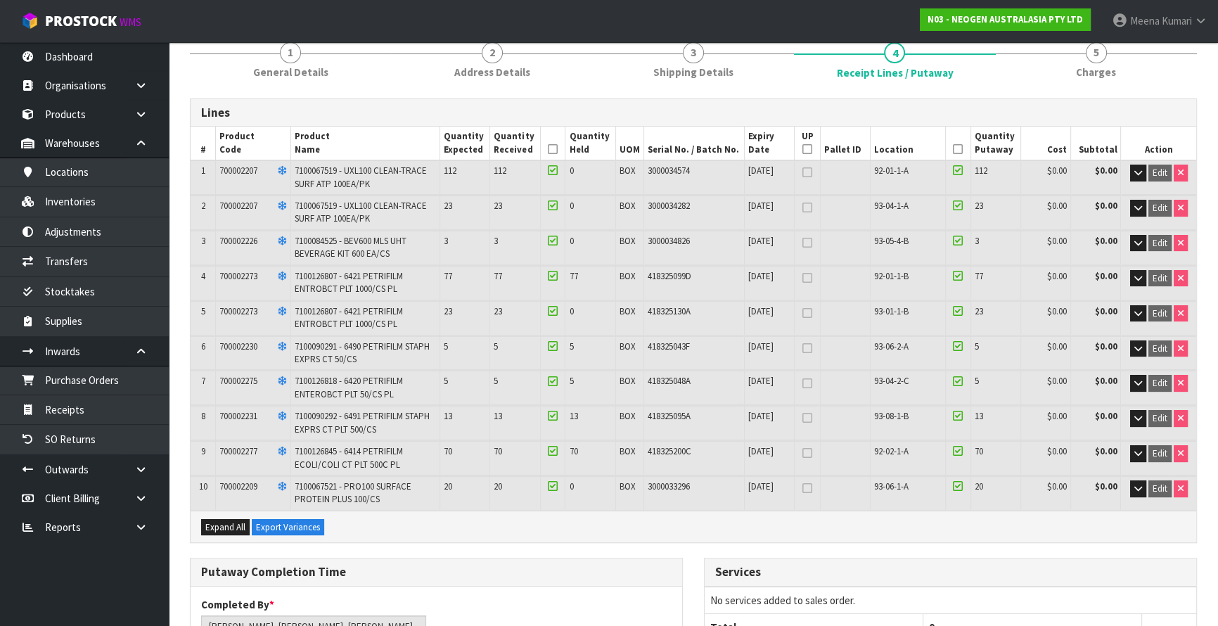
click at [248, 416] on span "700002231" at bounding box center [238, 416] width 38 height 12
copy span "700002231"
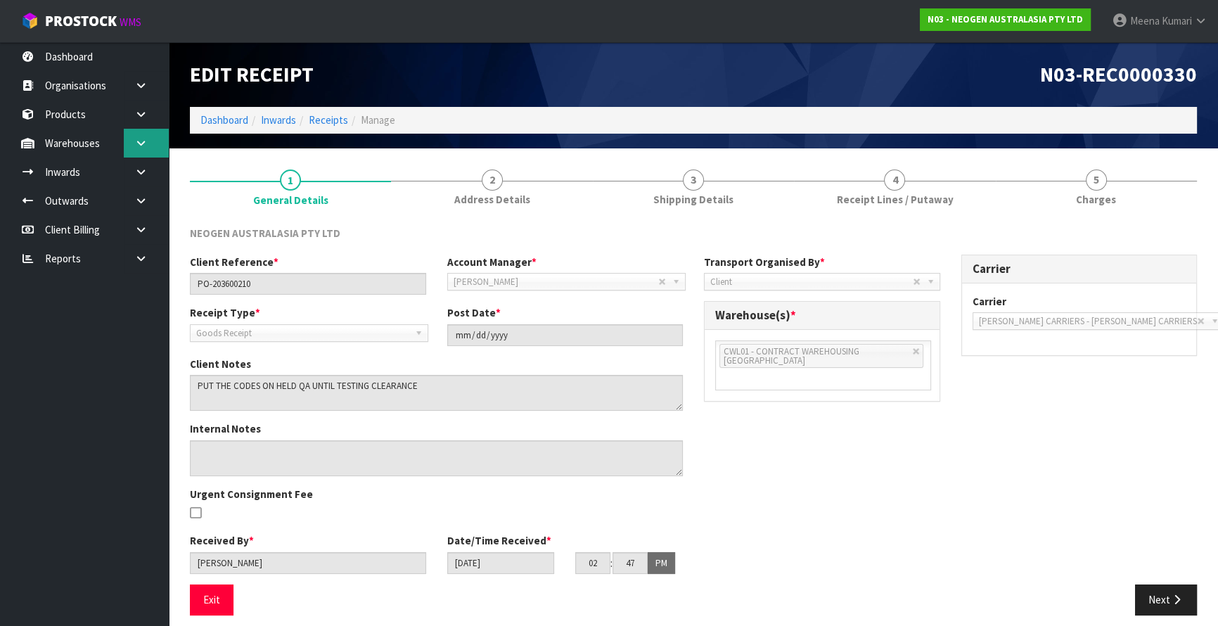
click at [148, 143] on link at bounding box center [146, 143] width 45 height 29
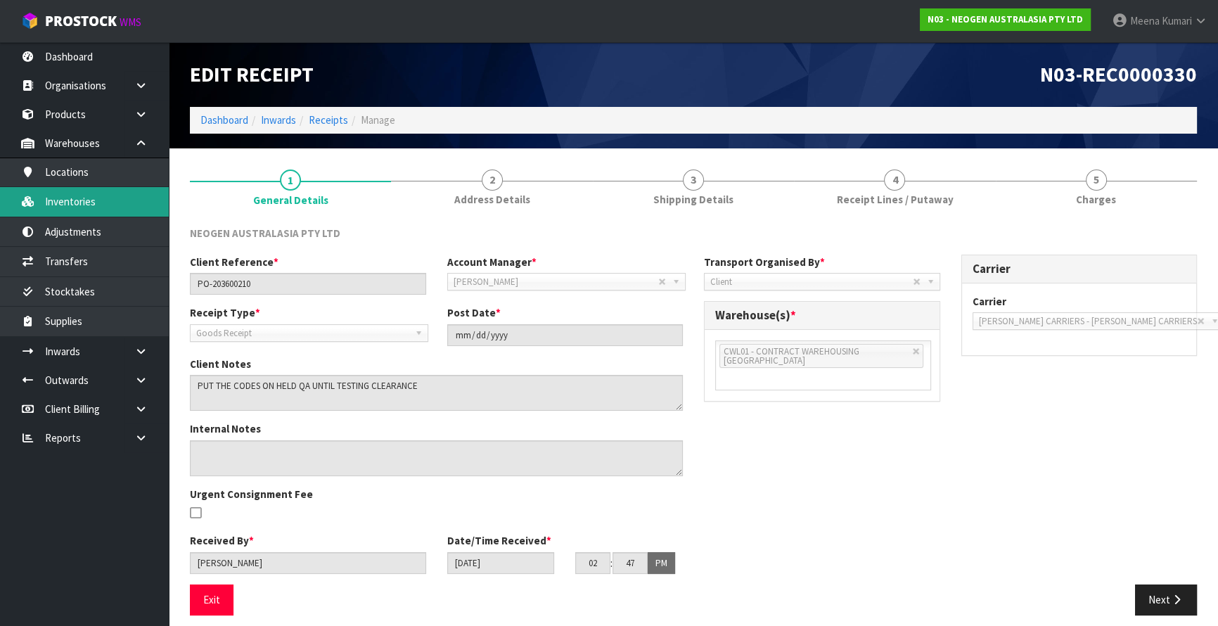
click at [118, 210] on link "Inventories" at bounding box center [84, 201] width 169 height 29
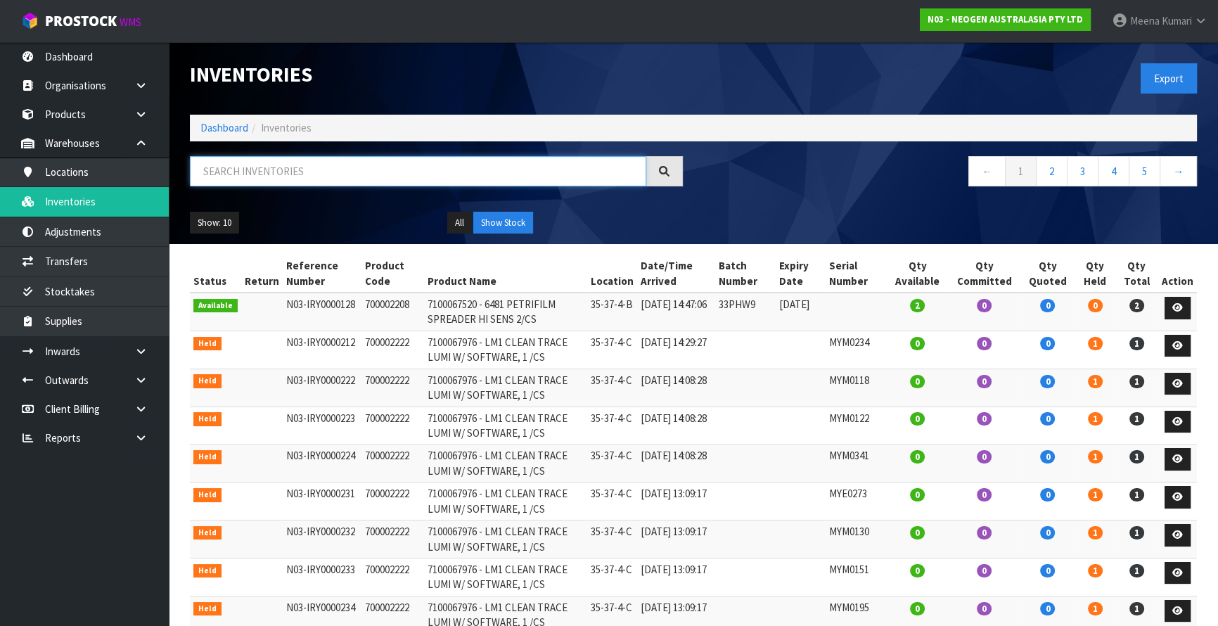
click at [239, 167] on input "text" at bounding box center [418, 171] width 457 height 30
paste input "700002273"
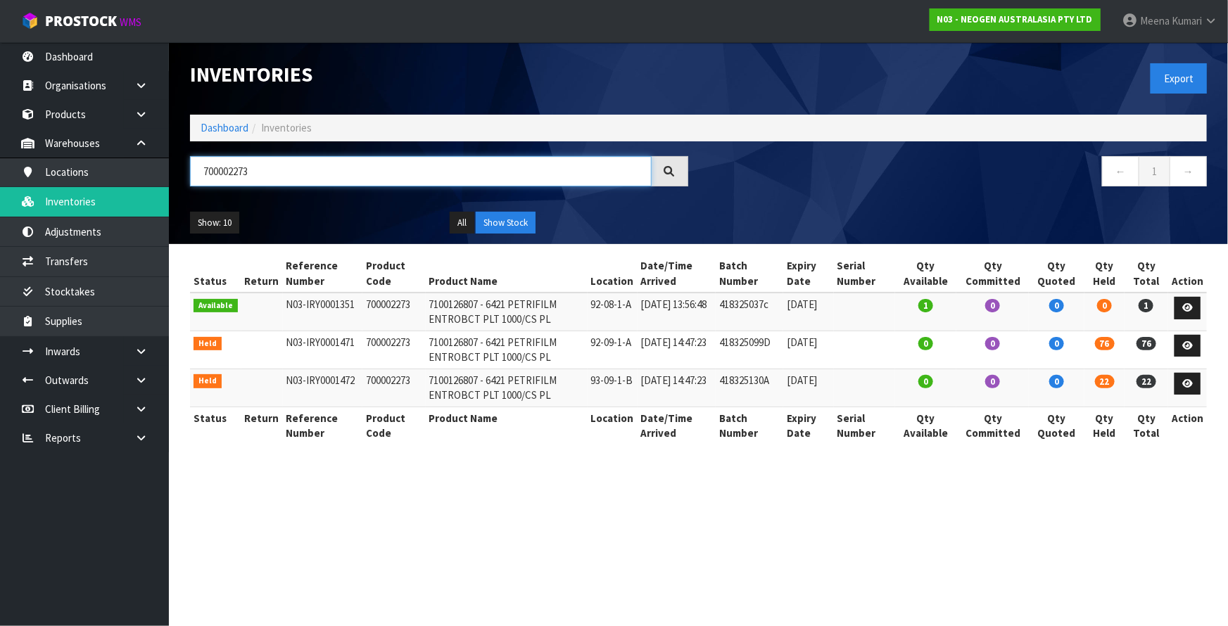
click at [281, 185] on input "700002273" at bounding box center [420, 171] width 461 height 30
click at [282, 184] on input "700002273" at bounding box center [420, 171] width 461 height 30
click at [283, 184] on input "700002273" at bounding box center [420, 171] width 461 height 30
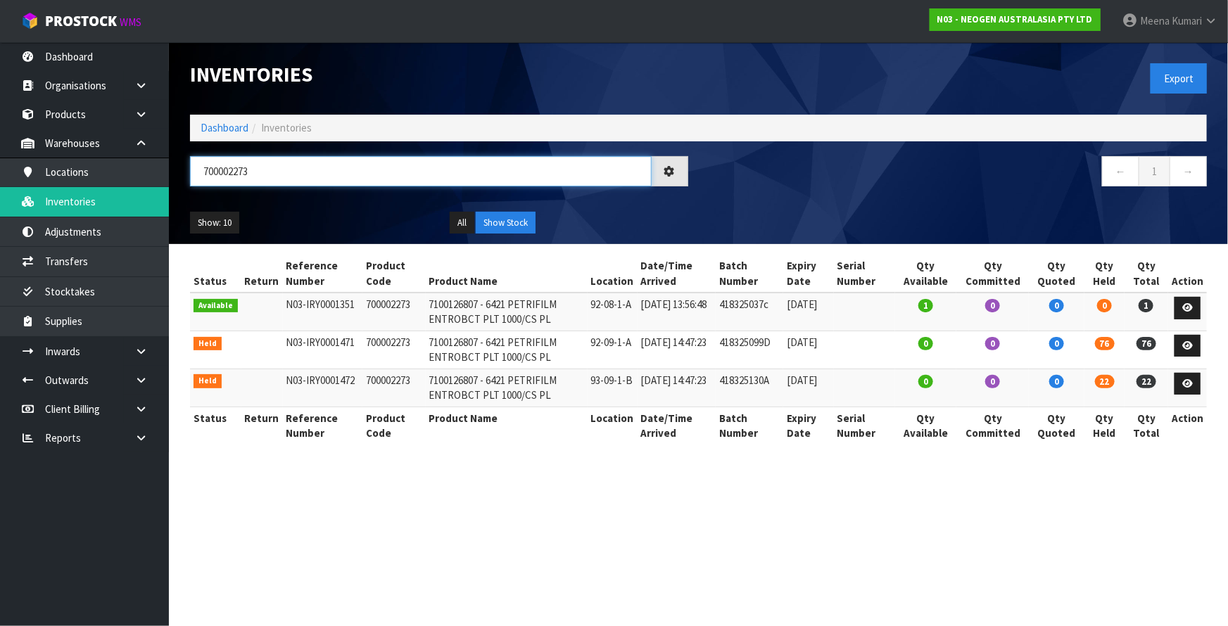
paste input "30"
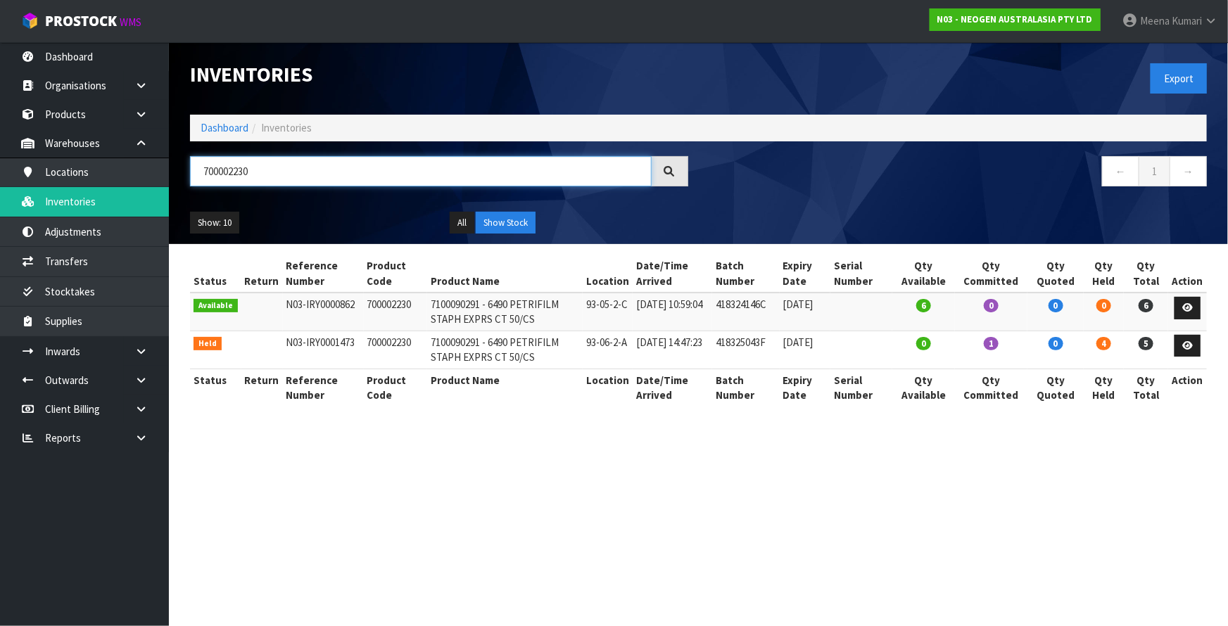
click at [279, 165] on input "700002230" at bounding box center [420, 171] width 461 height 30
paste input "75"
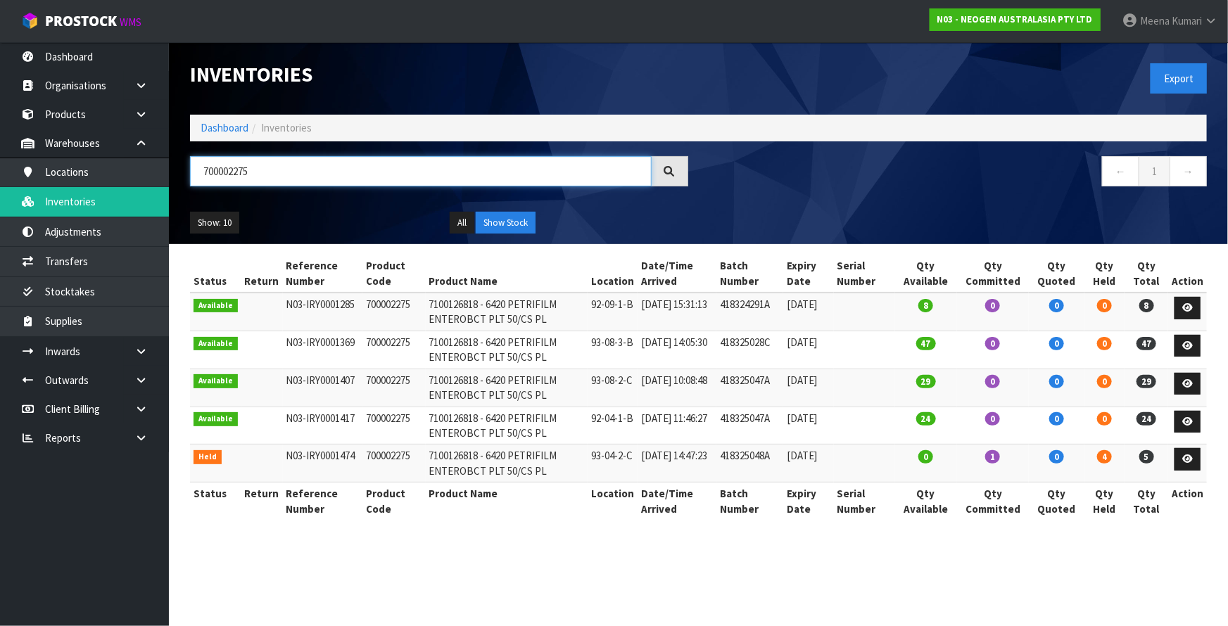
click at [282, 181] on input "700002275" at bounding box center [420, 171] width 461 height 30
click at [283, 181] on input "700002275" at bounding box center [420, 171] width 461 height 30
paste input "31"
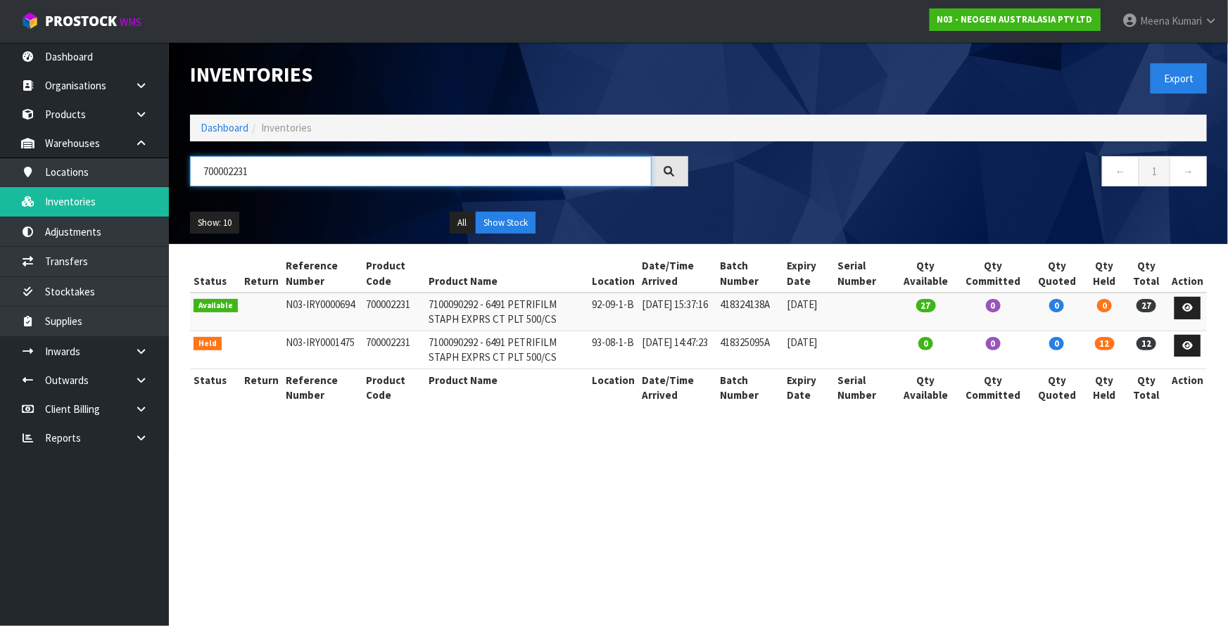
click at [290, 168] on input "700002231" at bounding box center [420, 171] width 461 height 30
paste input "77"
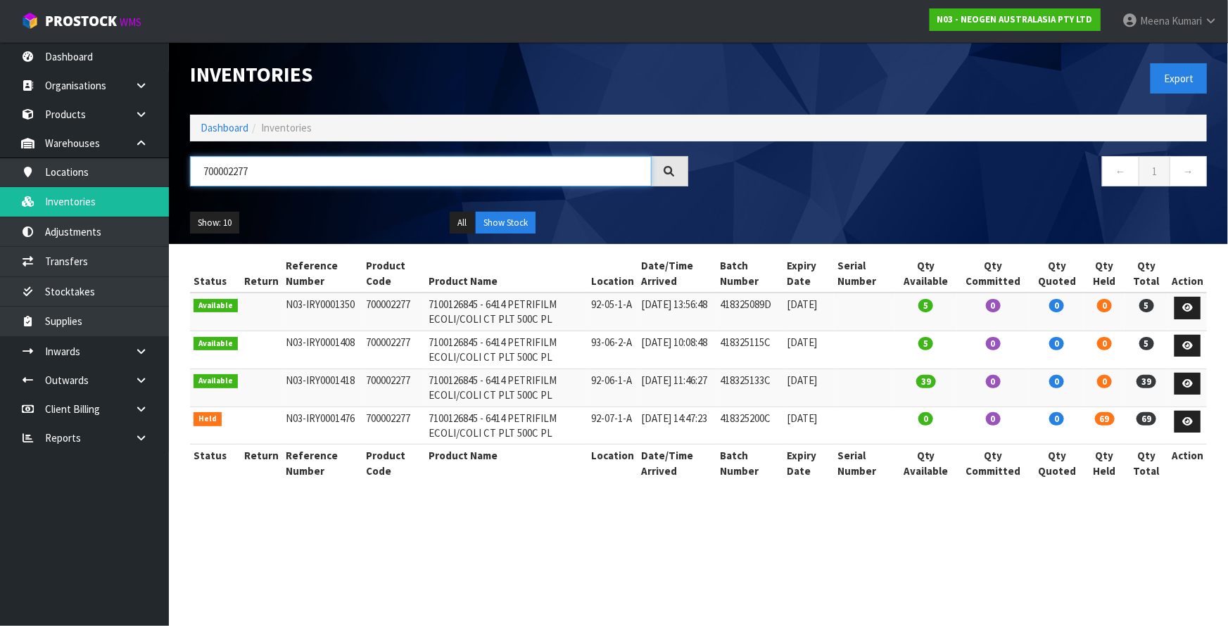
click at [319, 181] on input "700002277" at bounding box center [420, 171] width 461 height 30
click at [318, 180] on input "700002277" at bounding box center [420, 171] width 461 height 30
paste input "31"
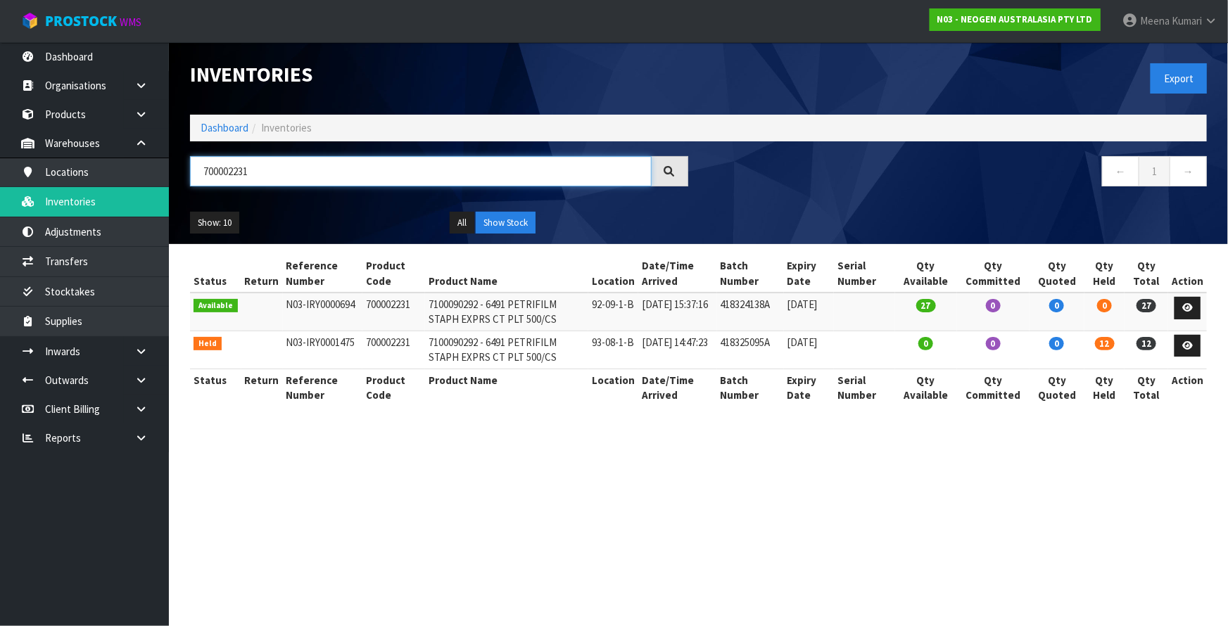
type input "700002231"
click at [228, 132] on link "Dashboard" at bounding box center [224, 127] width 48 height 13
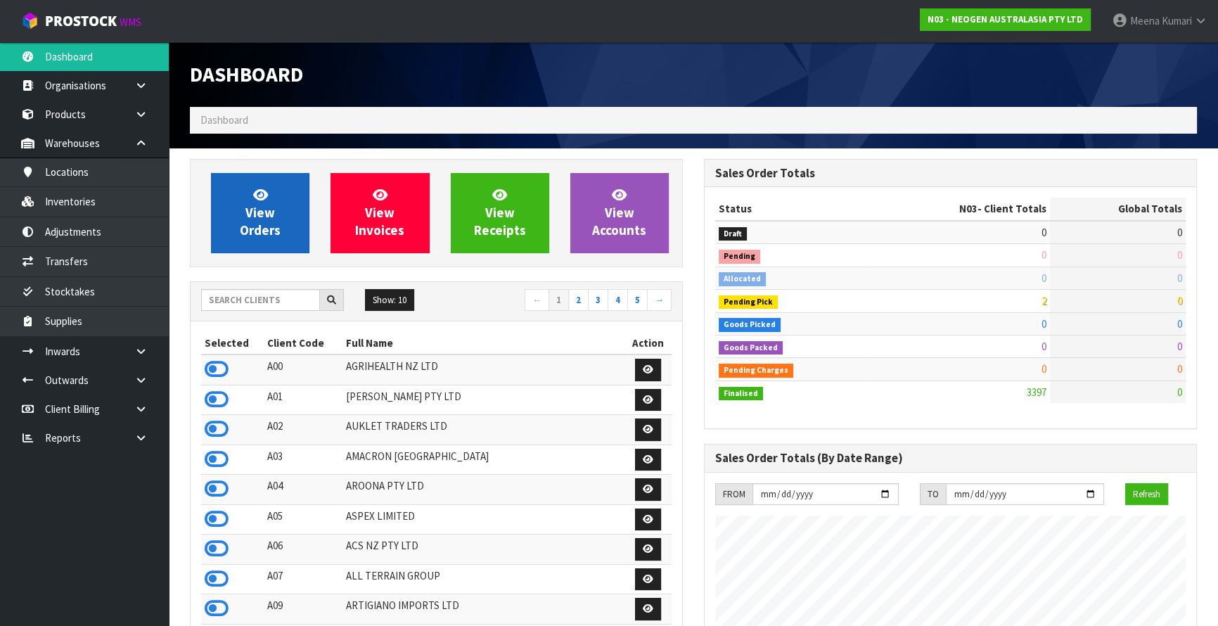
scroll to position [1064, 514]
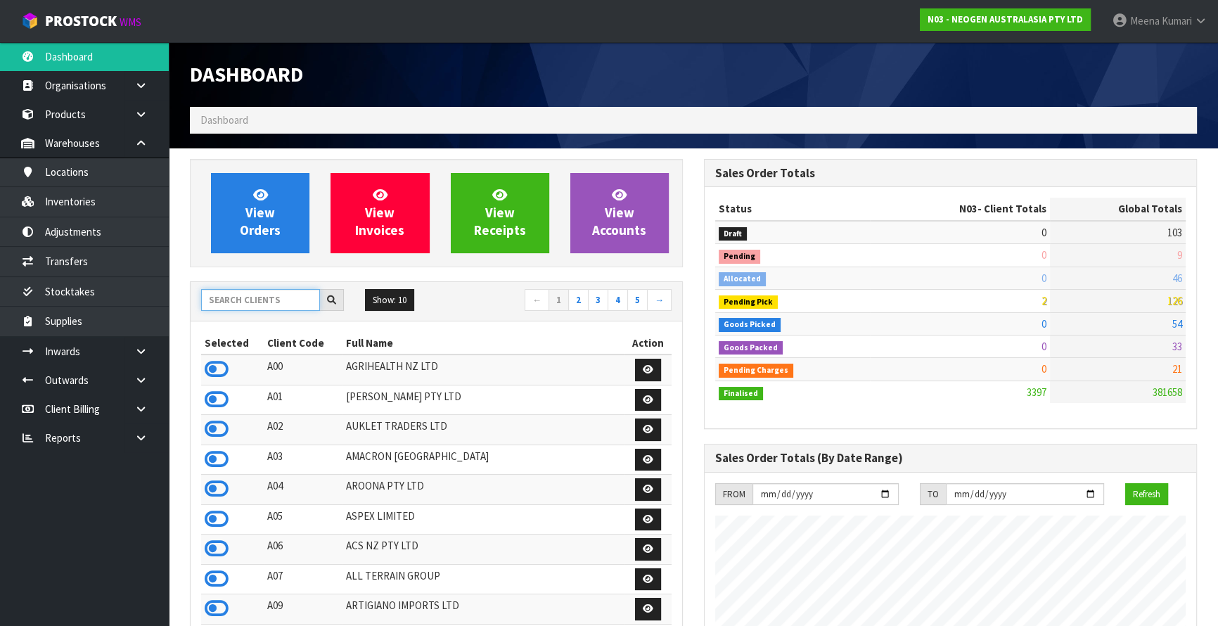
click at [226, 303] on input "text" at bounding box center [260, 300] width 119 height 22
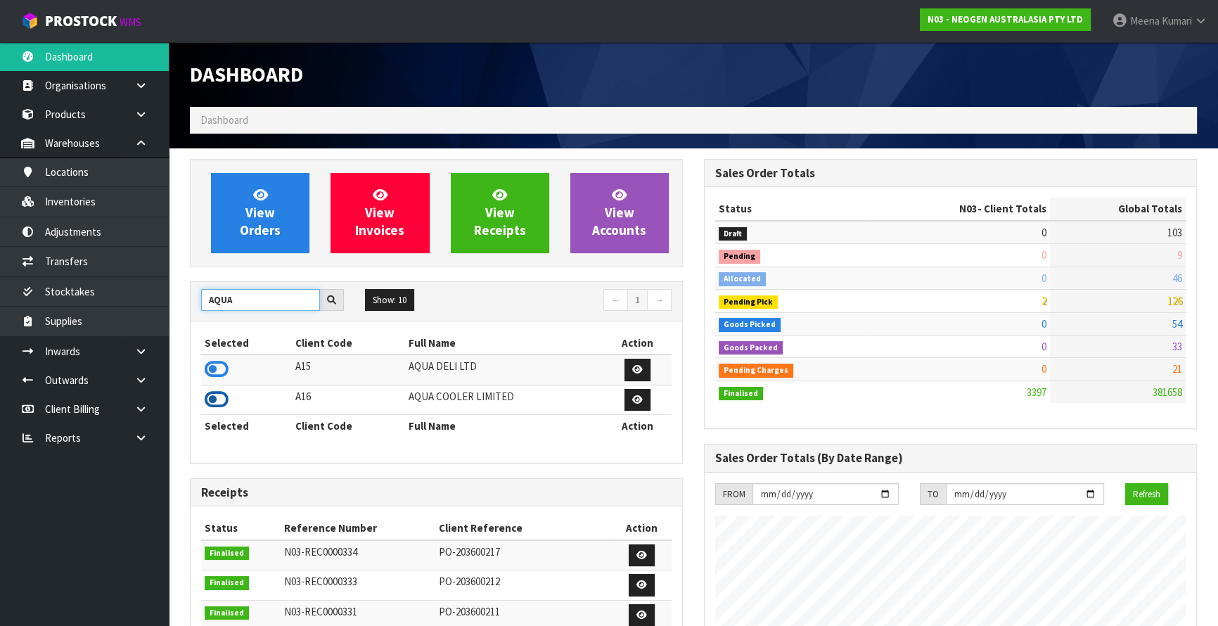
type input "AQUA"
click at [212, 401] on icon at bounding box center [217, 399] width 24 height 21
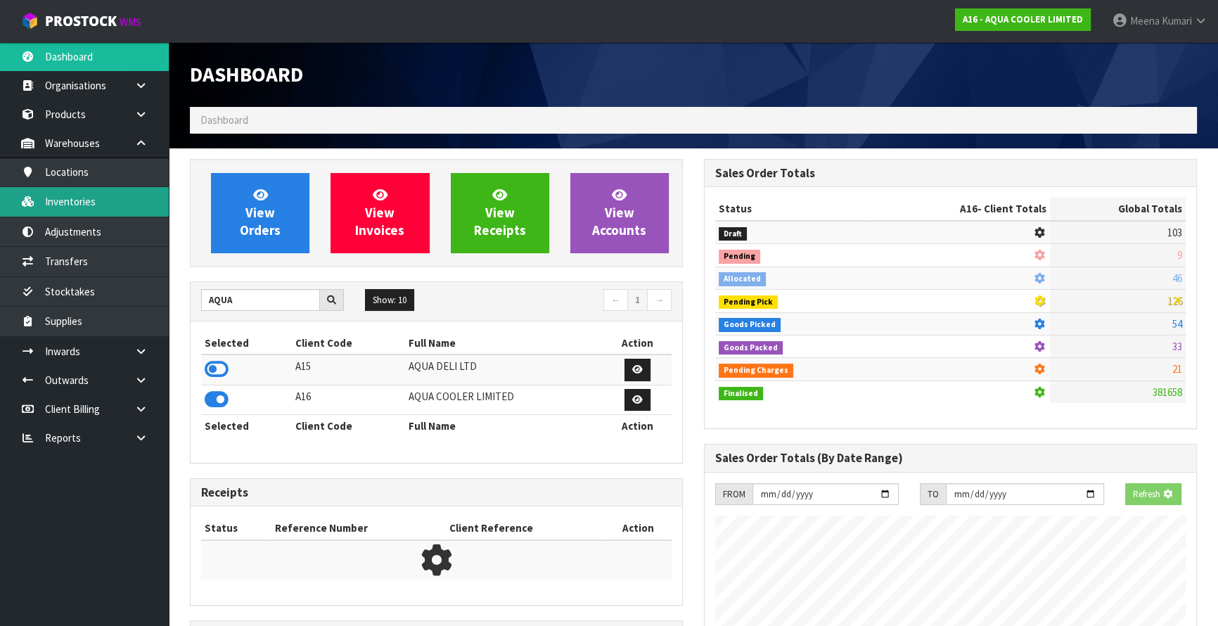
scroll to position [1169, 514]
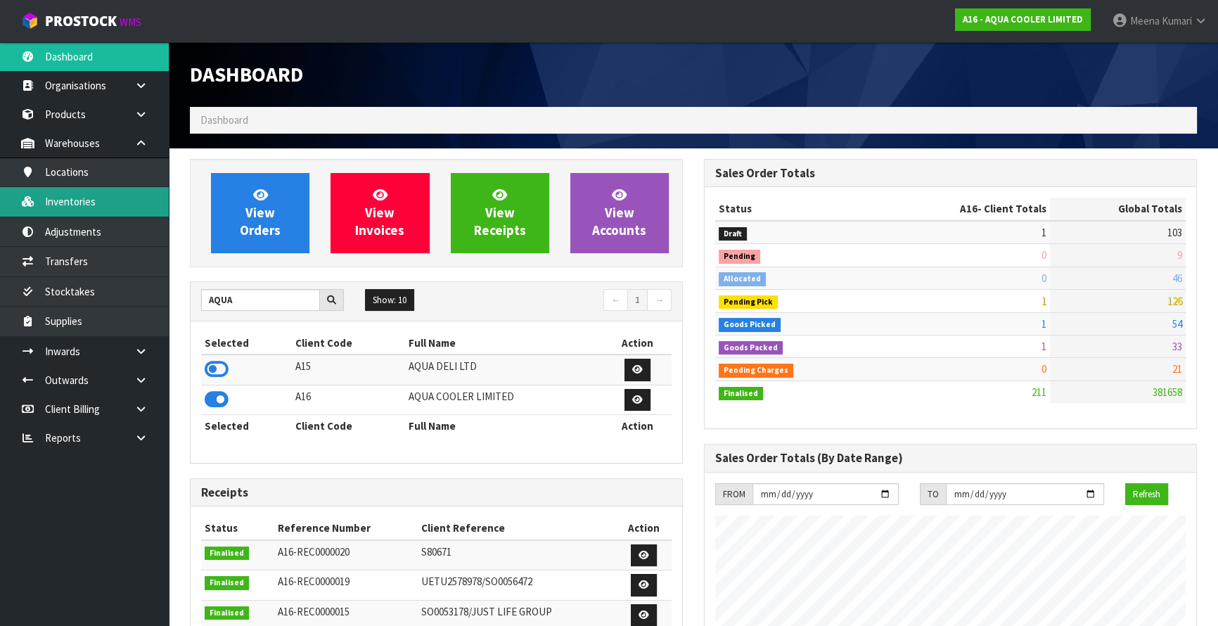
click at [77, 198] on link "Inventories" at bounding box center [84, 201] width 169 height 29
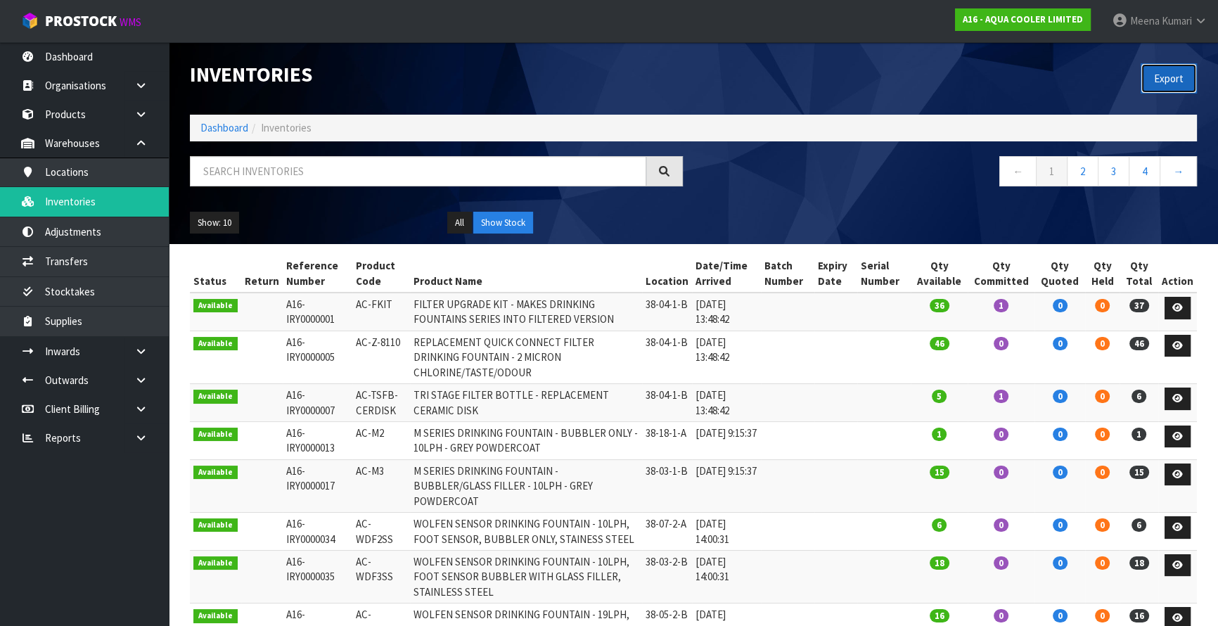
click at [1153, 88] on button "Export" at bounding box center [1169, 78] width 56 height 30
click at [89, 123] on link "Products" at bounding box center [84, 114] width 169 height 29
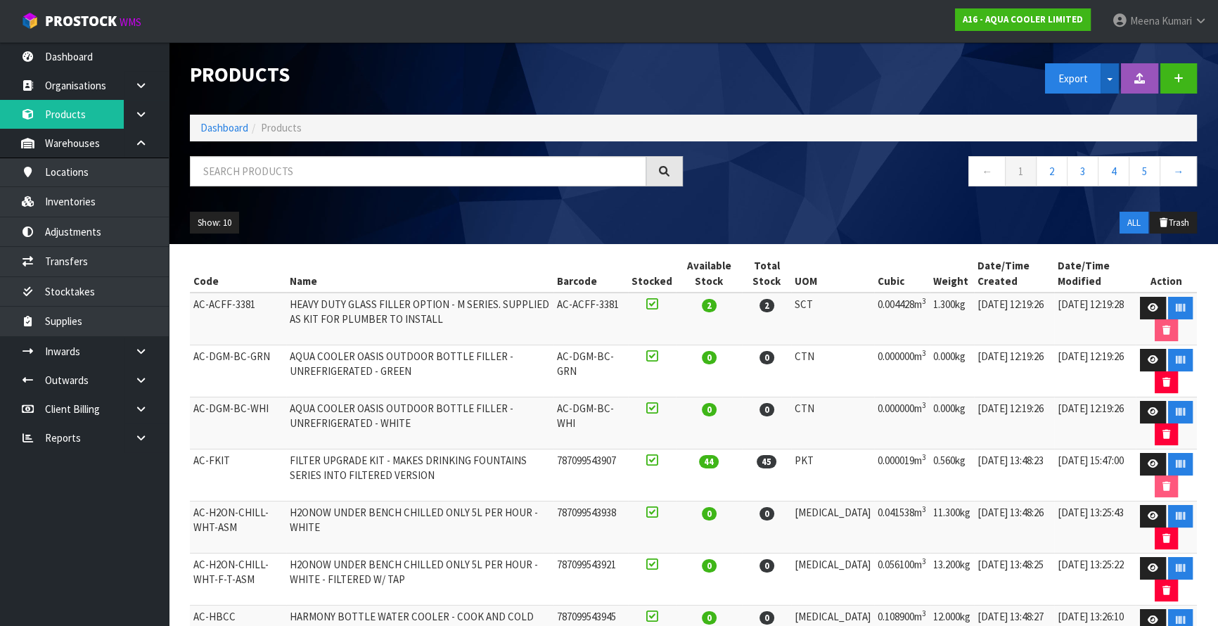
click at [1110, 82] on button "Split button!" at bounding box center [1110, 78] width 18 height 30
click at [1107, 129] on link "Measurements" at bounding box center [1101, 128] width 111 height 19
click at [88, 205] on link "Inventories" at bounding box center [84, 201] width 169 height 29
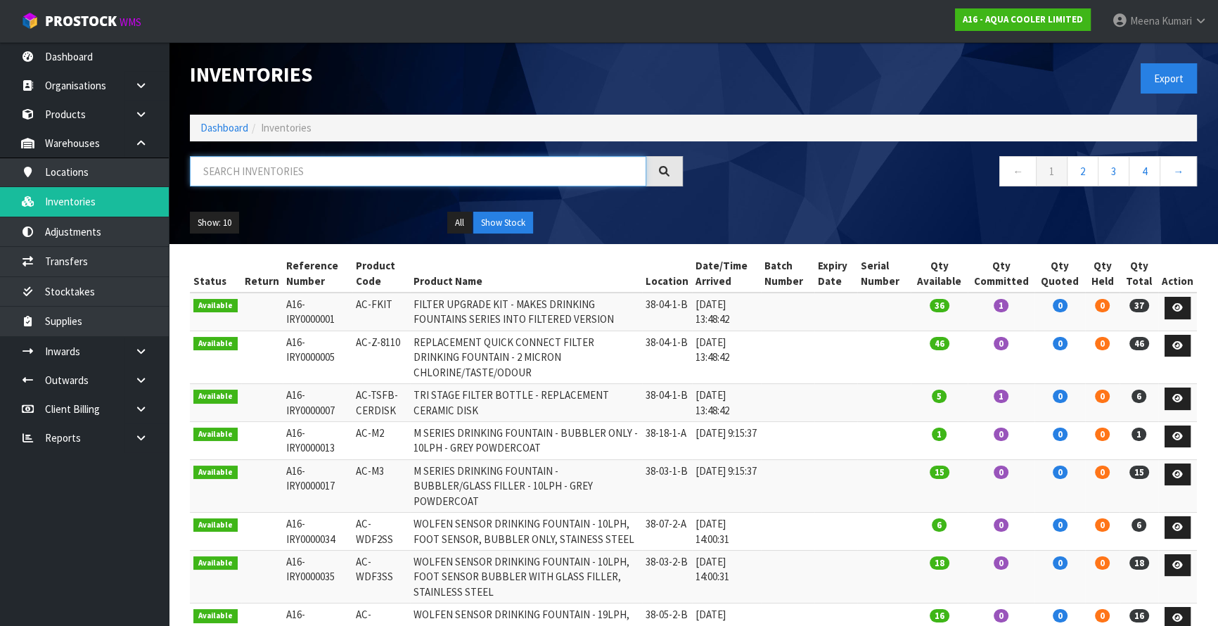
click at [354, 172] on input "text" at bounding box center [418, 171] width 457 height 30
paste input "AC-M3"
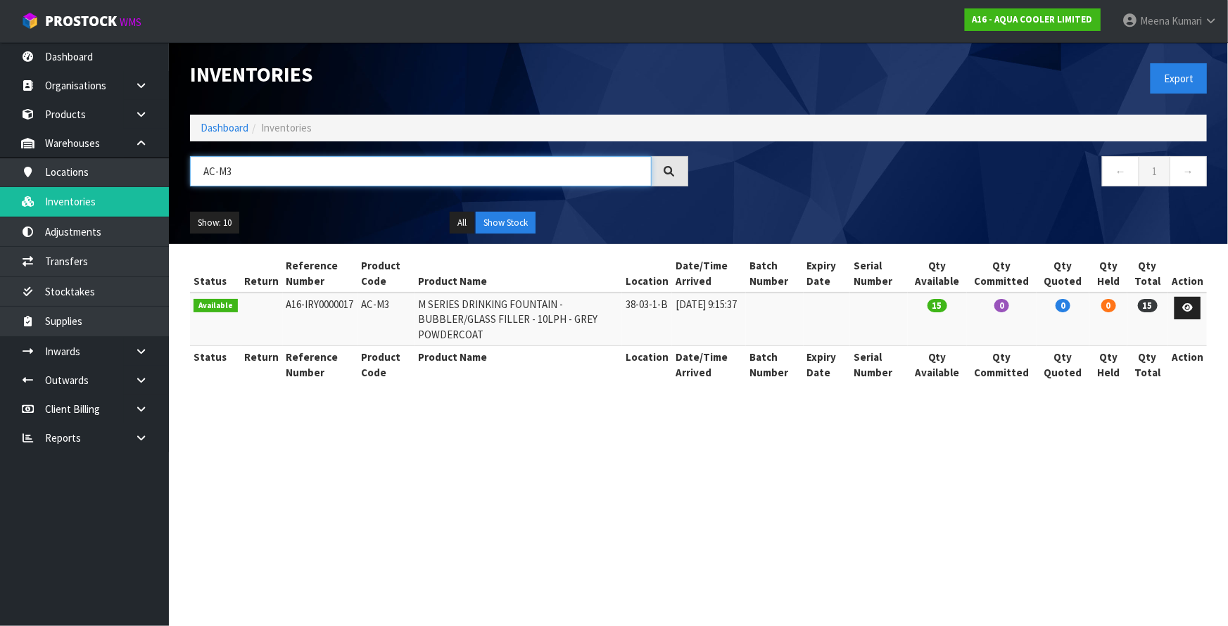
click at [299, 172] on input "AC-M3" at bounding box center [420, 171] width 461 height 30
paste input "P-XL"
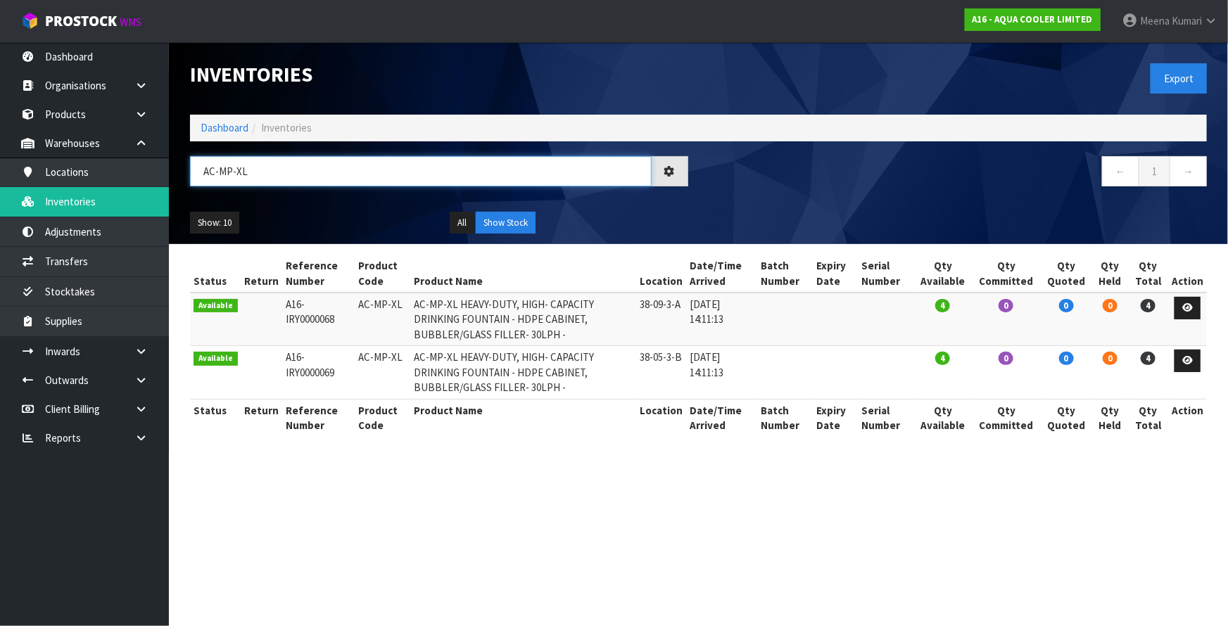
click at [274, 170] on input "AC-MP-XL" at bounding box center [420, 171] width 461 height 30
click at [274, 171] on input "AC-MP-XL" at bounding box center [420, 171] width 461 height 30
paste input "ODYBCC-BLK-CT"
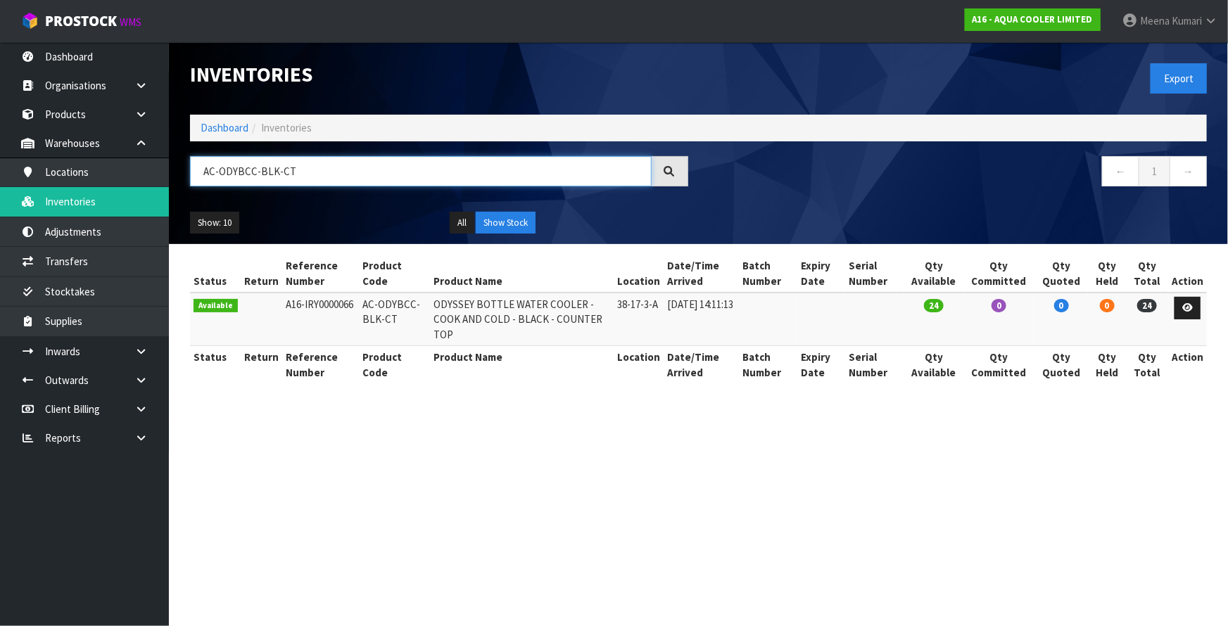
click at [385, 172] on input "AC-ODYBCC-BLK-CT" at bounding box center [420, 171] width 461 height 30
paste input "WH"
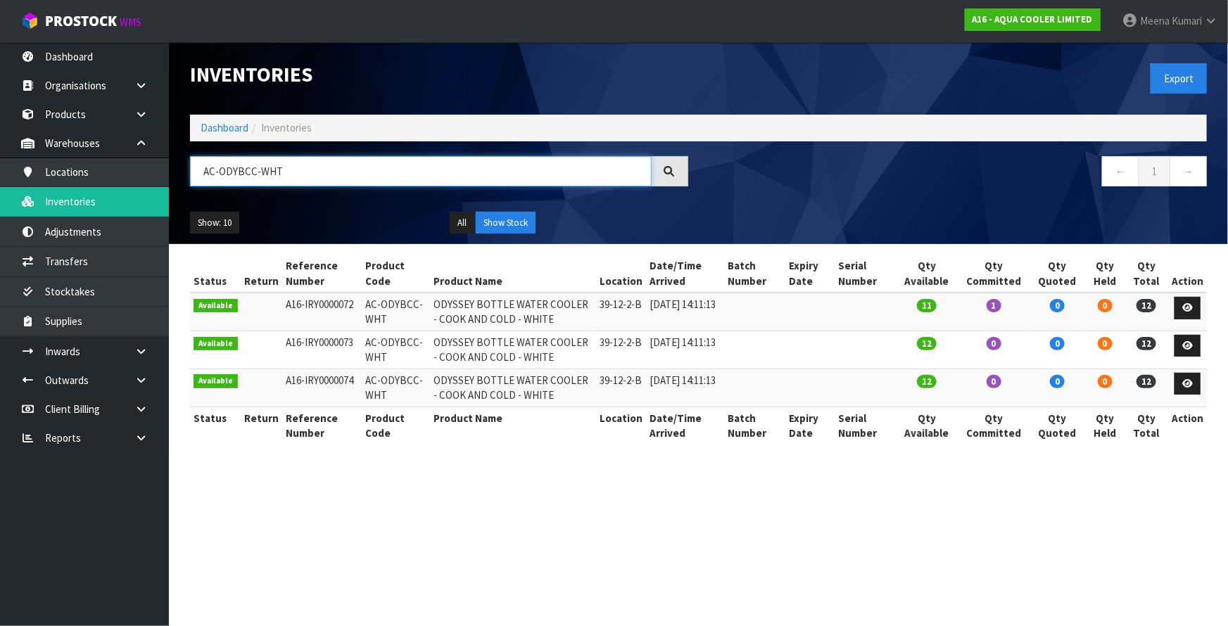
click at [294, 171] on input "AC-ODYBCC-WHT" at bounding box center [420, 171] width 461 height 30
paste input "WDF2SS"
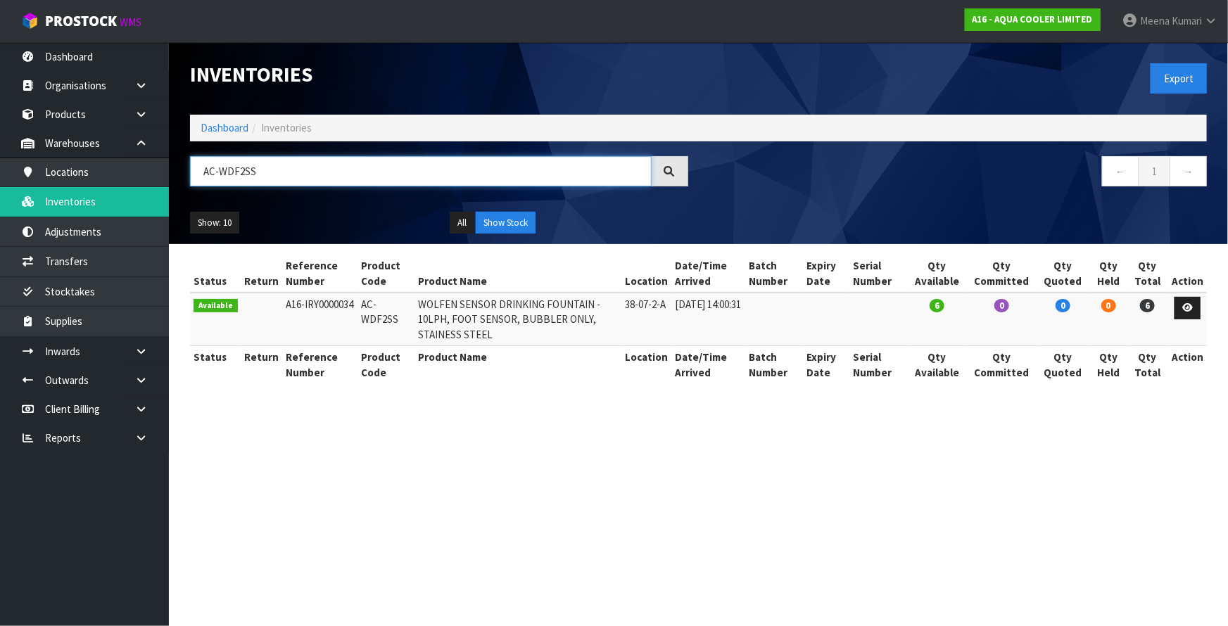
click at [313, 180] on input "AC-WDF2SS" at bounding box center [420, 171] width 461 height 30
click at [312, 180] on input "AC-WDF2SS" at bounding box center [420, 171] width 461 height 30
paste input "3"
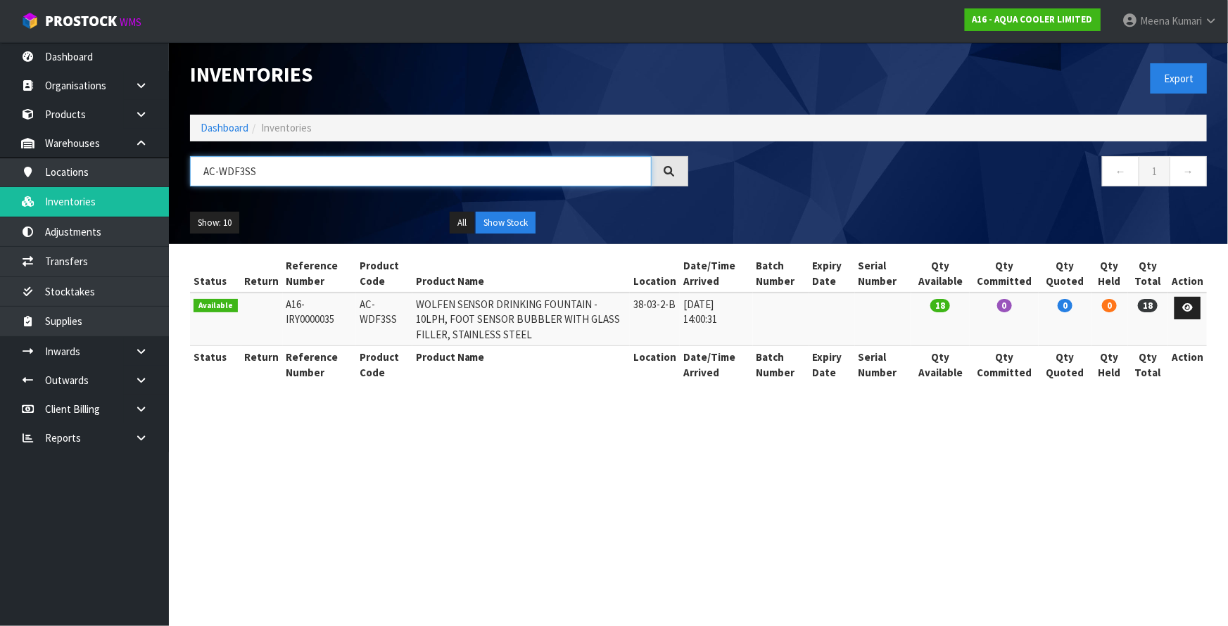
click at [336, 183] on input "AC-WDF3SS" at bounding box center [420, 171] width 461 height 30
paste input "5"
type input "AC-WDF5SS"
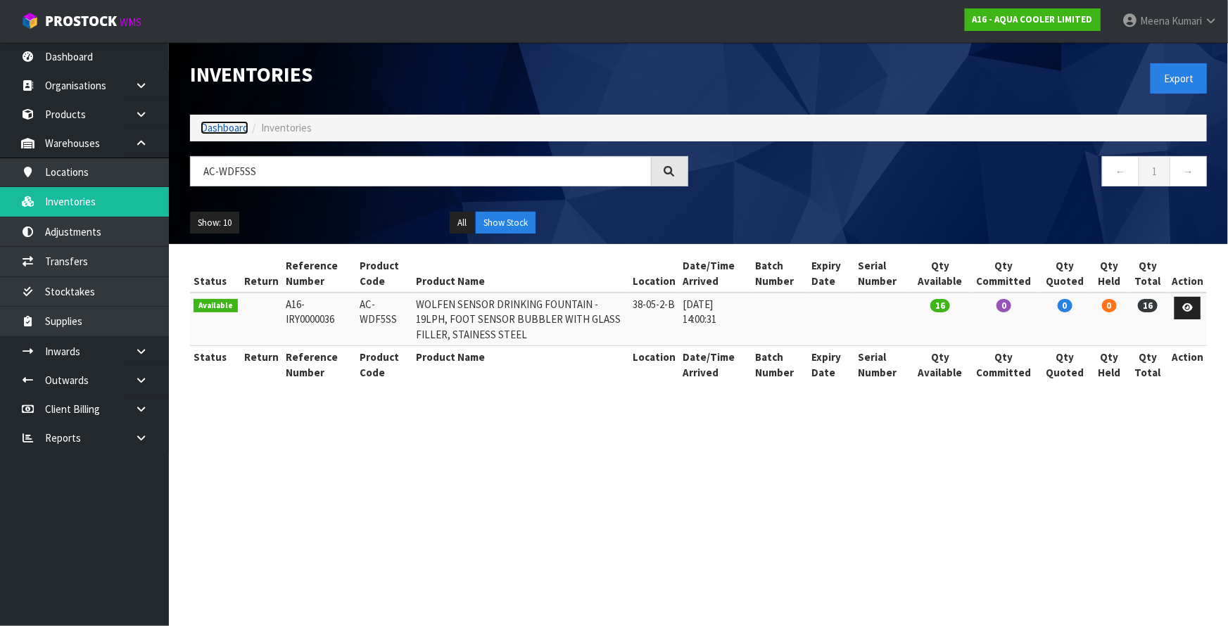
click at [231, 122] on link "Dashboard" at bounding box center [224, 127] width 48 height 13
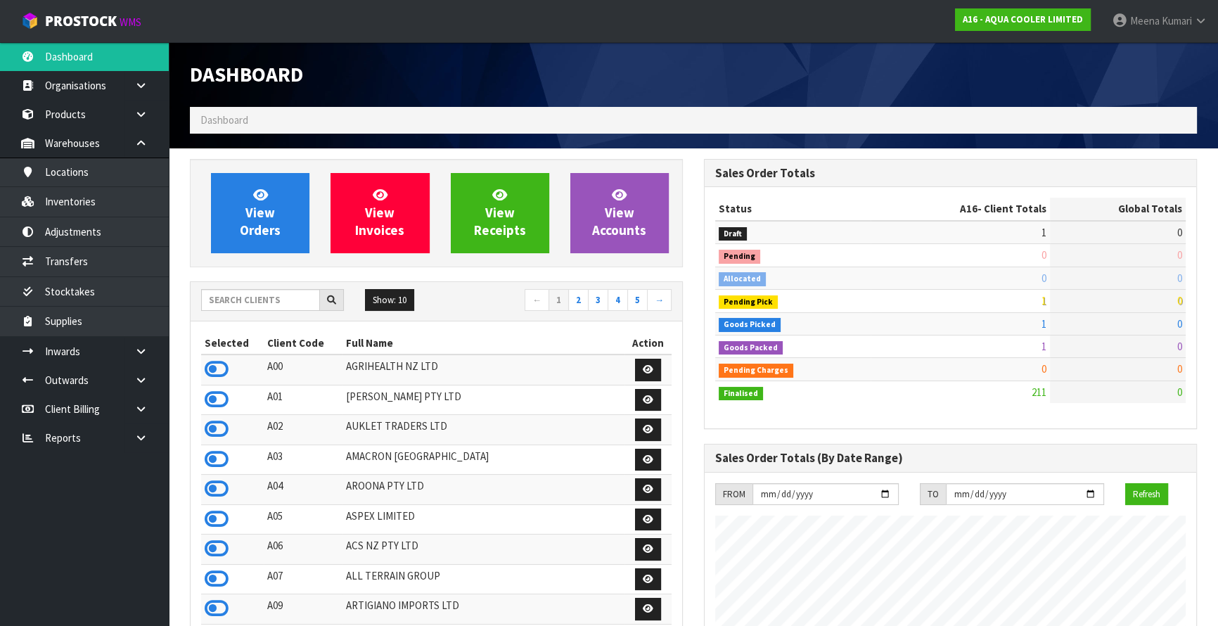
scroll to position [1169, 514]
click at [256, 304] on input "text" at bounding box center [260, 300] width 119 height 22
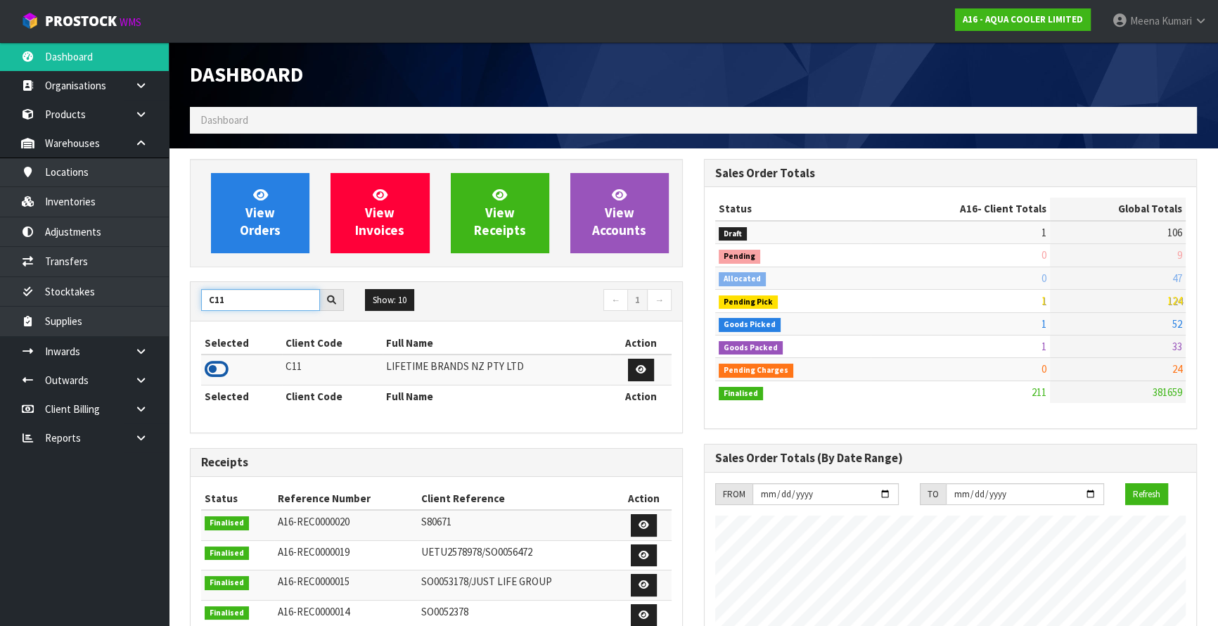
type input "C11"
click at [210, 369] on icon at bounding box center [217, 369] width 24 height 21
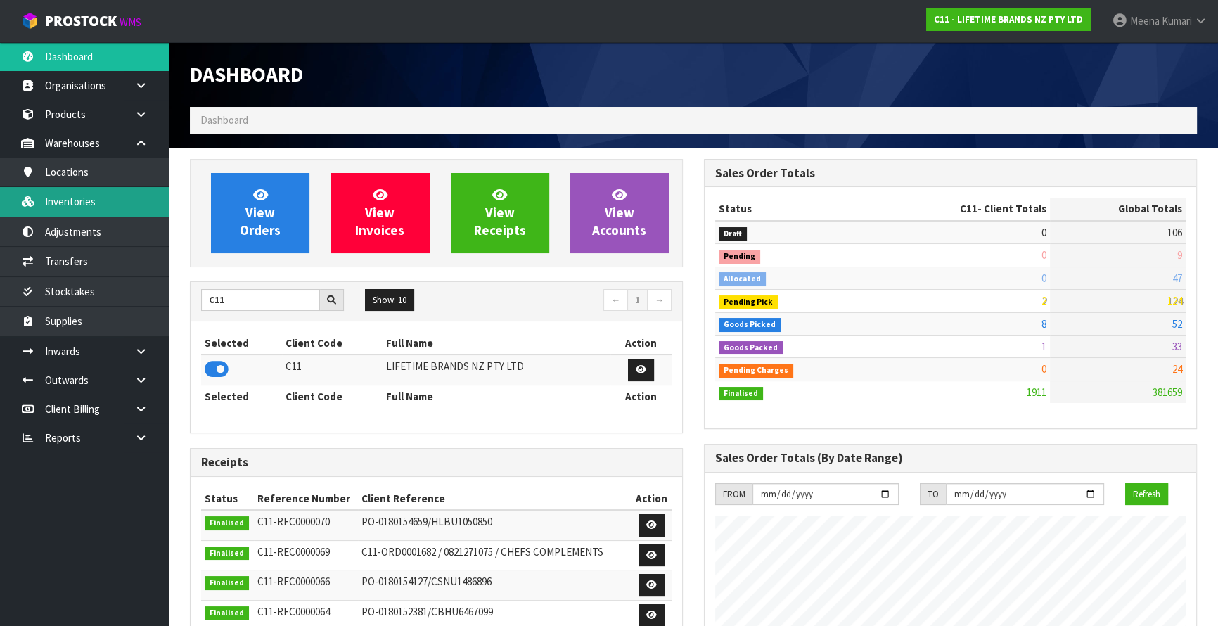
scroll to position [1064, 514]
click at [69, 200] on link "Inventories" at bounding box center [84, 201] width 169 height 29
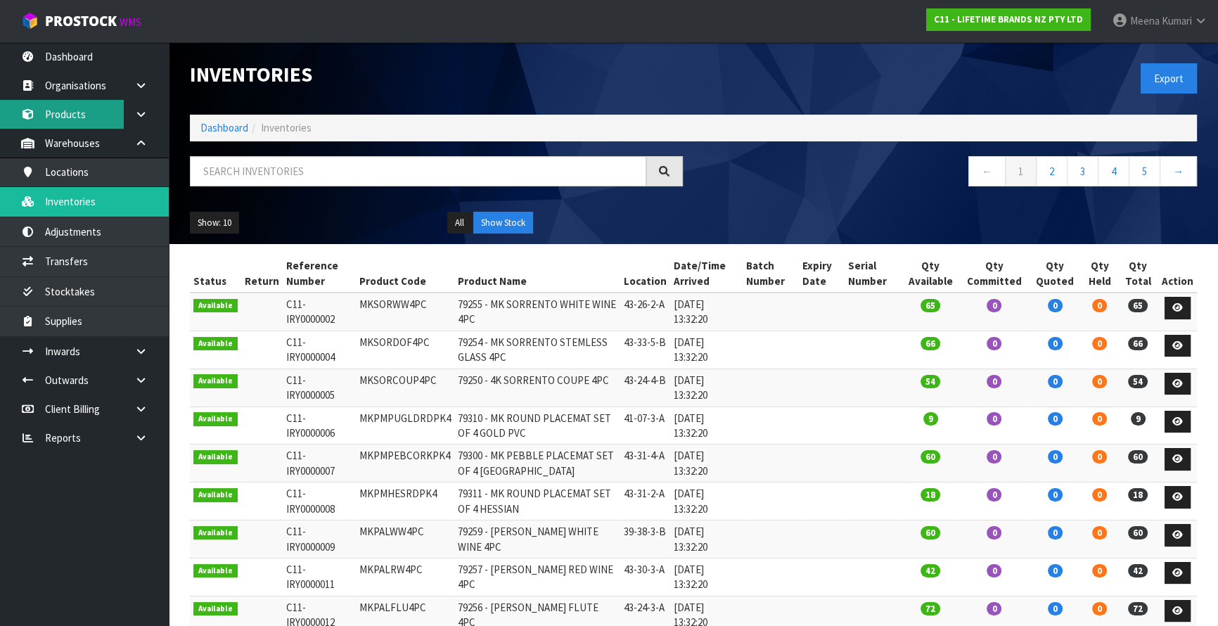
click at [97, 124] on link "Products" at bounding box center [84, 114] width 169 height 29
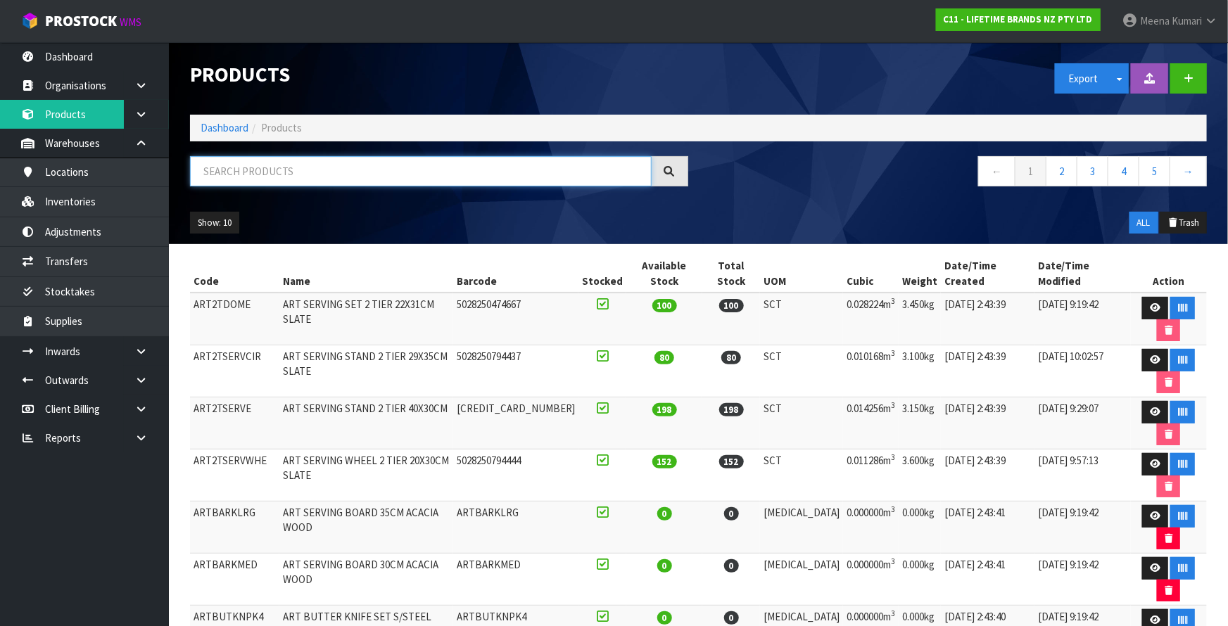
click at [326, 173] on input "text" at bounding box center [420, 171] width 461 height 30
paste input "LCDWJLAT2PC"
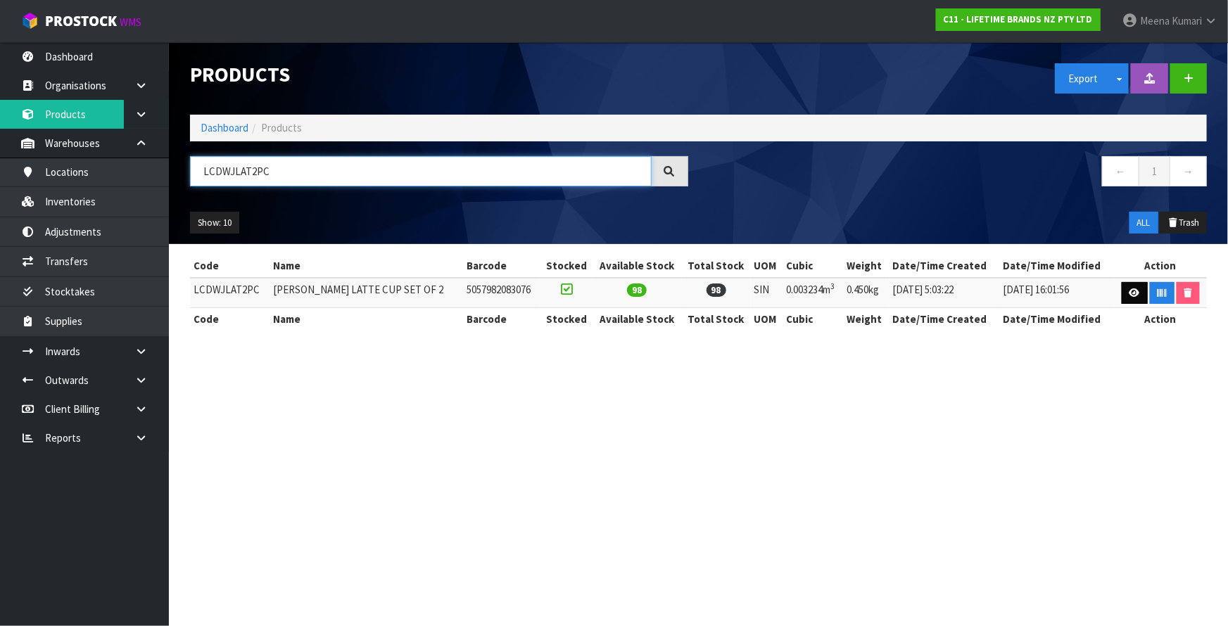
type input "LCDWJLAT2PC"
click at [1137, 299] on link at bounding box center [1134, 293] width 26 height 23
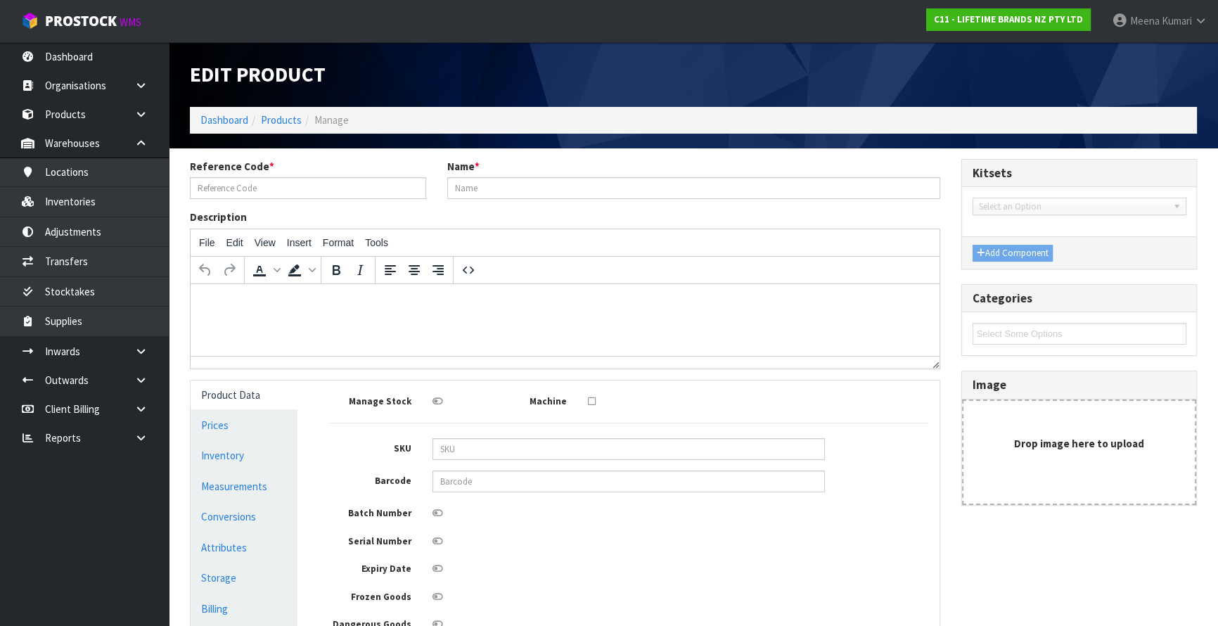
type input "LCDWJLAT2PC"
type input "LC JACK LATTE CUP SET OF 2"
type input "5057982083076"
type input "21"
type input "11"
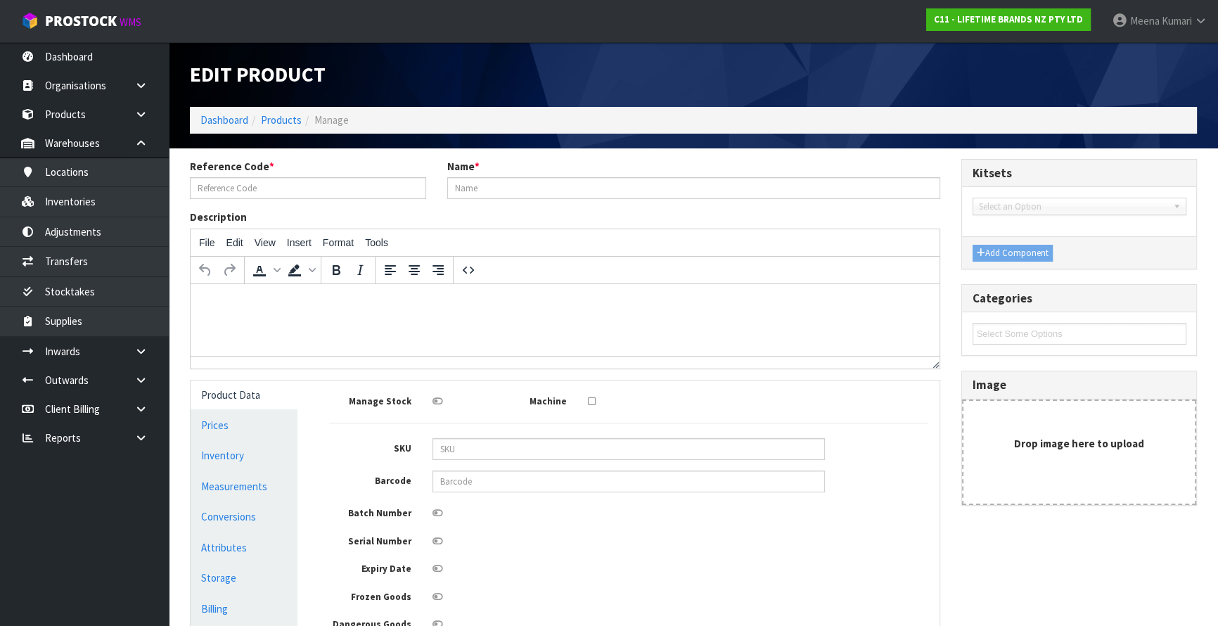
type input "14"
type input "0.003234"
type input "0.45"
click at [225, 492] on link "Measurements" at bounding box center [244, 486] width 107 height 29
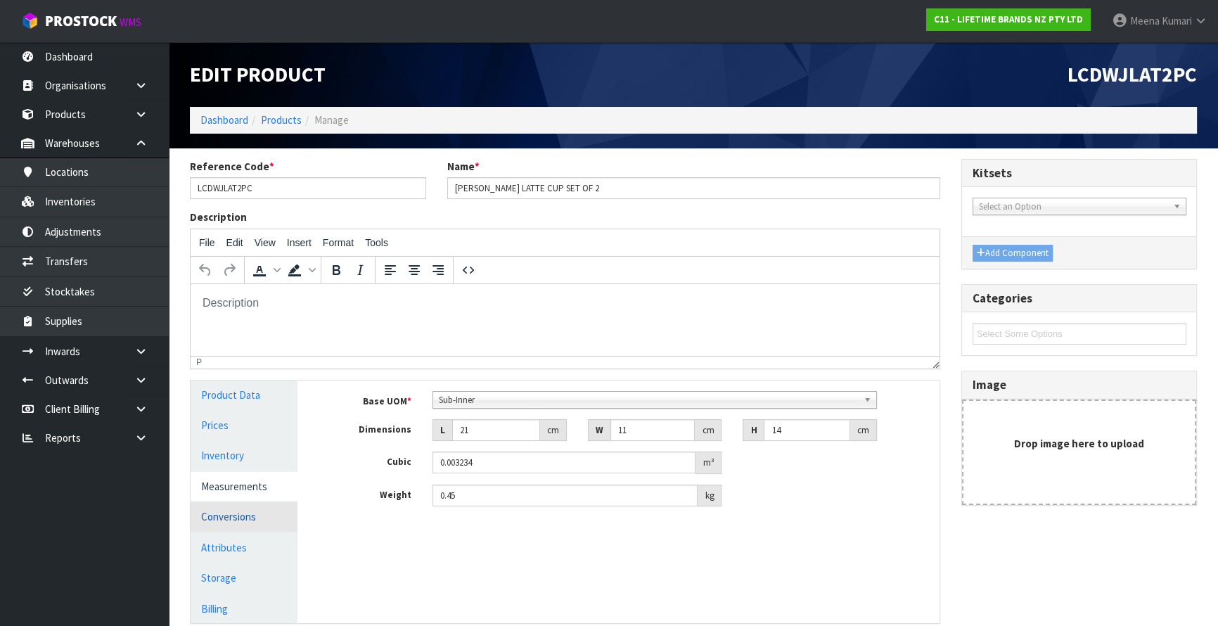
click at [236, 514] on link "Conversions" at bounding box center [244, 516] width 107 height 29
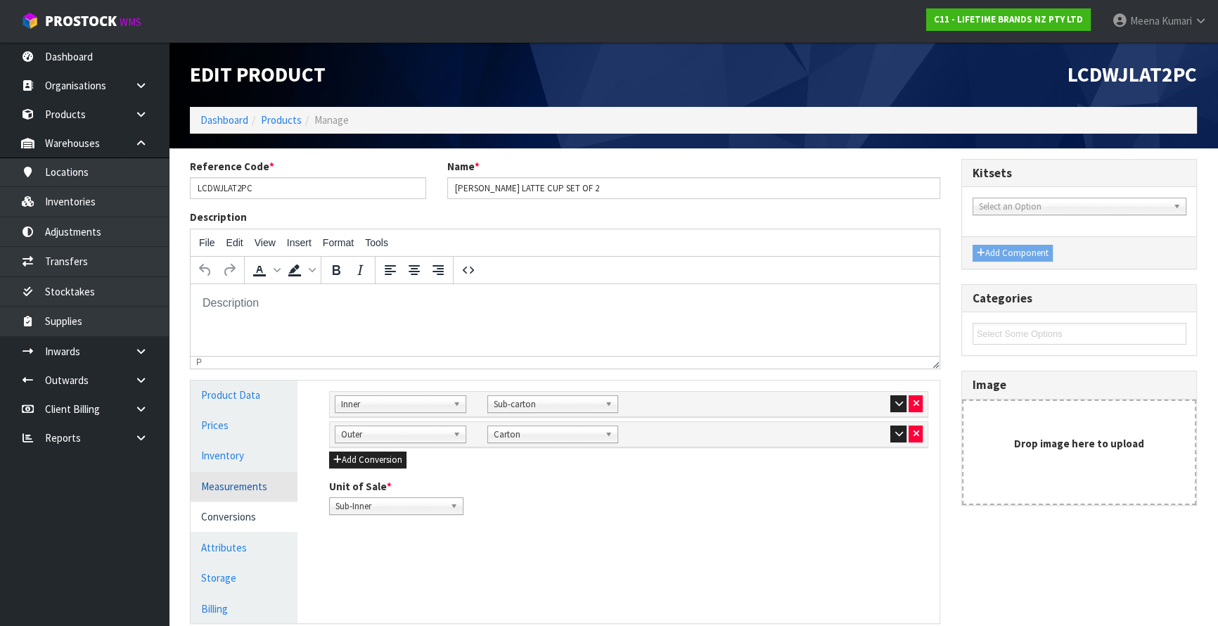
click at [273, 476] on link "Measurements" at bounding box center [244, 486] width 107 height 29
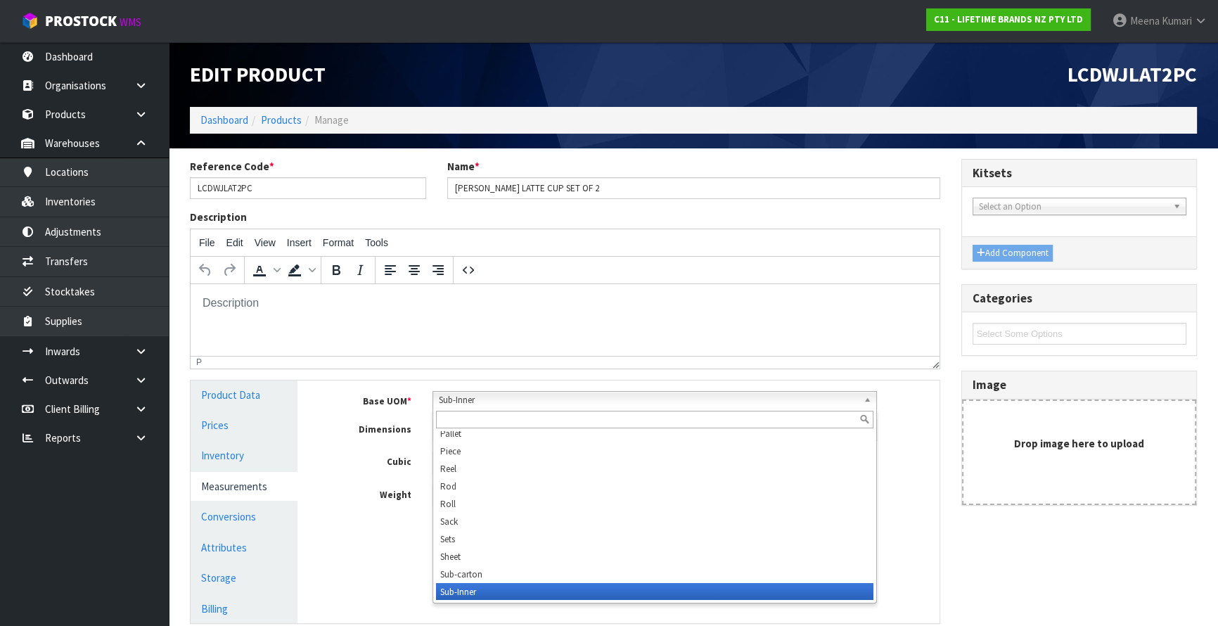
click at [466, 400] on span "Sub-Inner" at bounding box center [648, 400] width 419 height 17
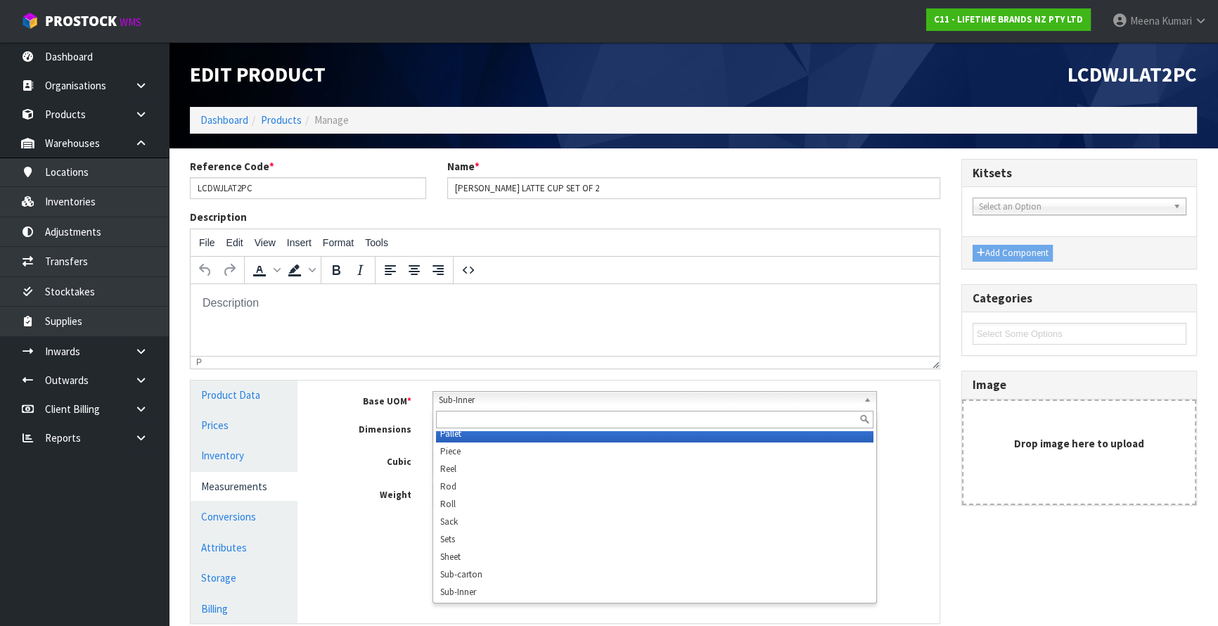
scroll to position [404, 0]
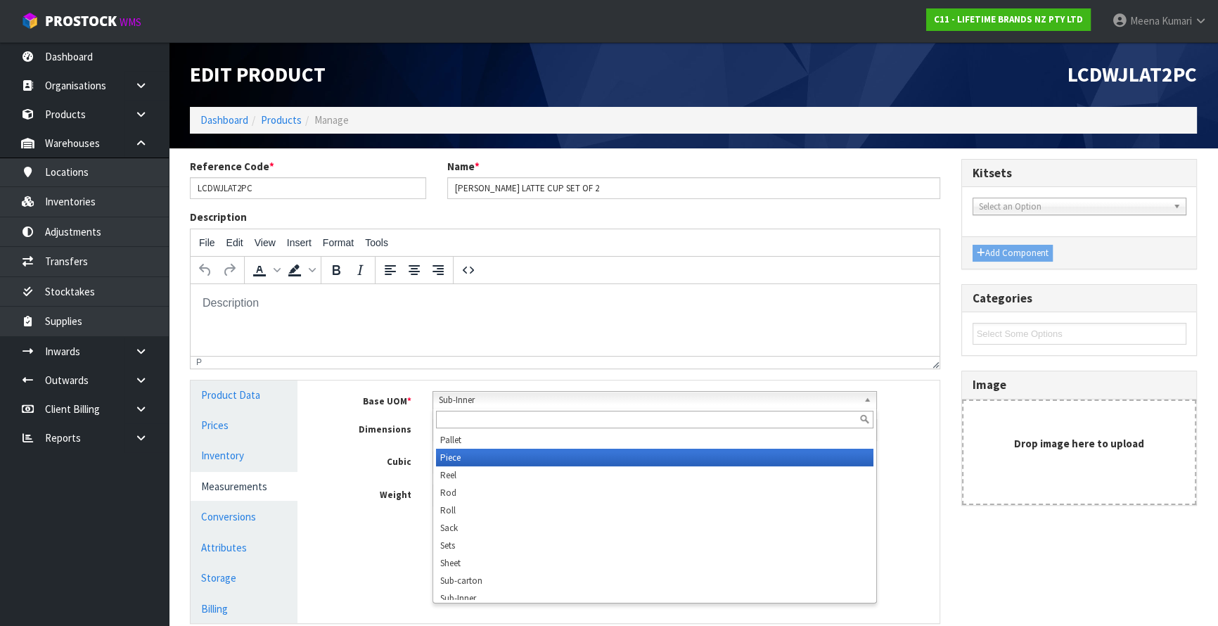
click at [467, 451] on li "Piece" at bounding box center [655, 458] width 438 height 18
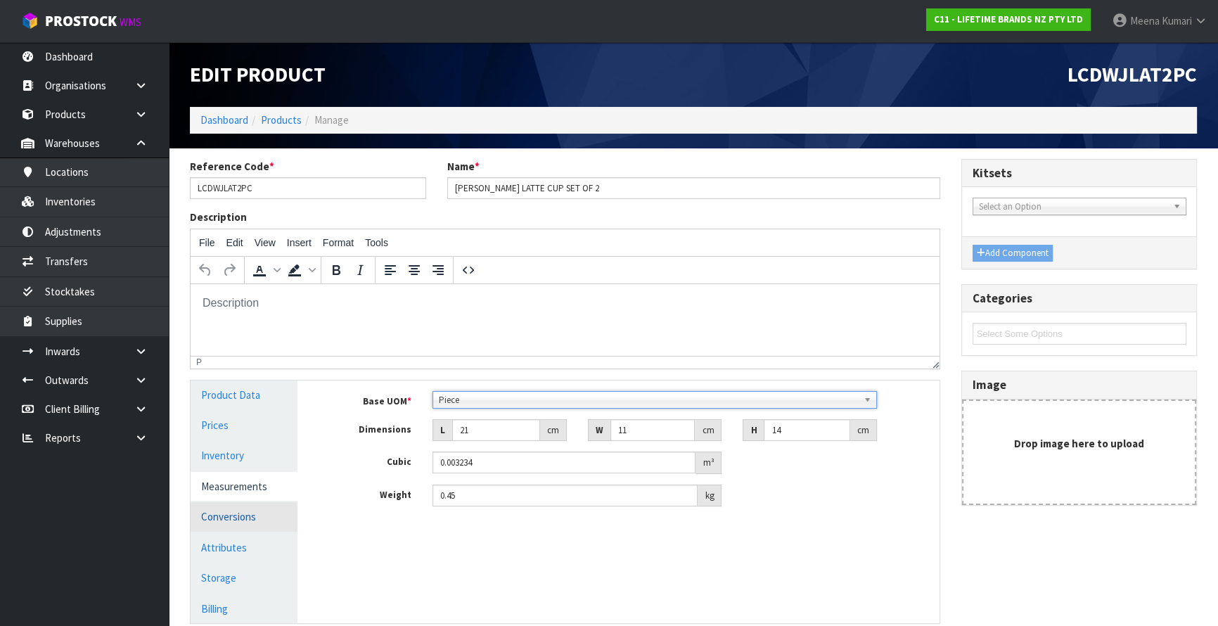
click at [246, 506] on link "Conversions" at bounding box center [244, 516] width 107 height 29
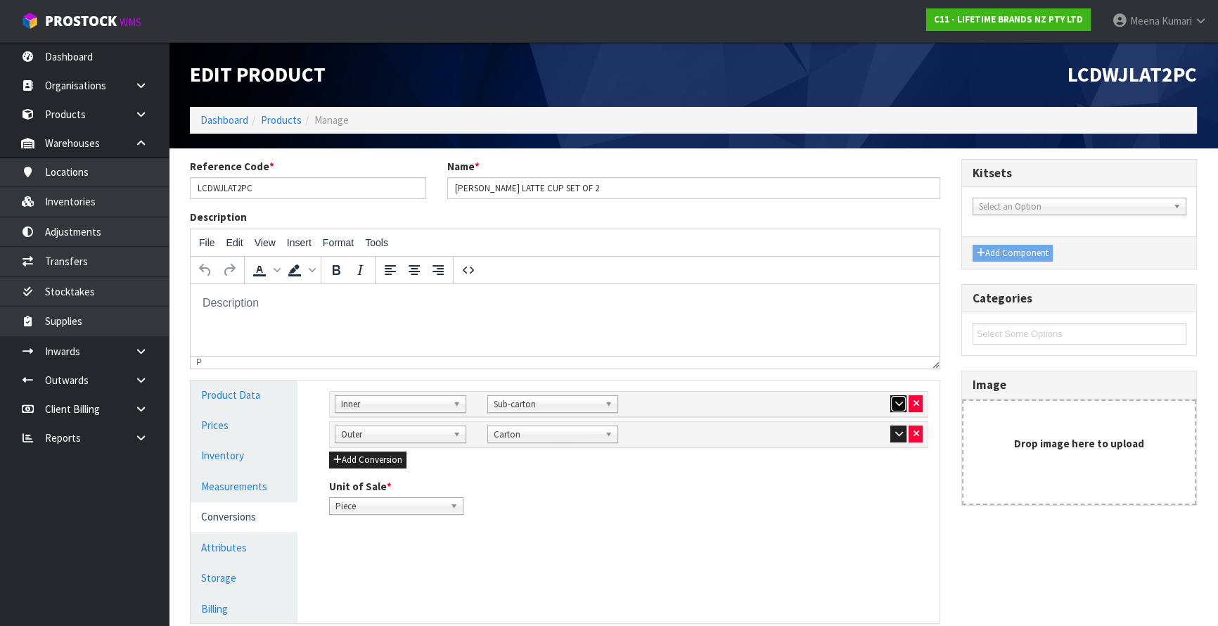
click at [899, 402] on icon "button" at bounding box center [899, 403] width 8 height 9
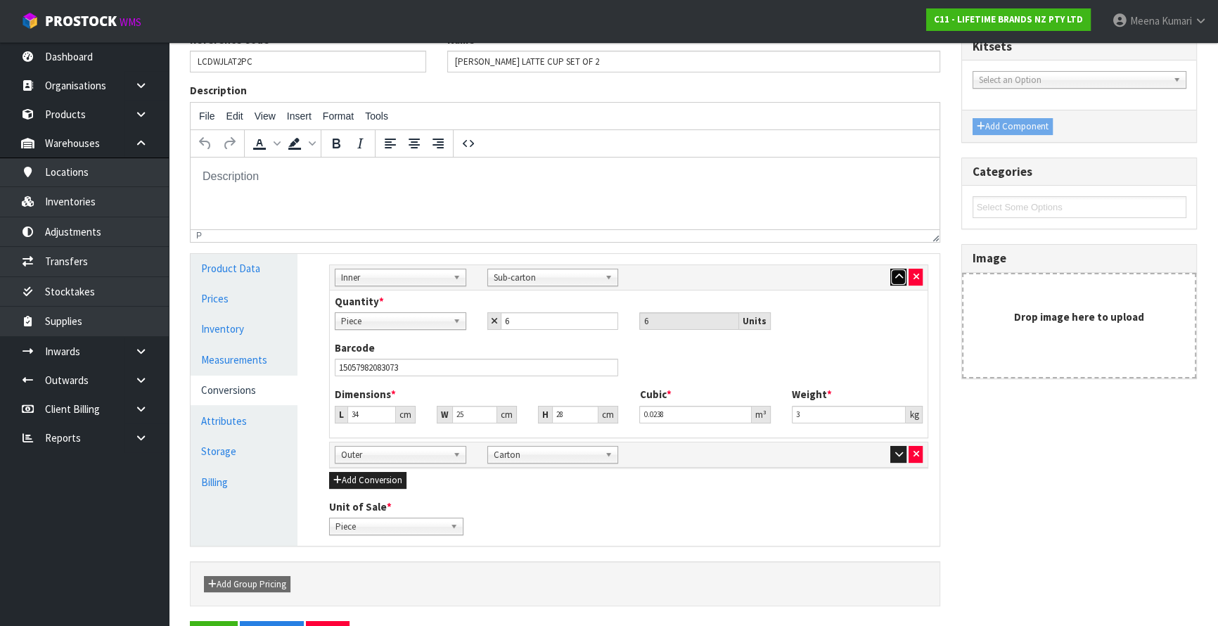
scroll to position [127, 0]
click at [371, 475] on button "Add Conversion" at bounding box center [367, 479] width 77 height 17
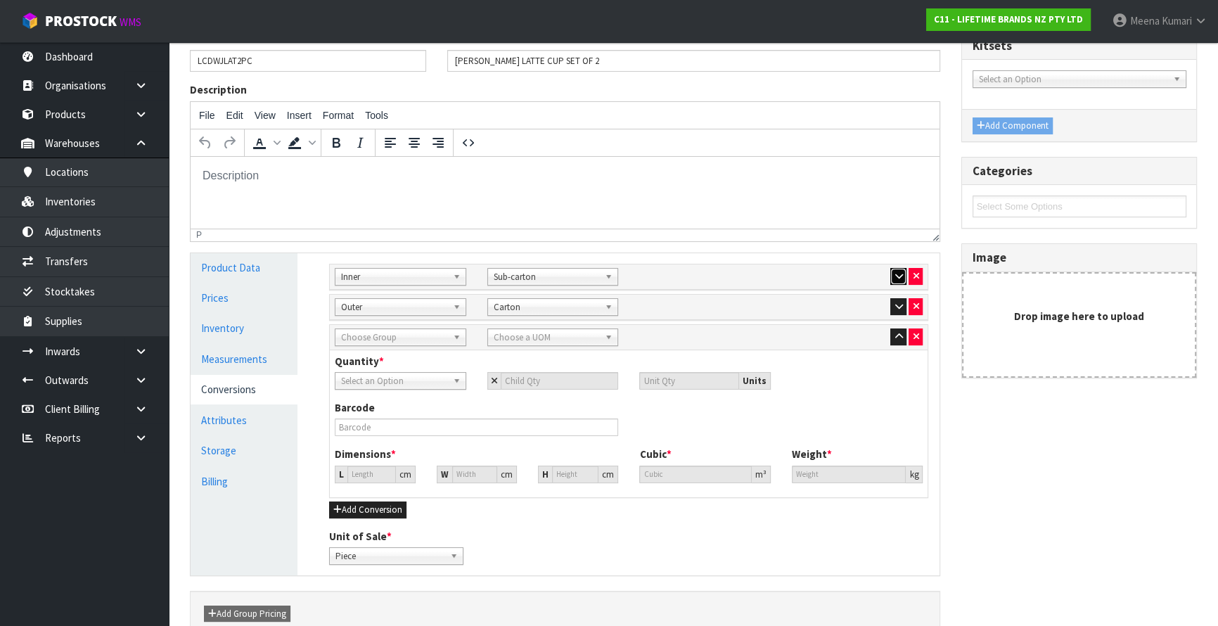
click at [898, 272] on icon "button" at bounding box center [899, 276] width 8 height 9
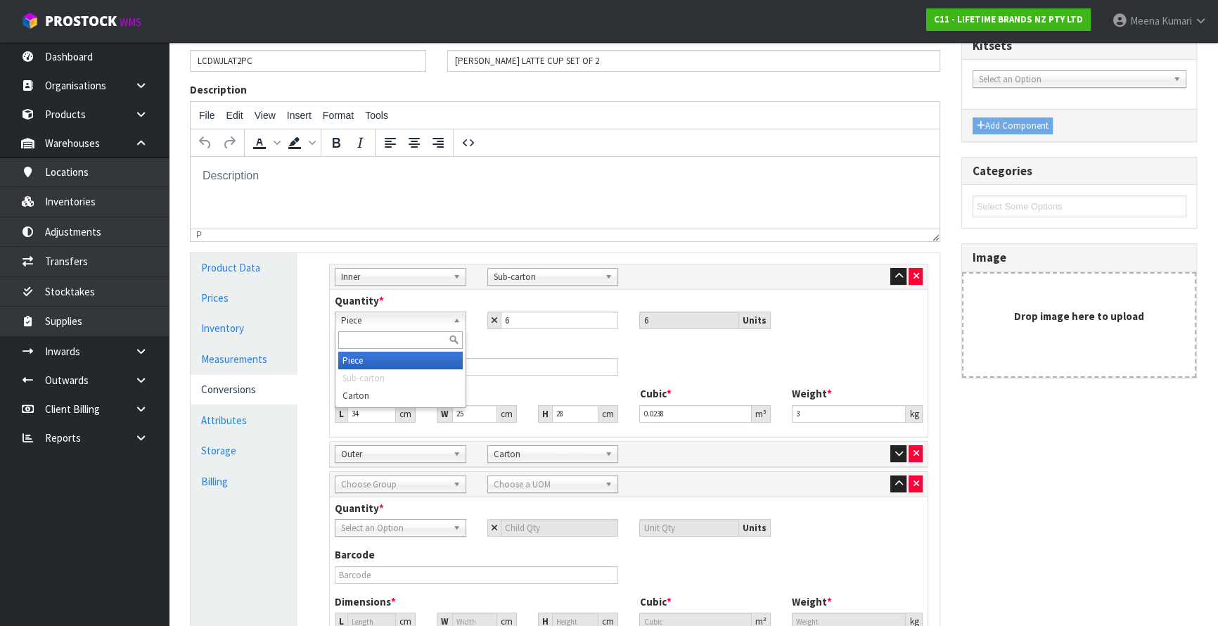
click at [377, 321] on span "Piece" at bounding box center [394, 320] width 106 height 17
type input "SU"
click at [654, 353] on div "Barcode 15057982083073" at bounding box center [628, 363] width 609 height 46
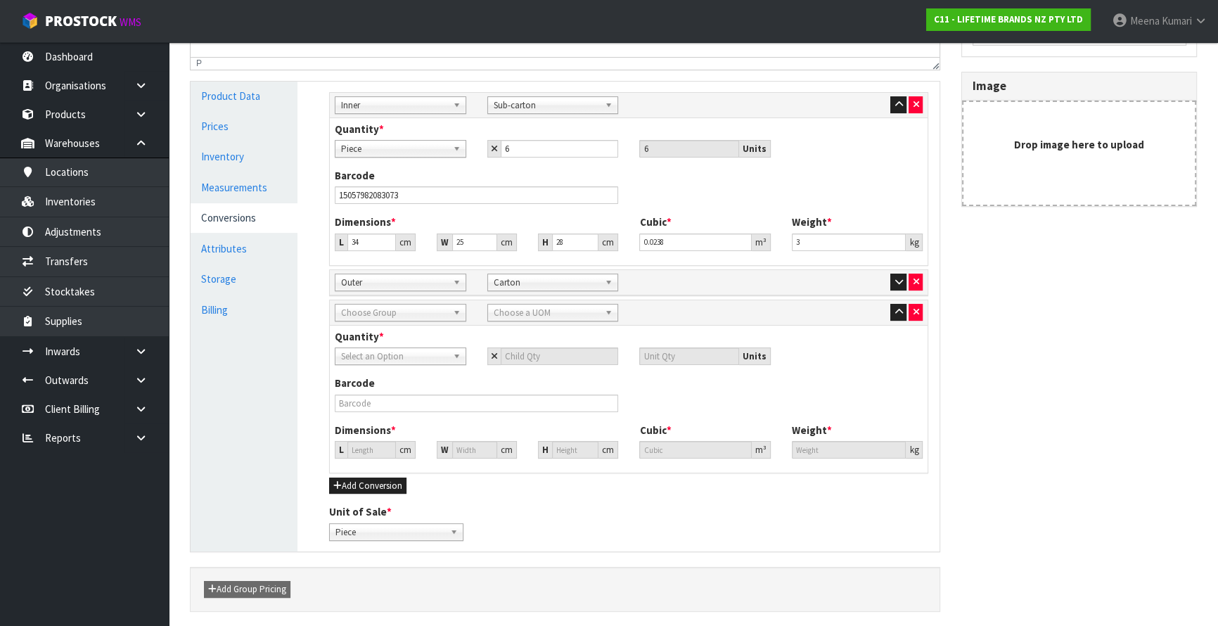
scroll to position [319, 0]
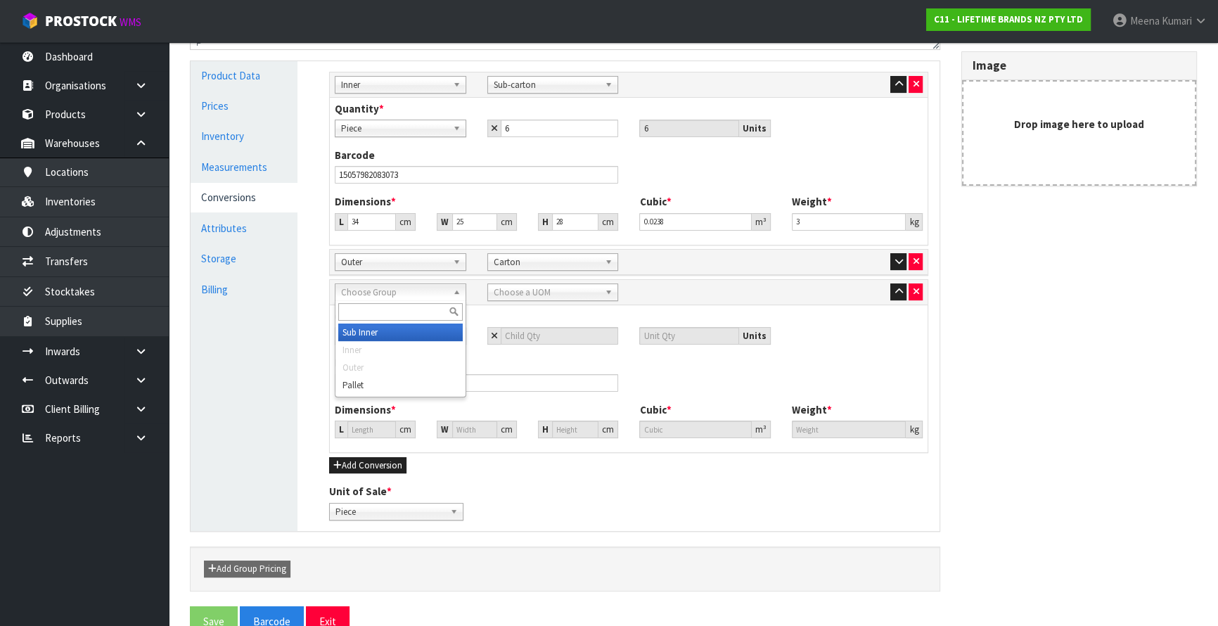
click at [402, 291] on span "Choose Group" at bounding box center [394, 292] width 106 height 17
type input "SUC"
drag, startPoint x: 262, startPoint y: 162, endPoint x: 71, endPoint y: 2, distance: 248.7
click at [262, 162] on link "Measurements" at bounding box center [244, 167] width 107 height 29
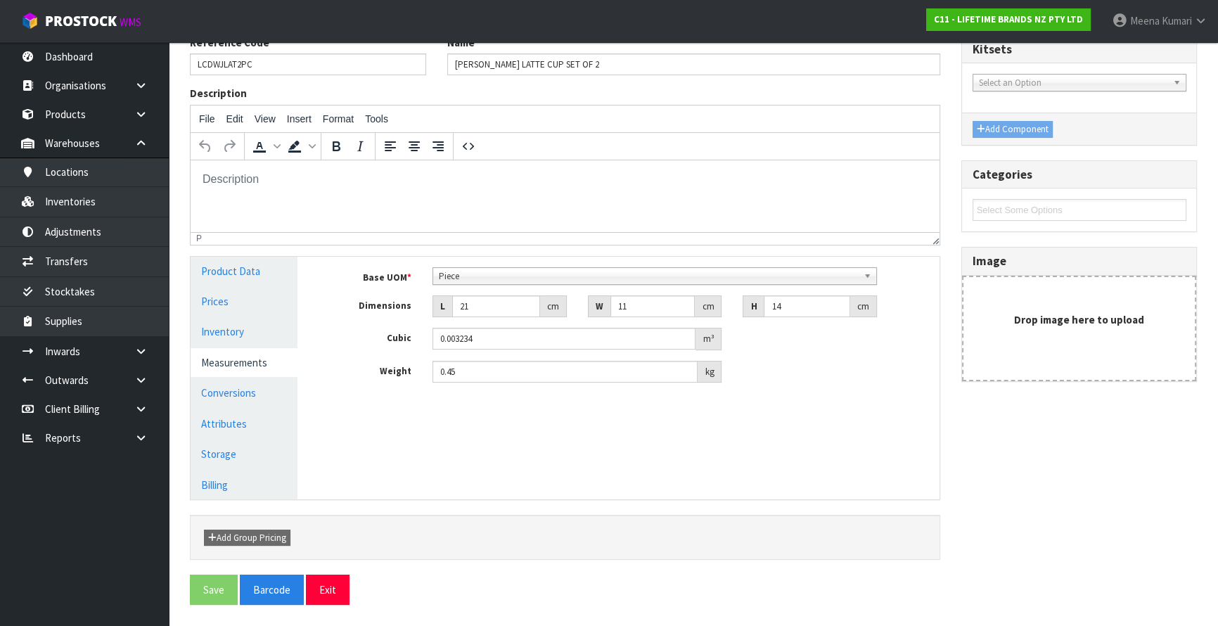
scroll to position [123, 0]
click at [334, 587] on button "Exit" at bounding box center [328, 590] width 44 height 30
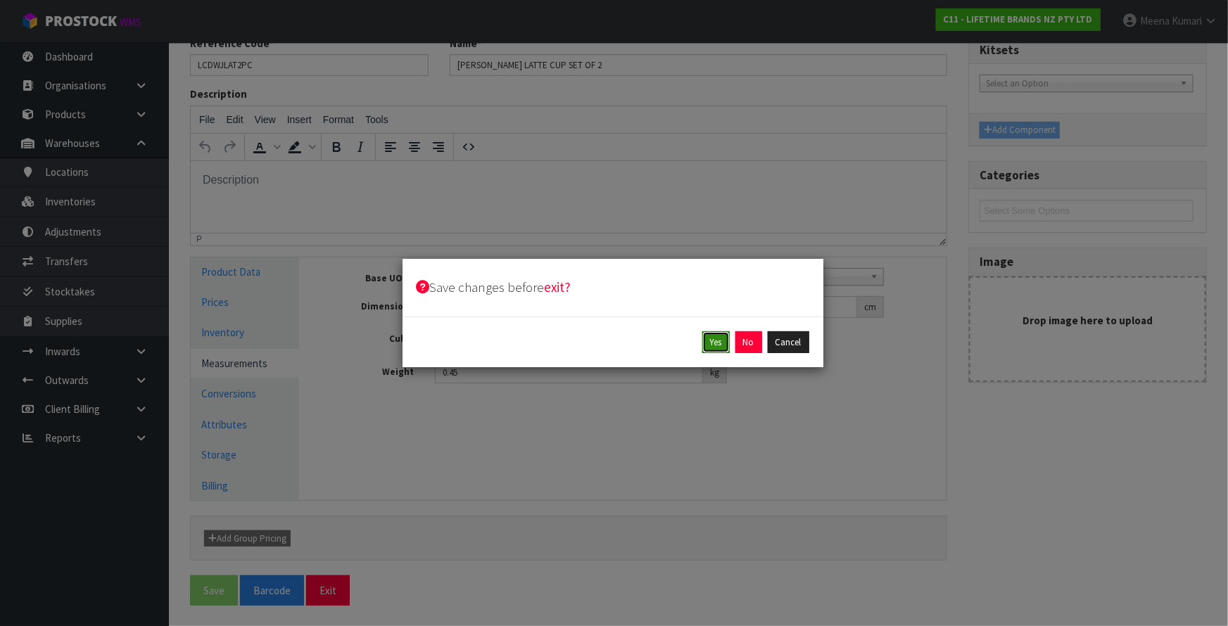
click at [713, 343] on button "Yes" at bounding box center [715, 342] width 27 height 23
click at [738, 336] on button "Yes" at bounding box center [747, 342] width 27 height 23
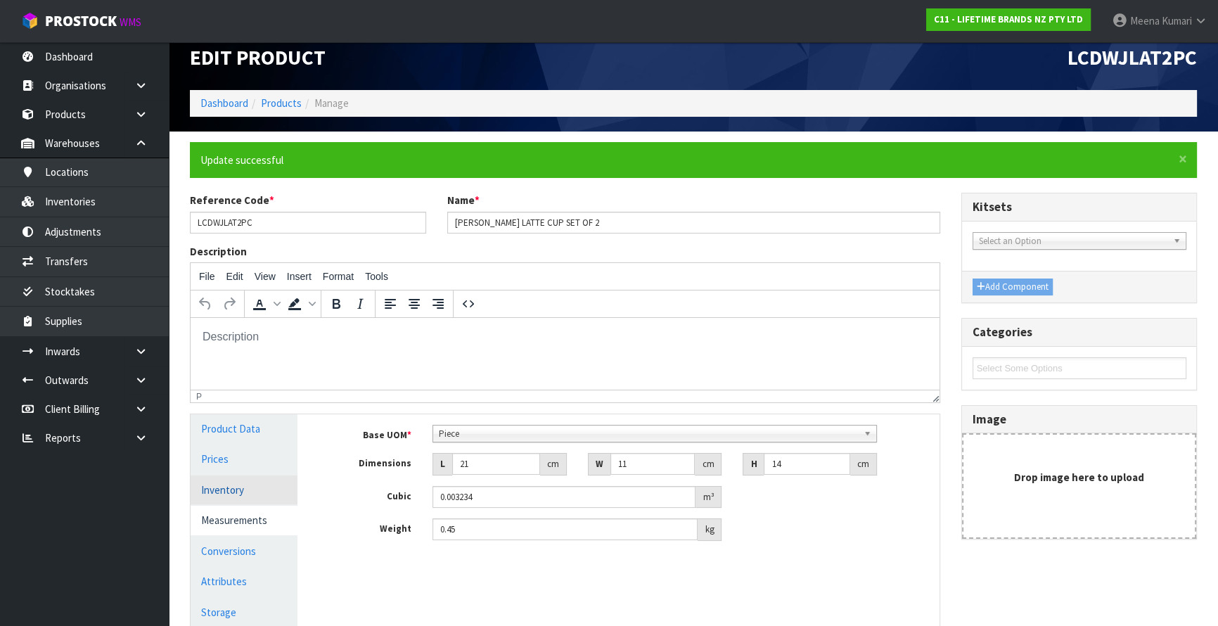
scroll to position [174, 0]
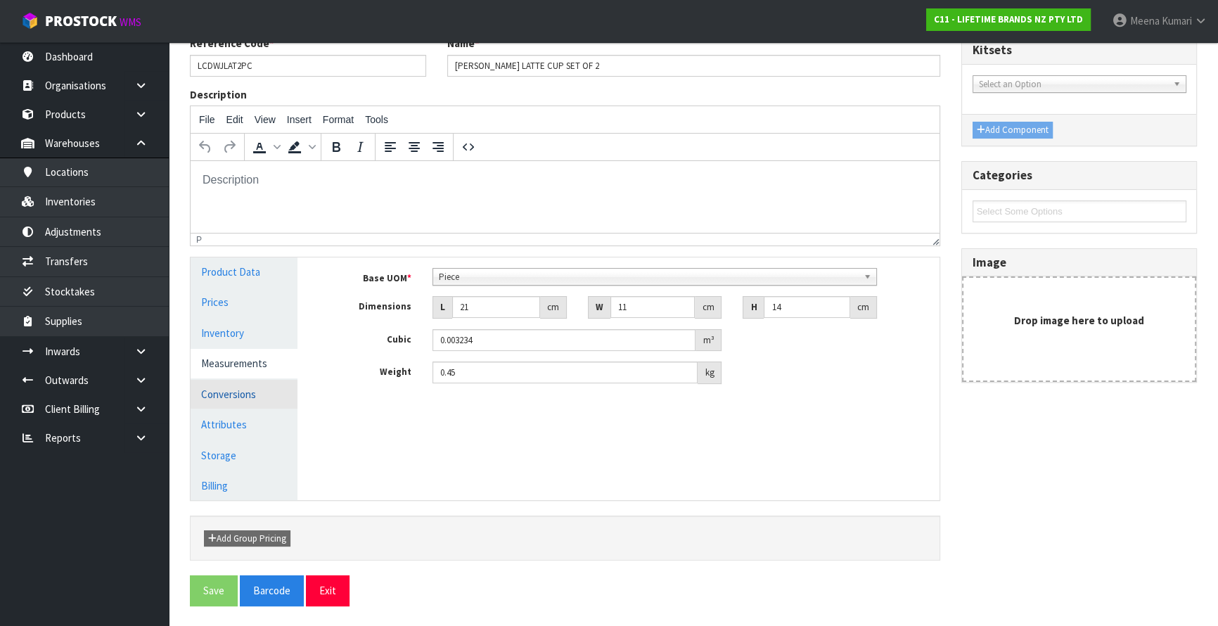
click at [243, 394] on link "Conversions" at bounding box center [244, 394] width 107 height 29
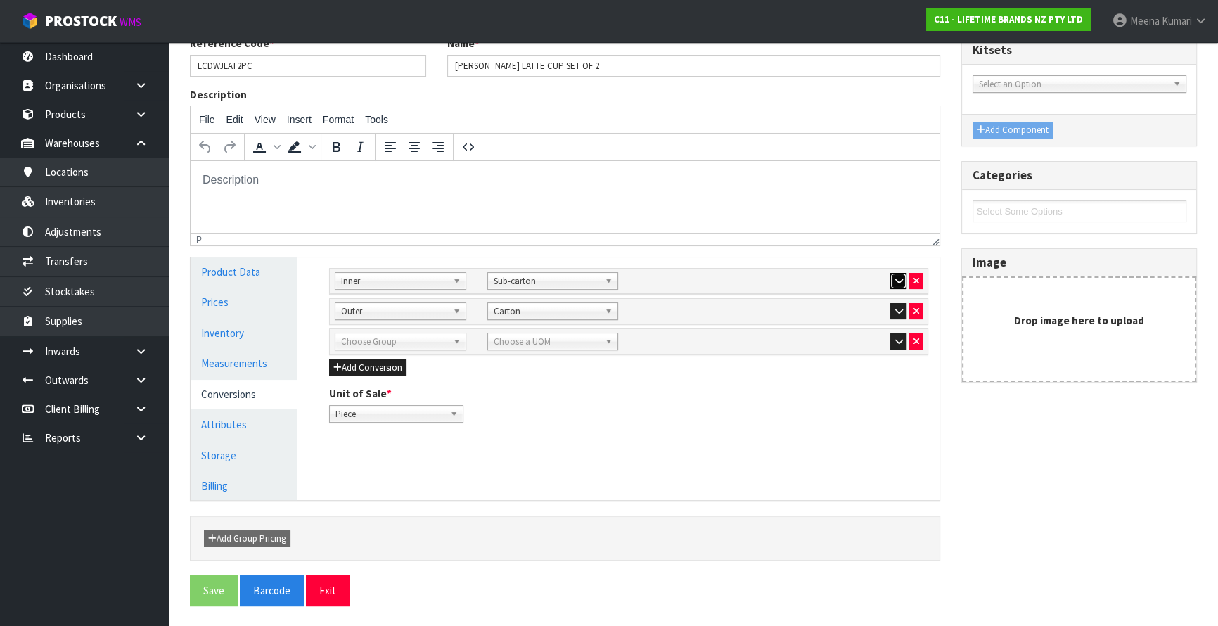
click at [896, 276] on icon "button" at bounding box center [899, 280] width 8 height 9
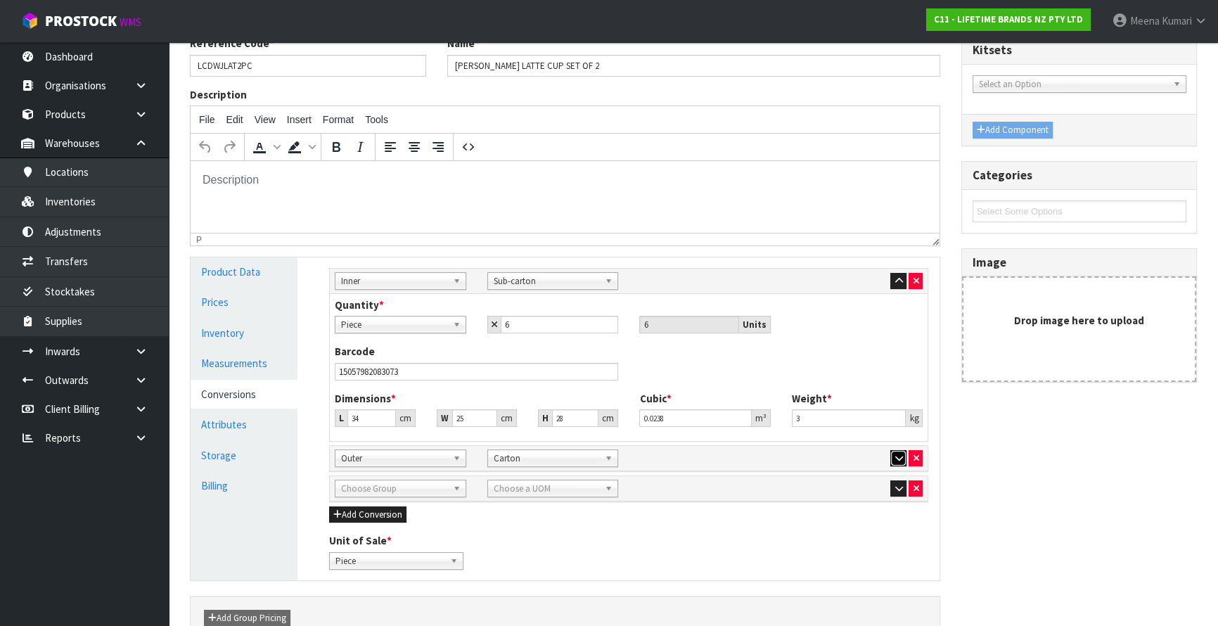
click at [893, 455] on button "button" at bounding box center [899, 458] width 16 height 17
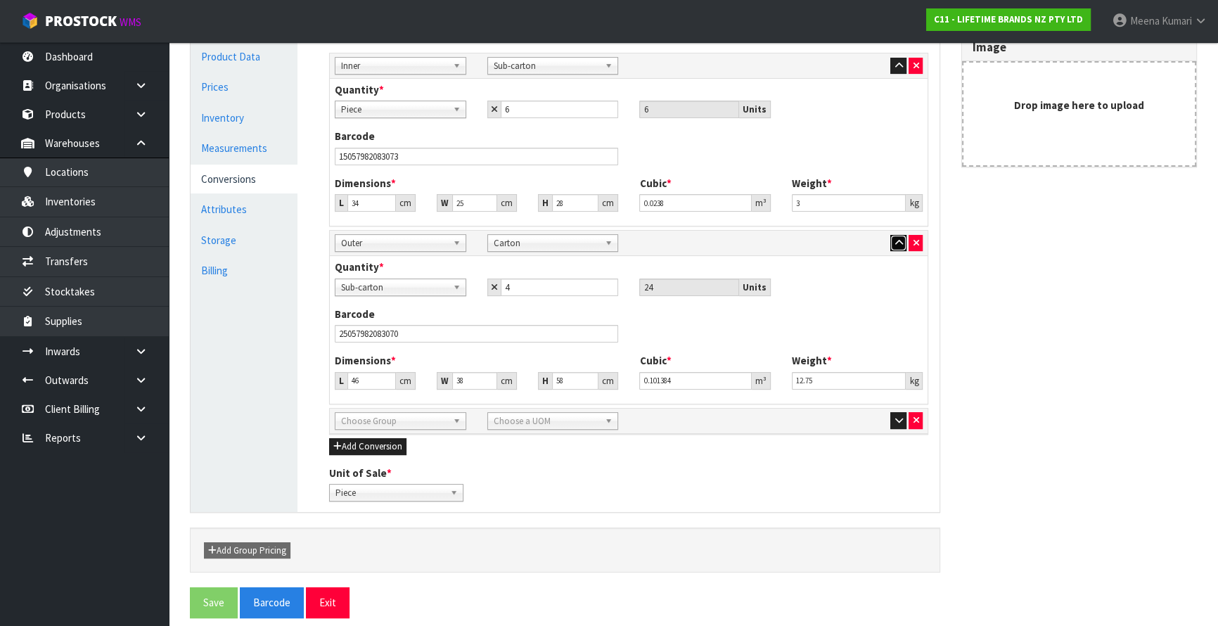
scroll to position [400, 0]
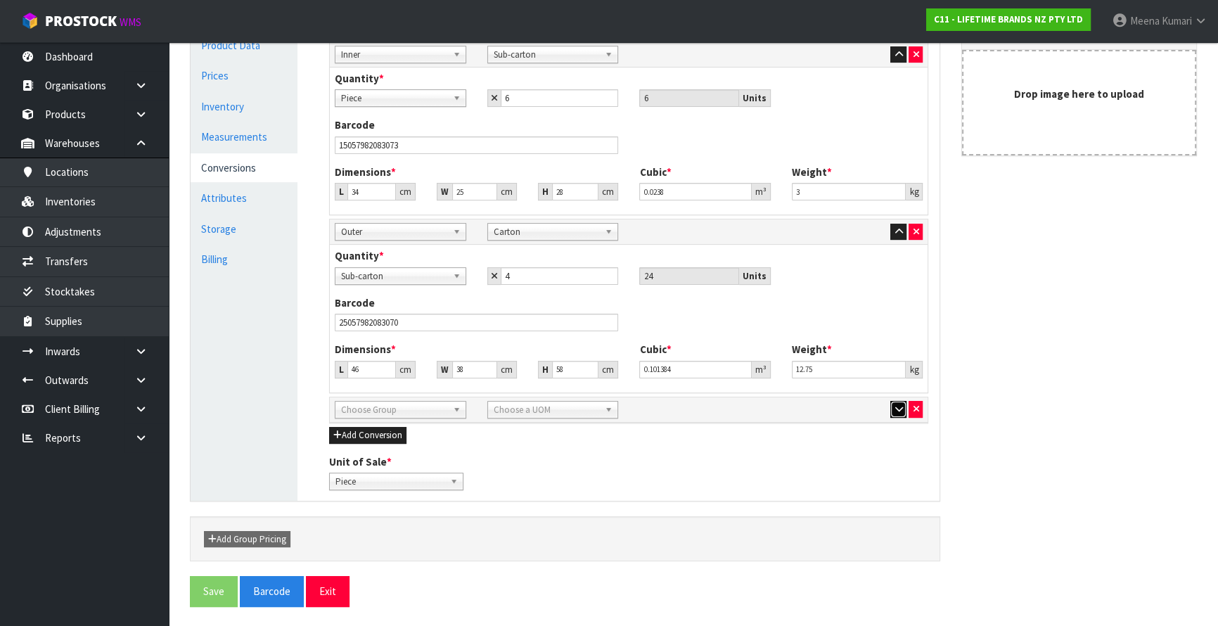
click at [895, 412] on icon "button" at bounding box center [899, 408] width 8 height 9
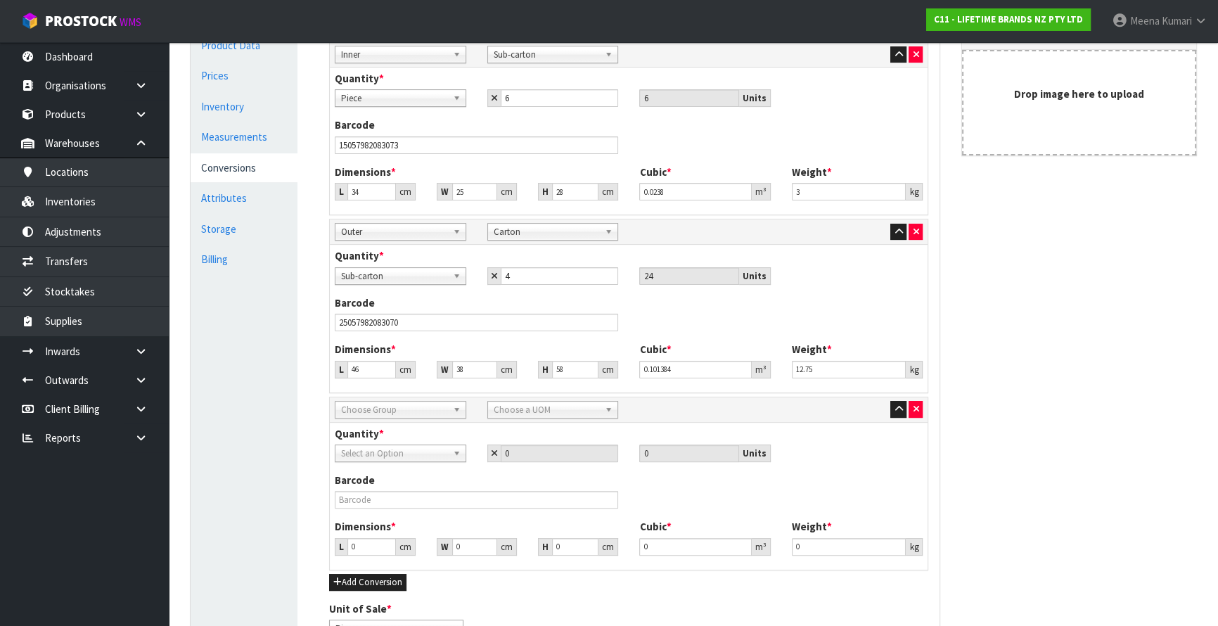
click at [380, 273] on span "Sub-carton" at bounding box center [394, 276] width 106 height 17
type input "SU"
click at [236, 143] on link "Measurements" at bounding box center [244, 136] width 107 height 29
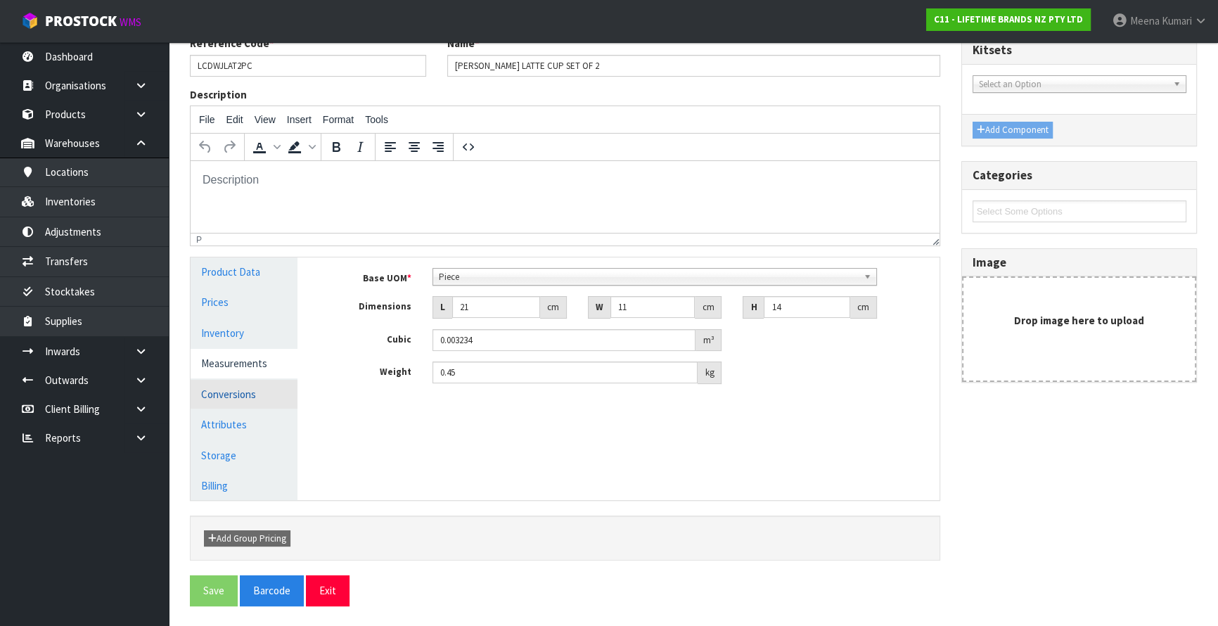
click at [234, 395] on link "Conversions" at bounding box center [244, 394] width 107 height 29
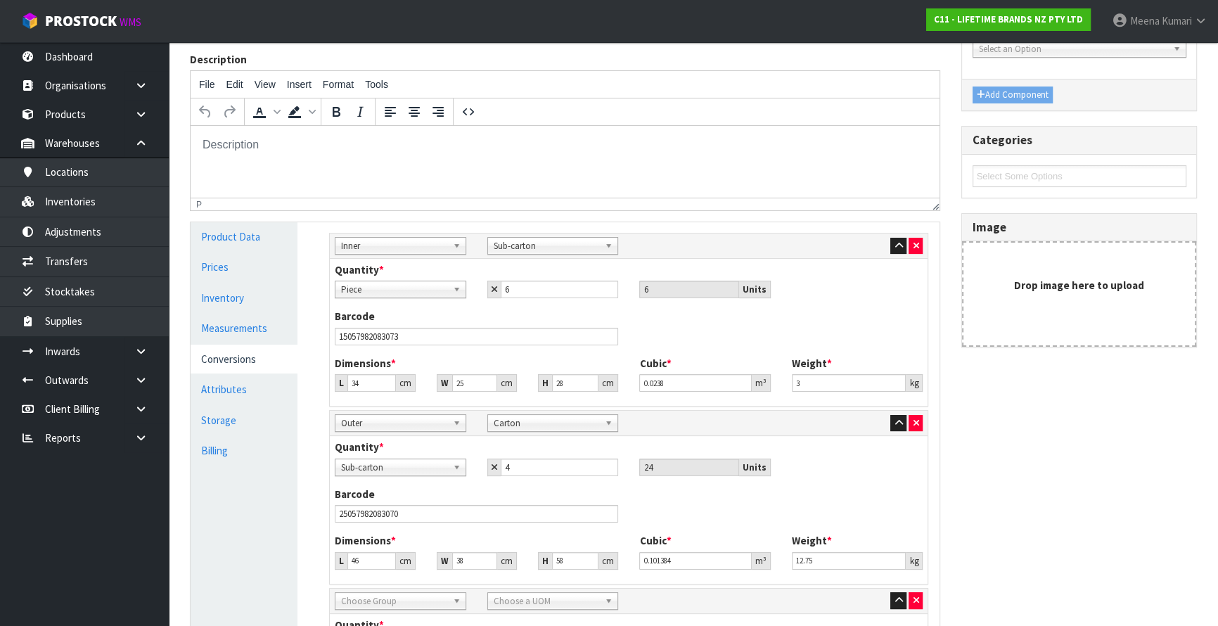
scroll to position [208, 0]
click at [403, 294] on span "Piece" at bounding box center [394, 290] width 106 height 17
type input "SU"
drag, startPoint x: 399, startPoint y: 310, endPoint x: 264, endPoint y: 310, distance: 135.1
click at [264, 310] on div "Product Data Prices Inventory Measurements Conversions Attributes Storage Billi…" at bounding box center [565, 531] width 770 height 617
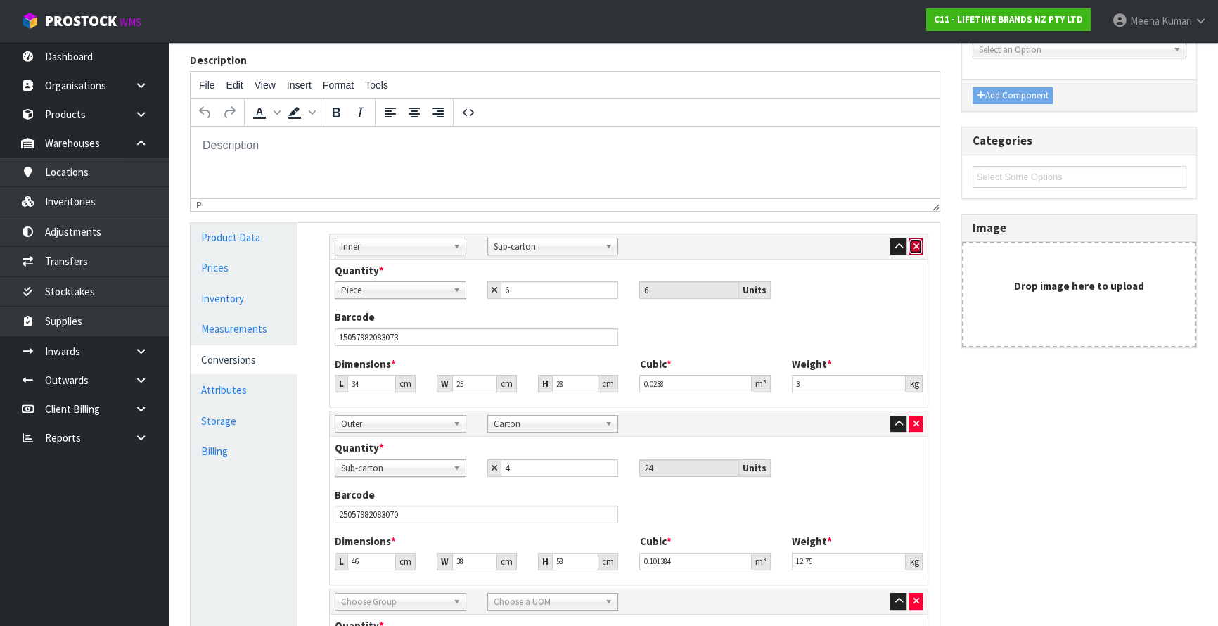
click at [919, 246] on icon "button" at bounding box center [916, 246] width 6 height 9
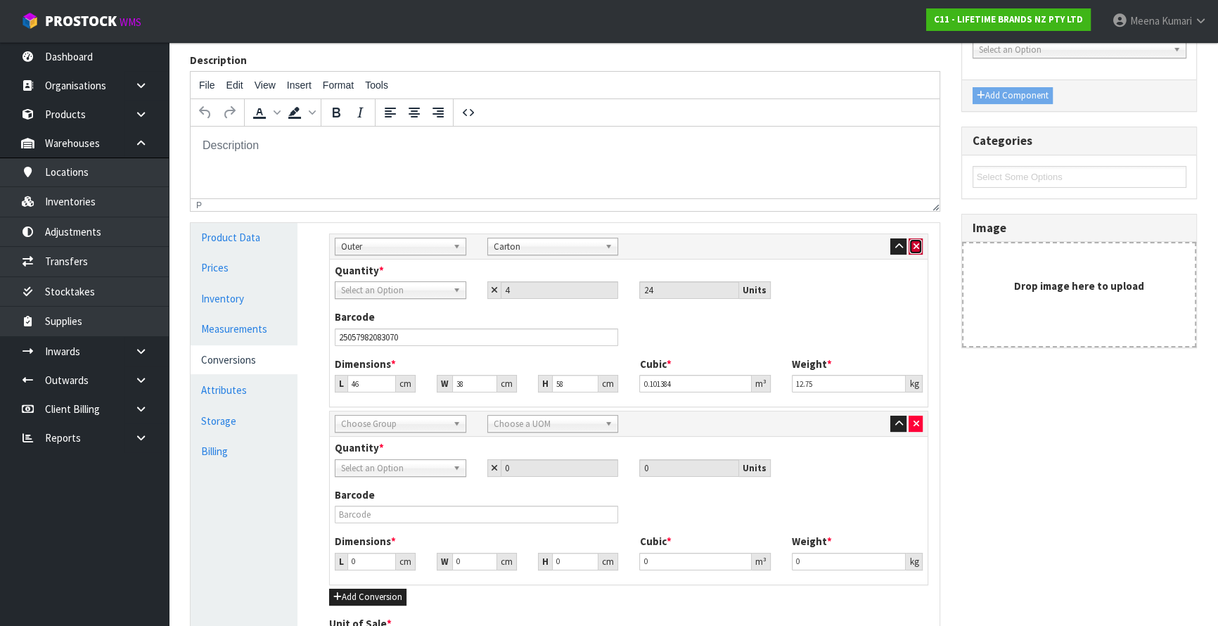
click at [922, 245] on button "button" at bounding box center [916, 246] width 14 height 17
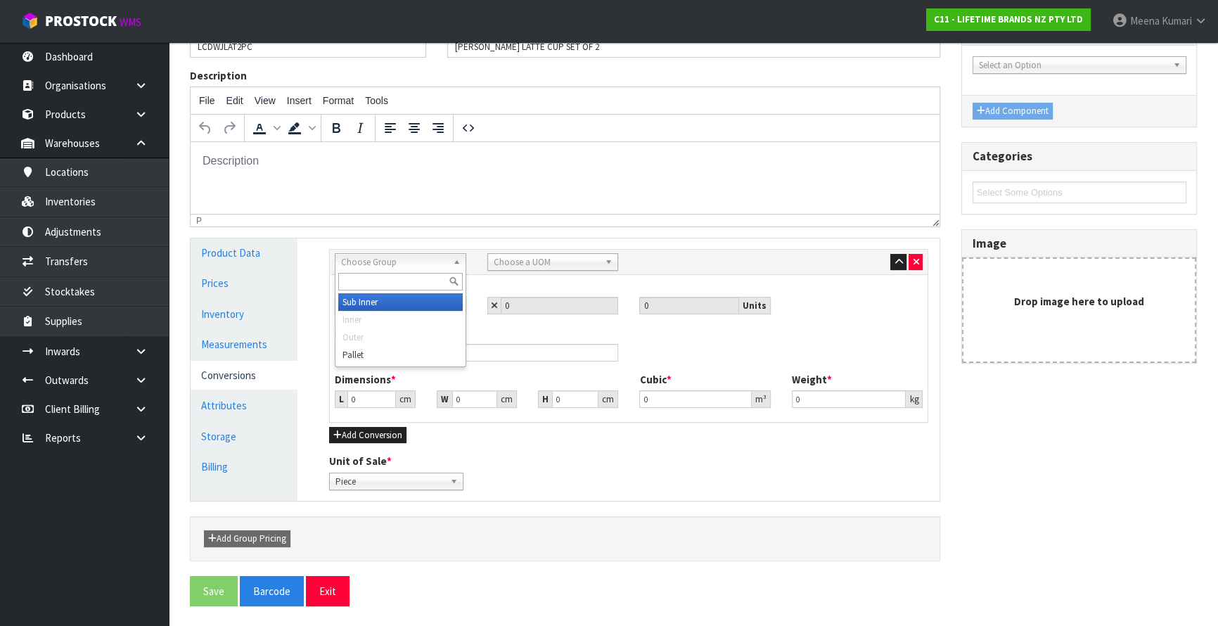
click at [404, 260] on span "Choose Group" at bounding box center [394, 262] width 106 height 17
click at [255, 346] on link "Measurements" at bounding box center [244, 344] width 107 height 29
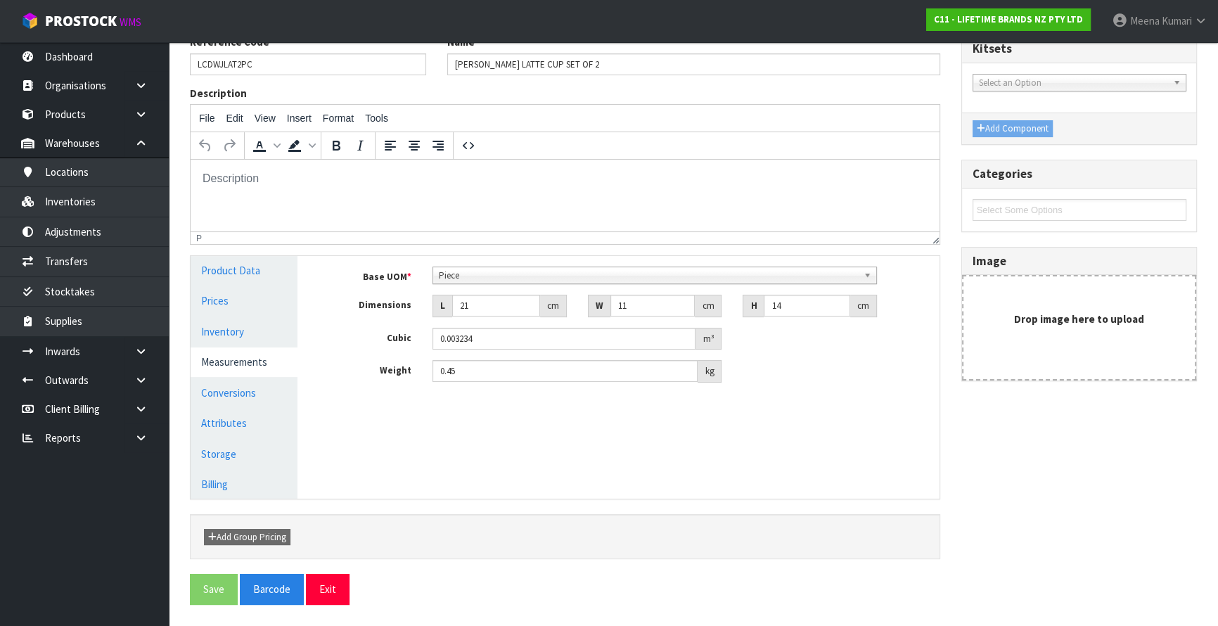
scroll to position [174, 0]
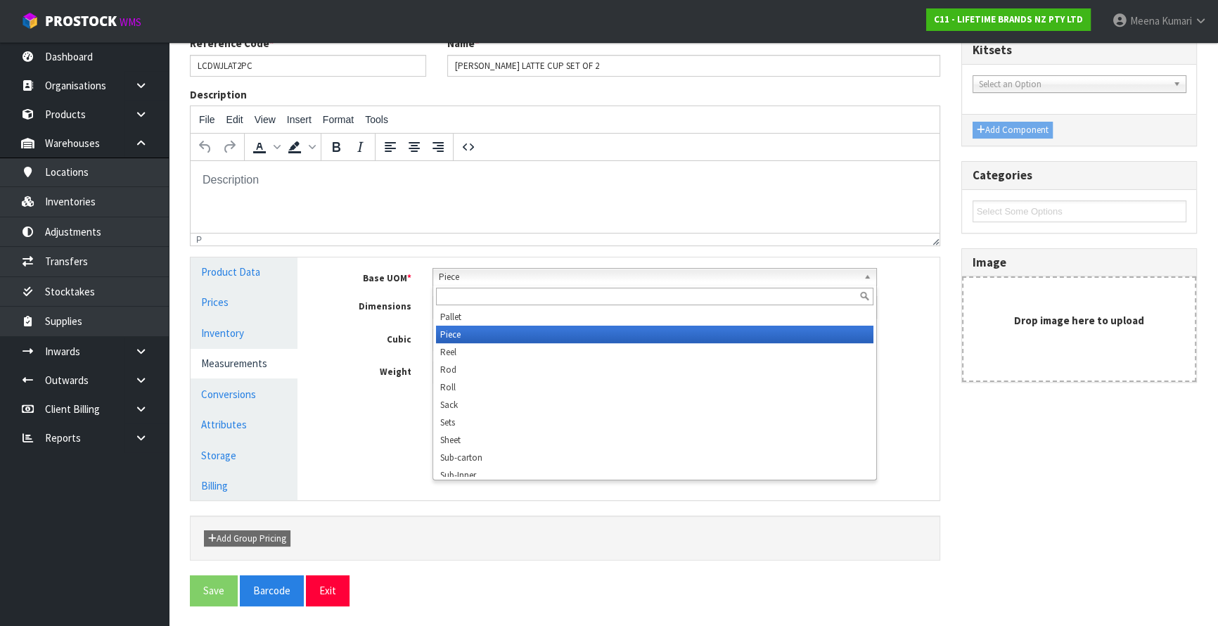
click at [497, 283] on span "Piece" at bounding box center [648, 277] width 419 height 17
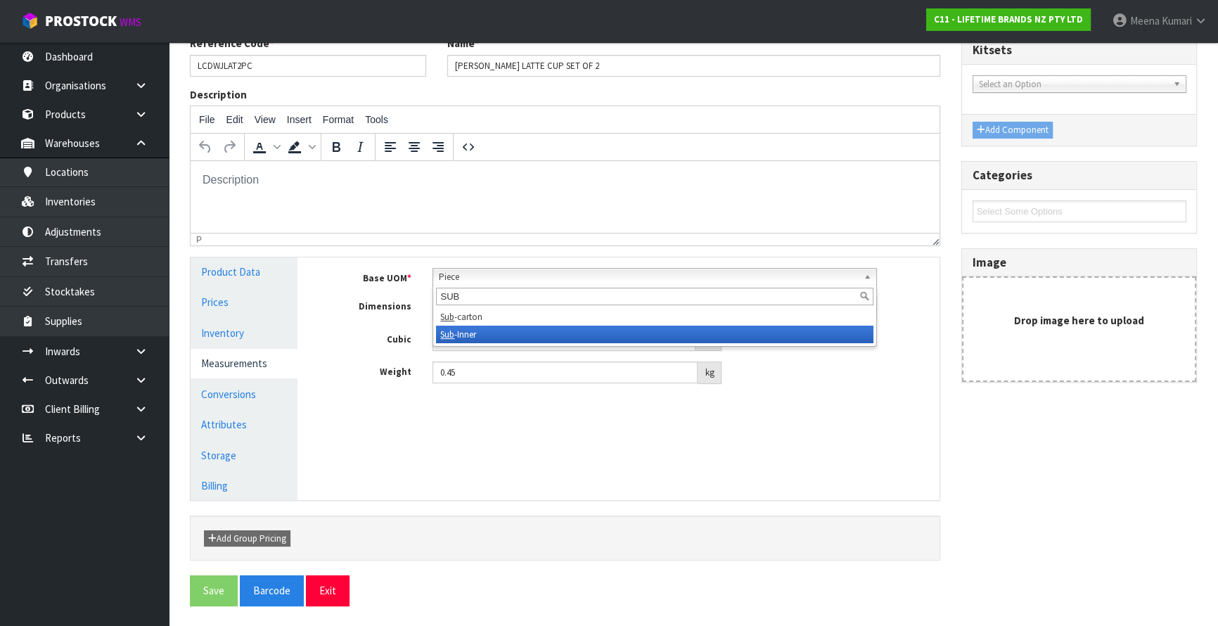
type input "SUB"
click at [502, 329] on li "Sub -Inner" at bounding box center [655, 335] width 438 height 18
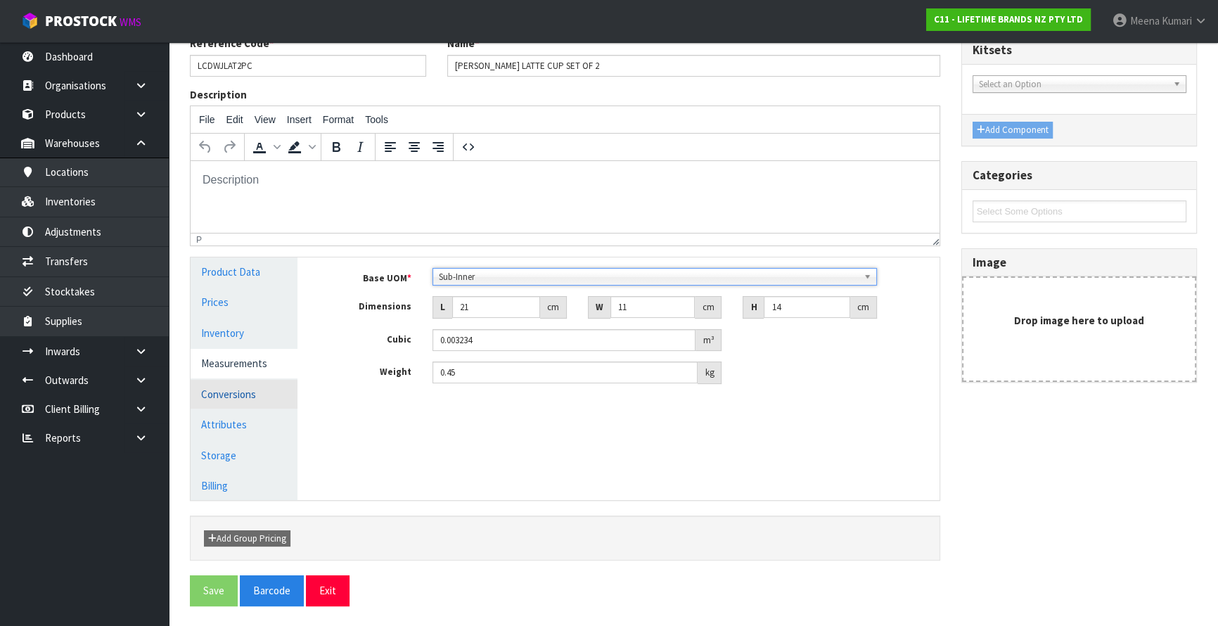
click at [243, 391] on link "Conversions" at bounding box center [244, 394] width 107 height 29
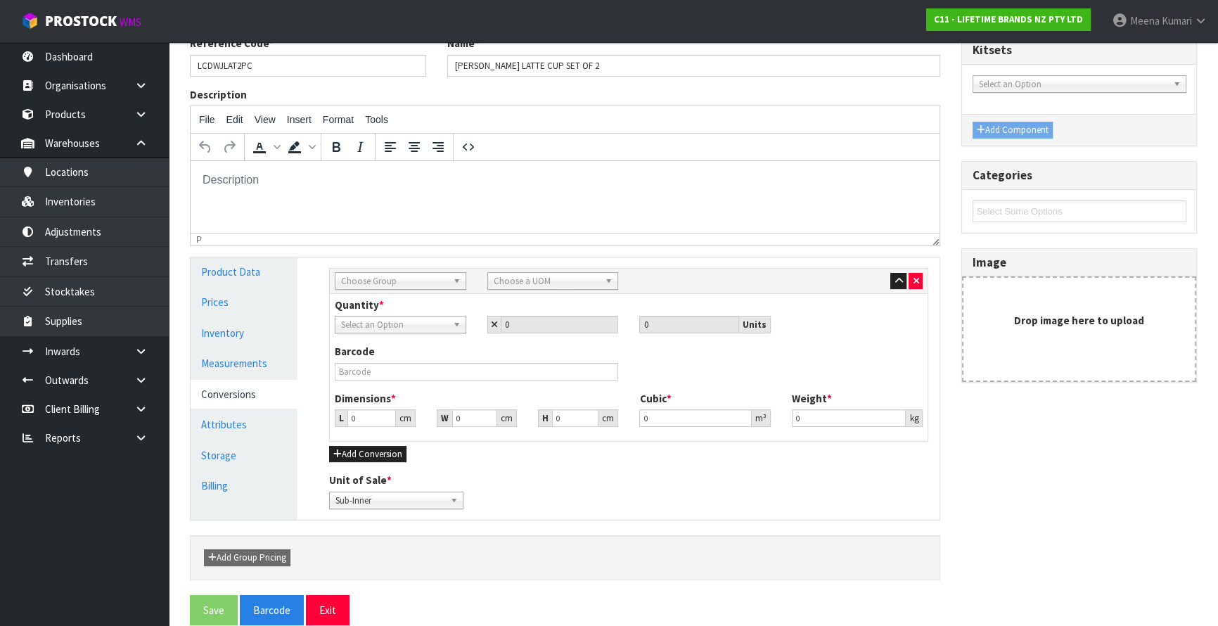
click at [422, 277] on span "Choose Group" at bounding box center [394, 281] width 106 height 17
click at [917, 278] on icon "button" at bounding box center [916, 280] width 6 height 9
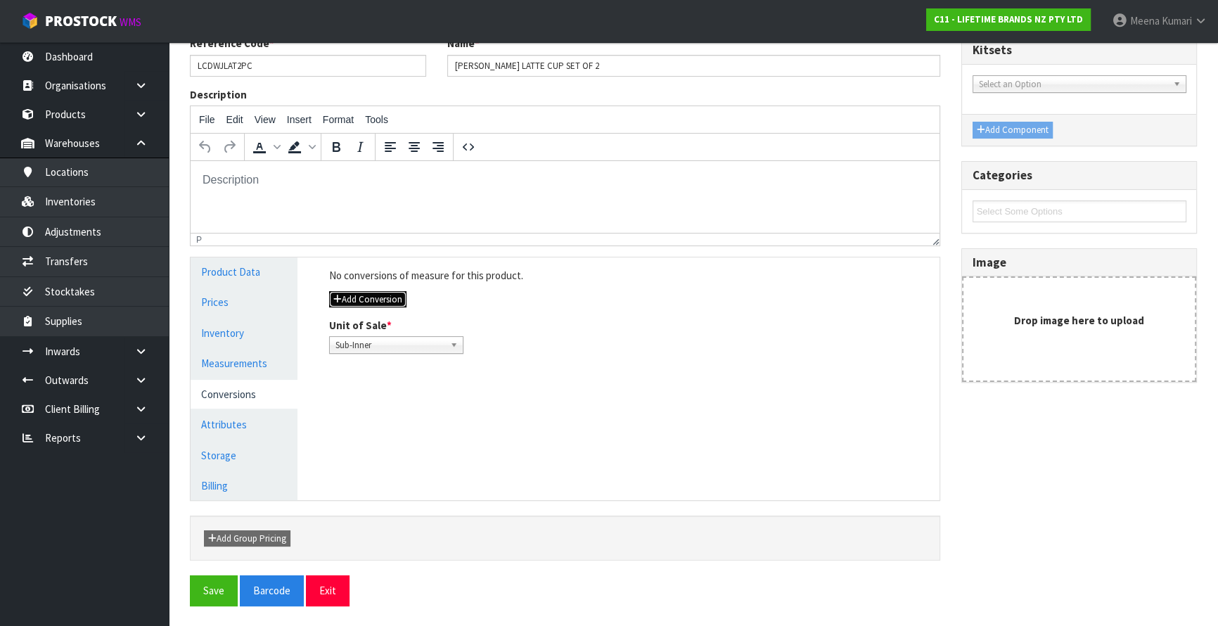
click at [381, 295] on button "Add Conversion" at bounding box center [367, 299] width 77 height 17
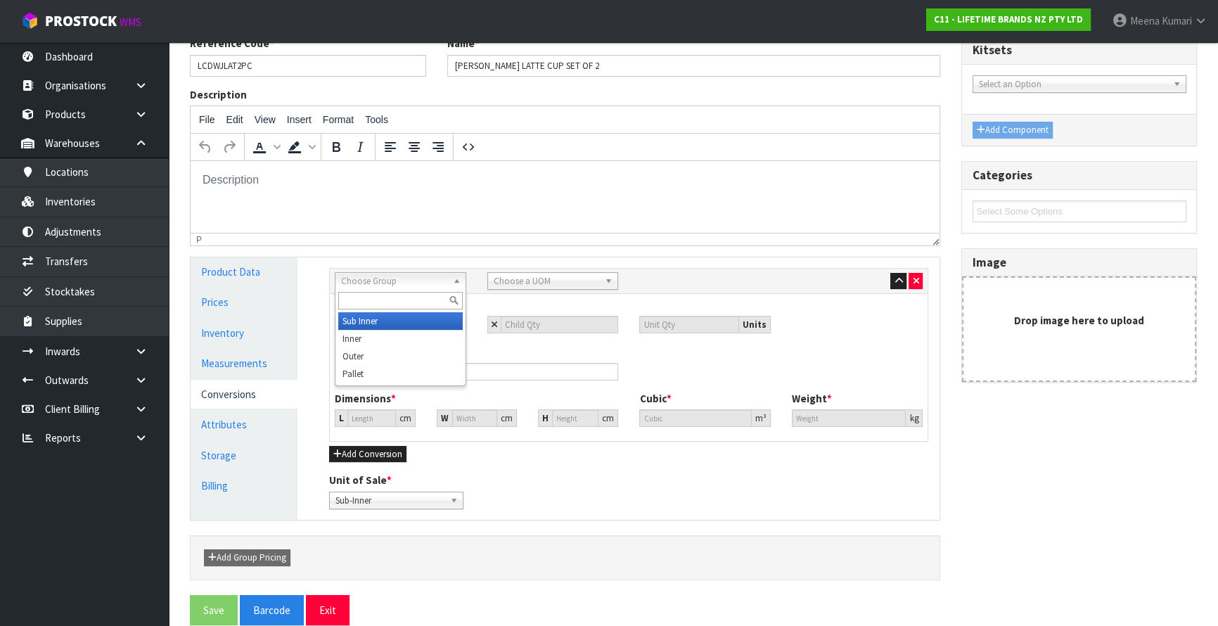
click at [383, 283] on span "Choose Group" at bounding box center [394, 281] width 106 height 17
click at [363, 349] on li "Outer" at bounding box center [400, 357] width 125 height 18
click at [518, 281] on span "Choose a UOM" at bounding box center [547, 281] width 106 height 17
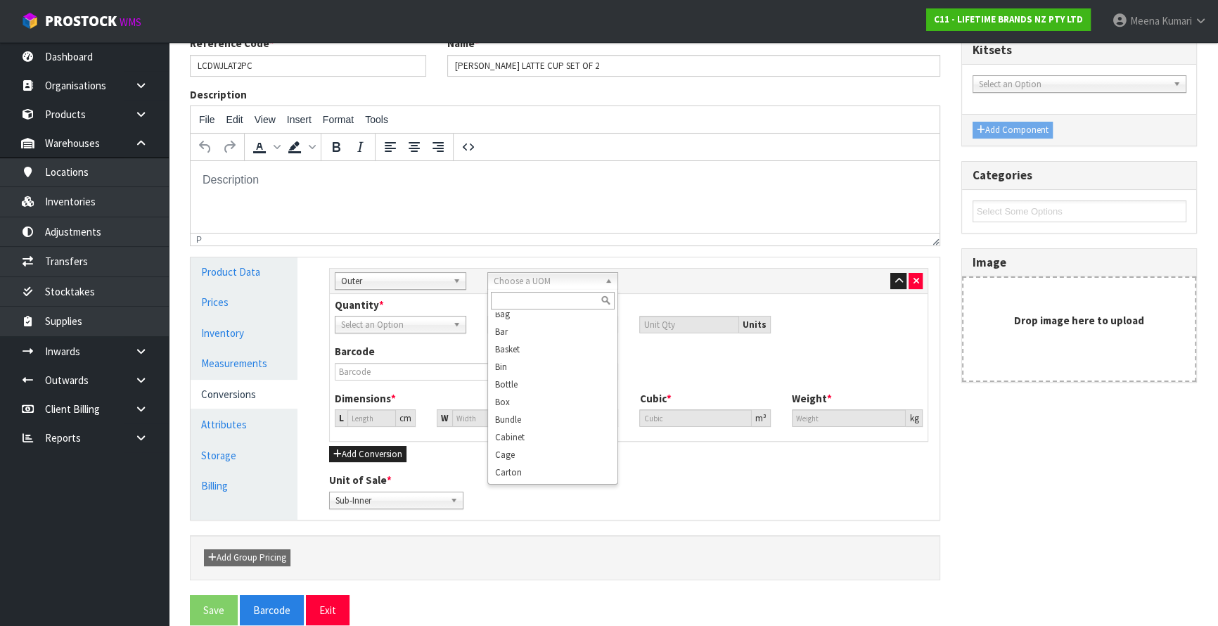
scroll to position [42, 0]
click at [533, 443] on li "Carton" at bounding box center [553, 437] width 125 height 18
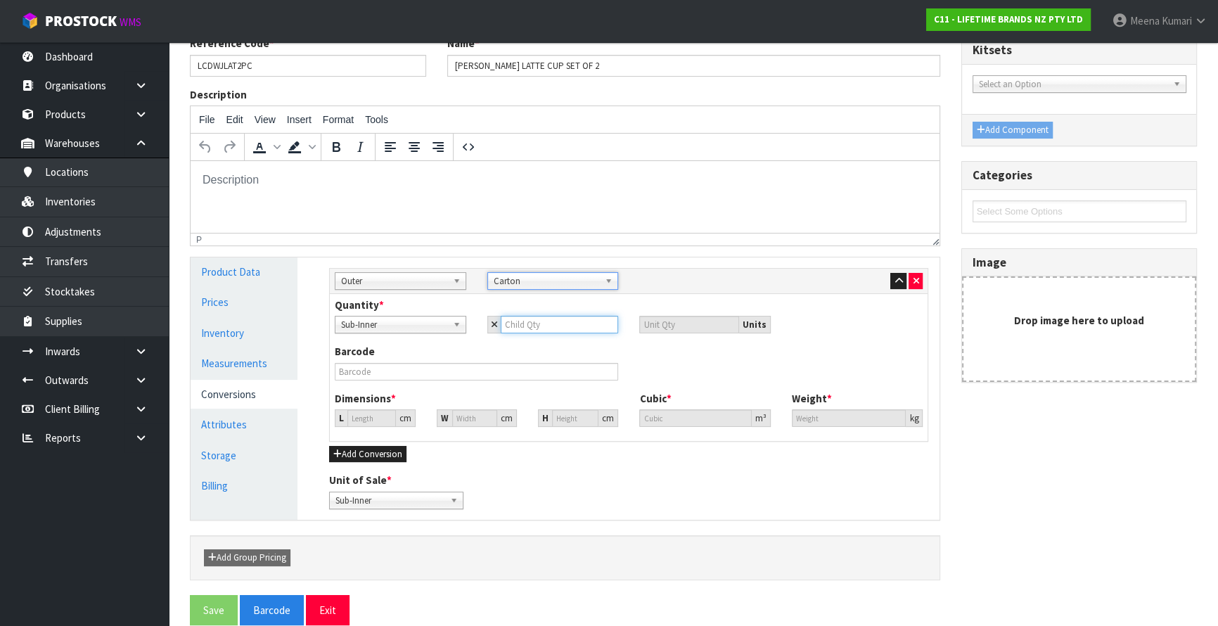
click at [561, 321] on input "number" at bounding box center [560, 325] width 118 height 18
type input "1"
type input "12"
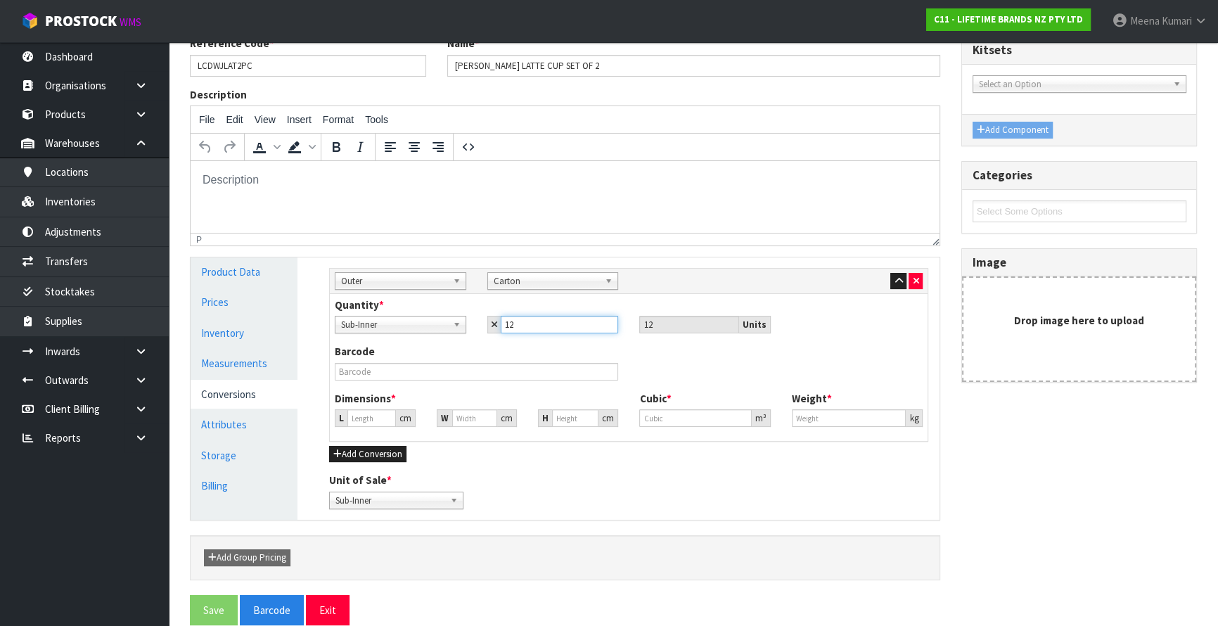
type input "12"
type input "33.856"
type input "0.038808"
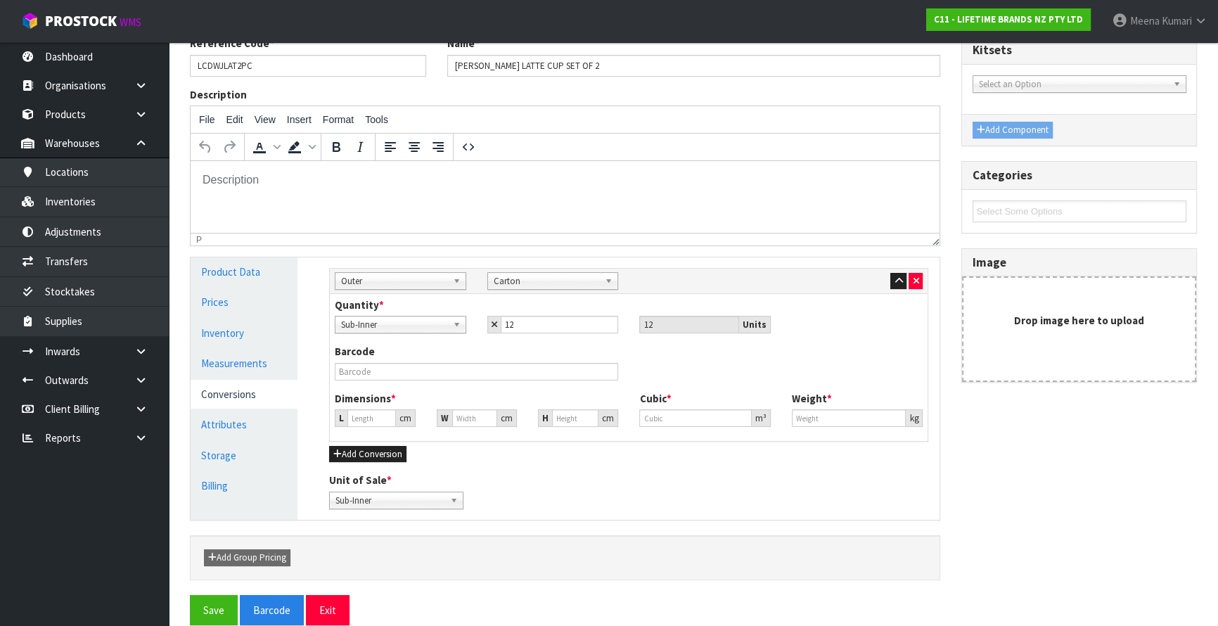
type input "5.4"
click at [361, 199] on html at bounding box center [565, 180] width 749 height 38
drag, startPoint x: 392, startPoint y: 418, endPoint x: 195, endPoint y: 435, distance: 197.7
click at [195, 435] on div "Product Data Prices Inventory Measurements Conversions Attributes Storage Billi…" at bounding box center [565, 388] width 770 height 262
type input "3"
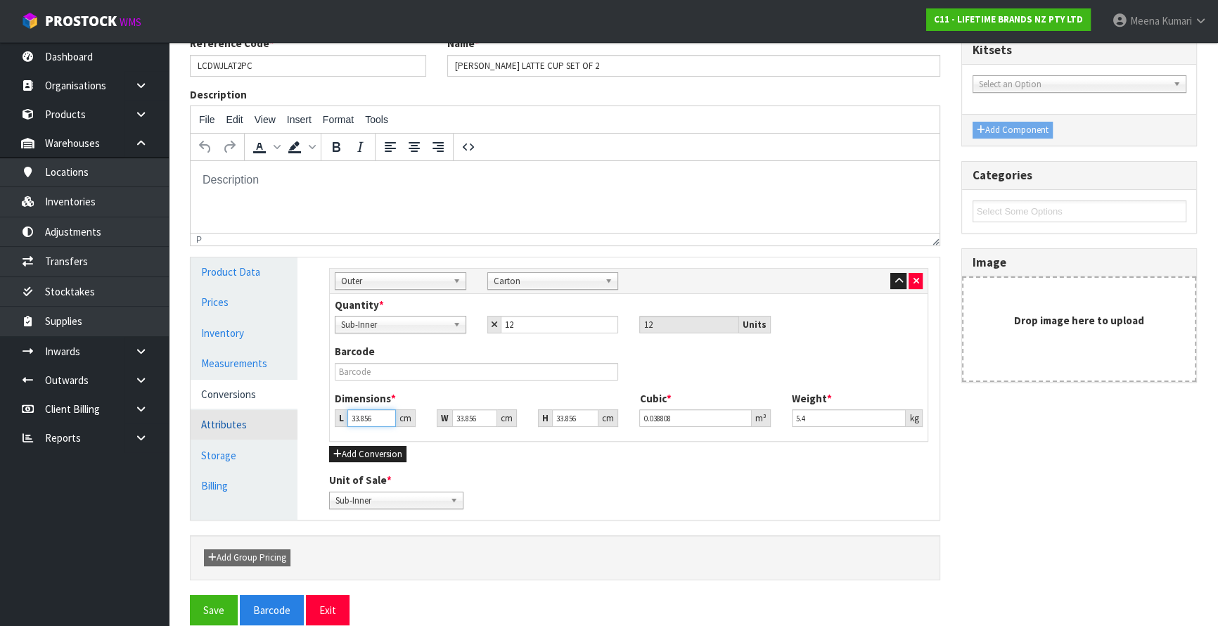
type input "0.003439"
type input "33"
type input "0.037826"
type input "33"
type input "2"
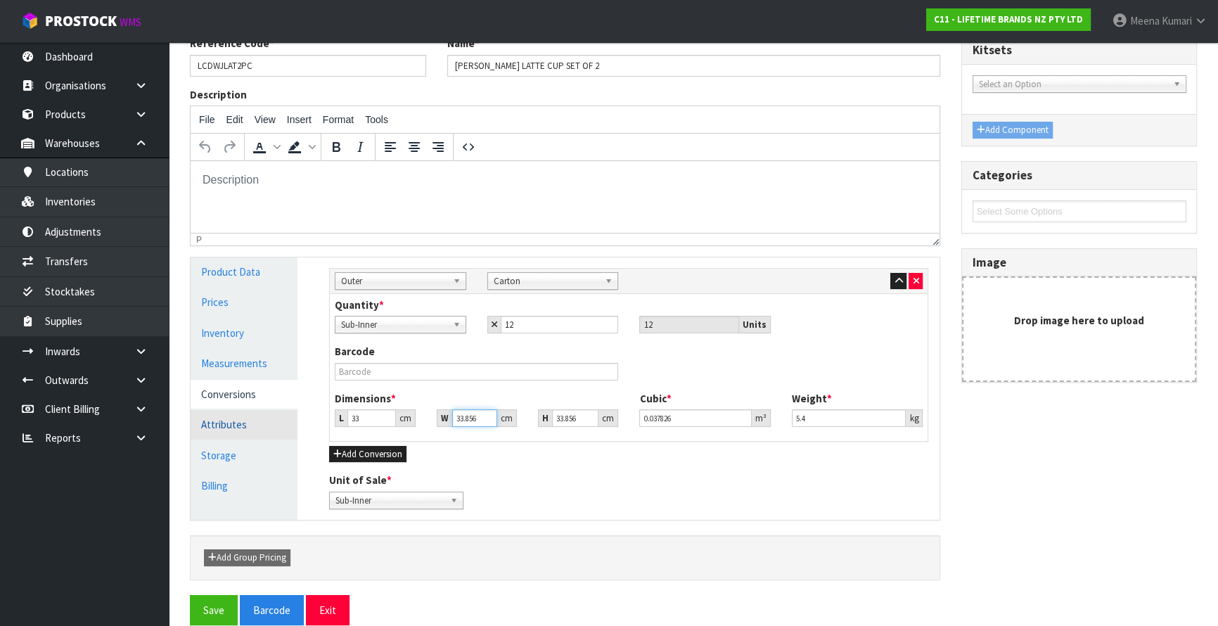
type input "0.002234"
type input "21"
type input "0.023462"
type input "21"
type input "7"
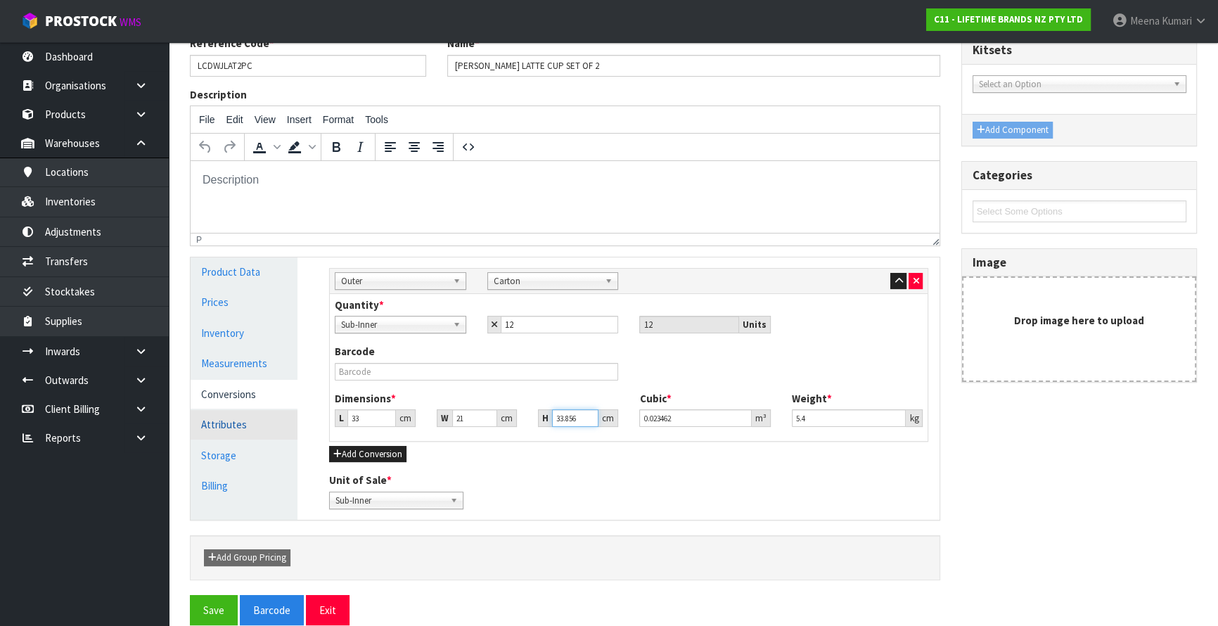
type input "0.004851"
type input "7"
drag, startPoint x: 543, startPoint y: 333, endPoint x: 313, endPoint y: 348, distance: 230.5
click at [313, 348] on div "Manage Stock Machine SKU Barcode 5057982083076 Batch Number Serial Number Expir…" at bounding box center [629, 388] width 642 height 262
type input "6"
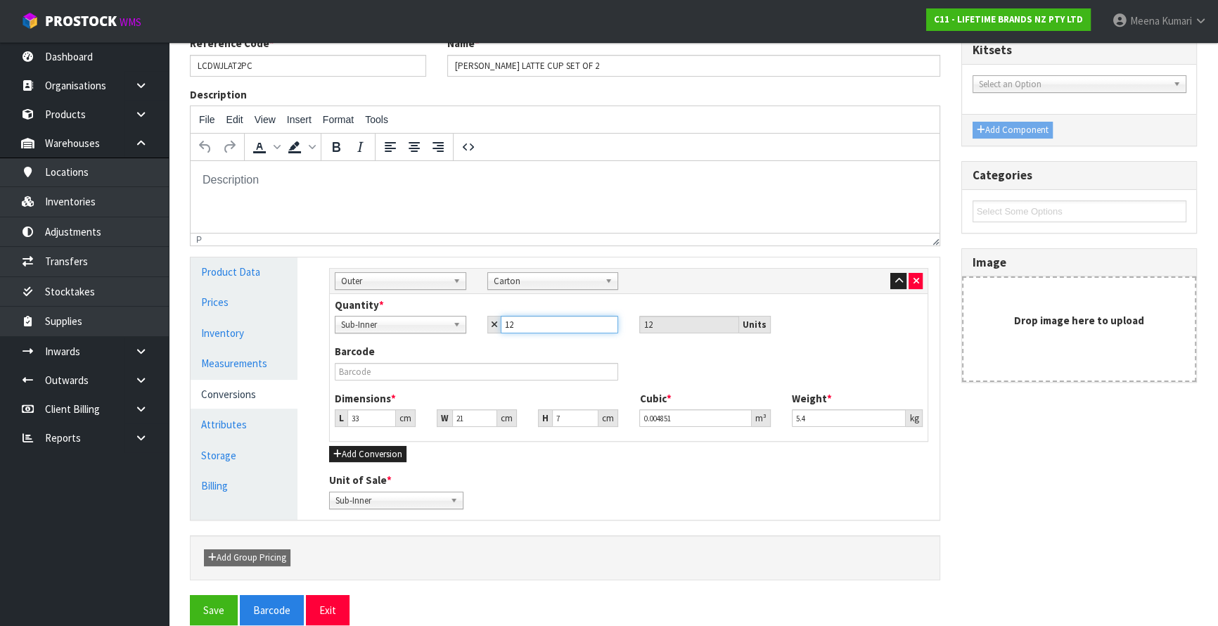
type input "6"
drag, startPoint x: 817, startPoint y: 415, endPoint x: 746, endPoint y: 415, distance: 70.3
click at [746, 415] on div "Dimensions * L 33 cm W 21 cm H 7 cm Cubic * 0.004851 m³ Weight * 5.4 kg" at bounding box center [628, 414] width 609 height 46
type input "3.05"
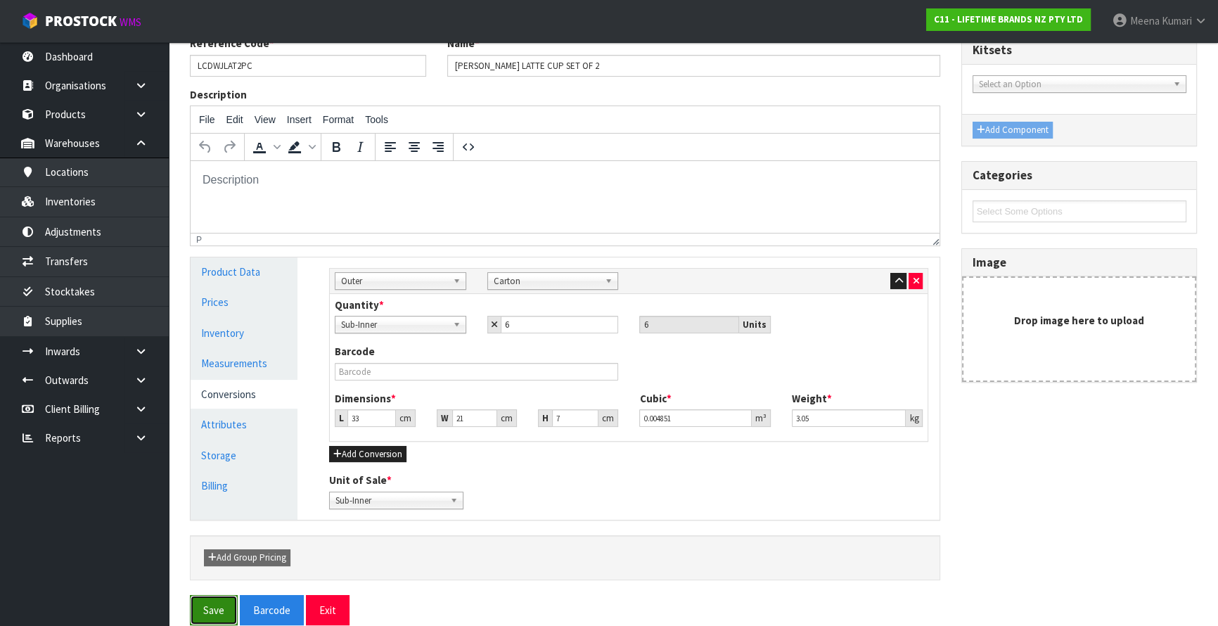
click at [210, 599] on button "Save" at bounding box center [214, 610] width 48 height 30
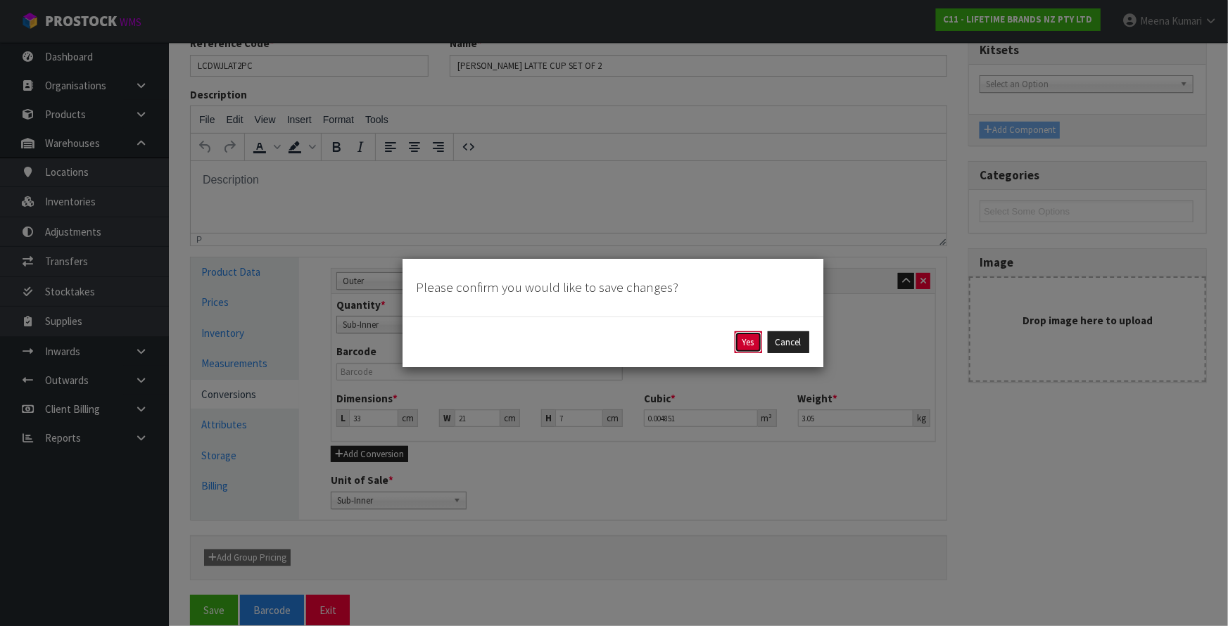
click at [741, 343] on button "Yes" at bounding box center [747, 342] width 27 height 23
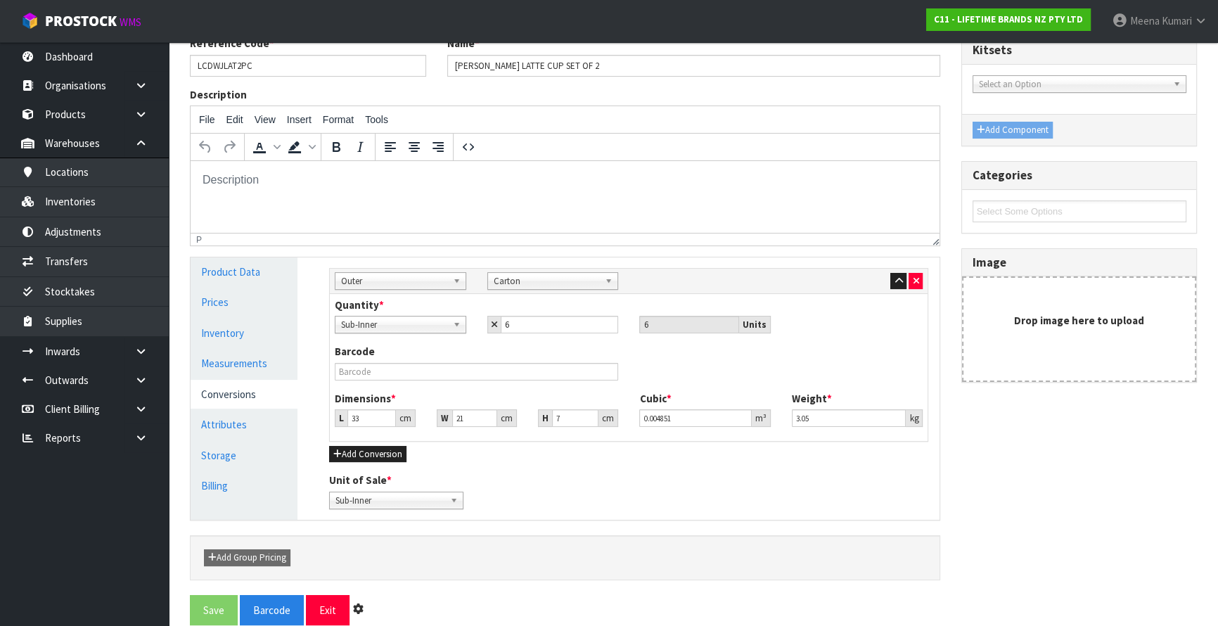
scroll to position [0, 0]
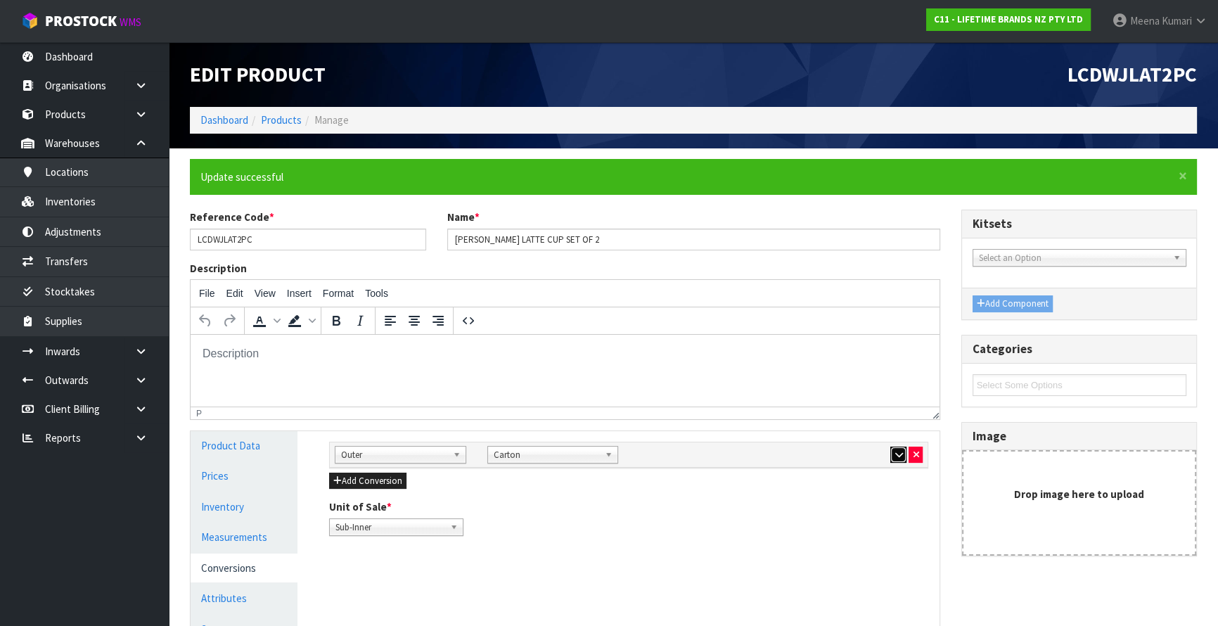
click at [902, 454] on icon "button" at bounding box center [899, 454] width 8 height 9
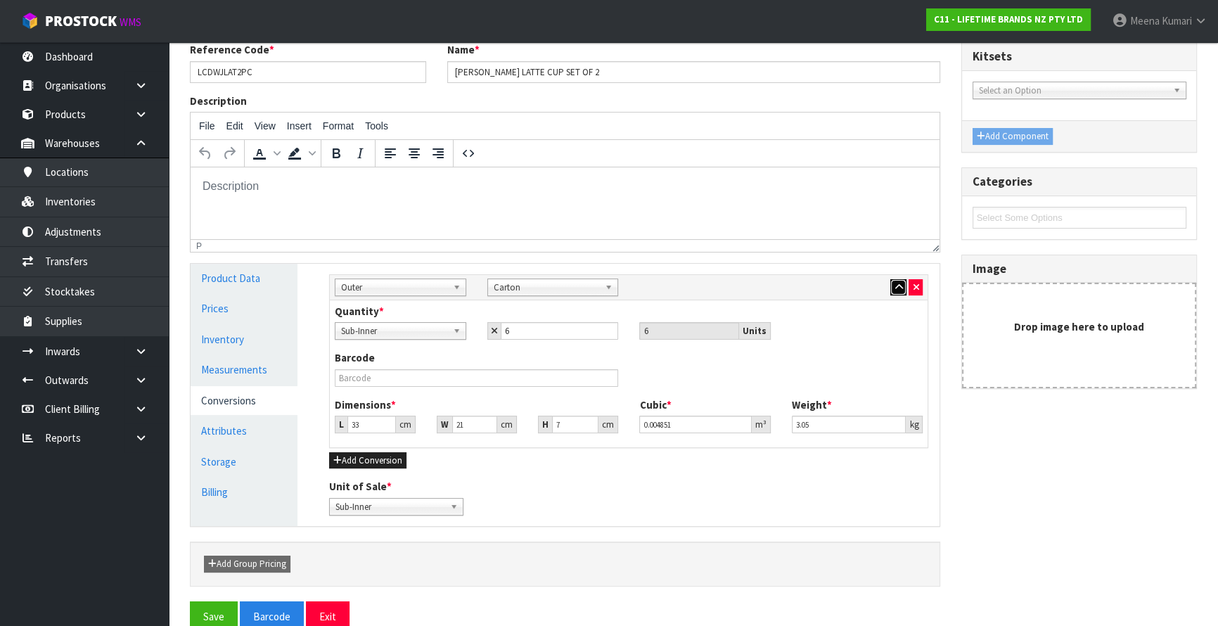
scroll to position [193, 0]
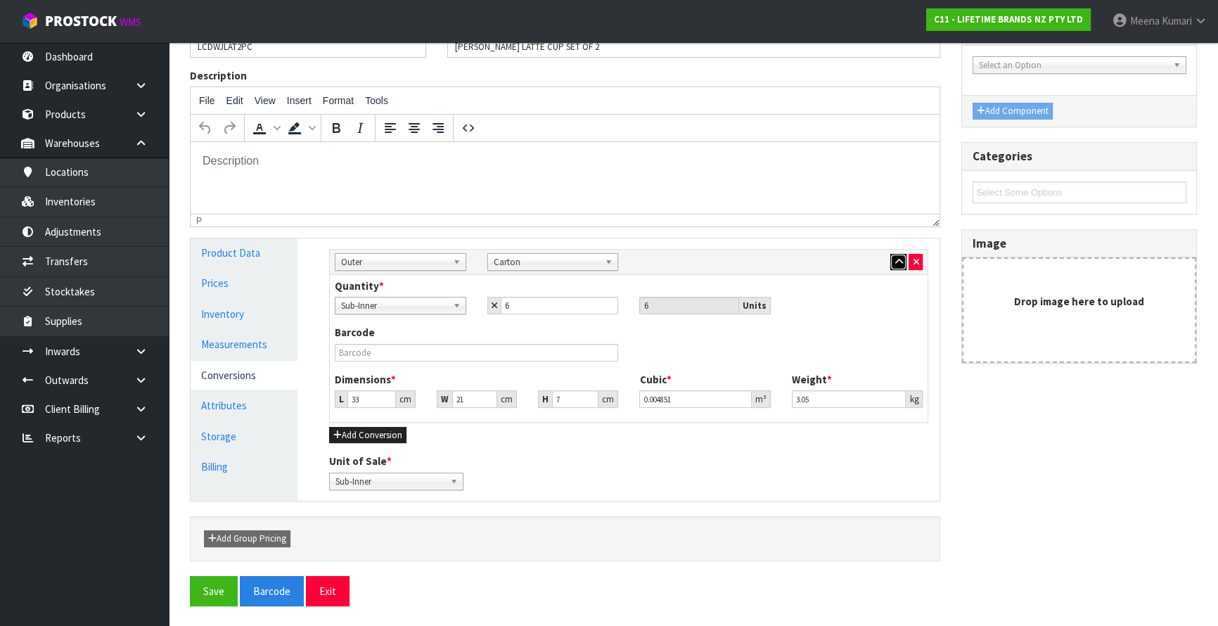
click at [905, 260] on button "button" at bounding box center [899, 262] width 16 height 17
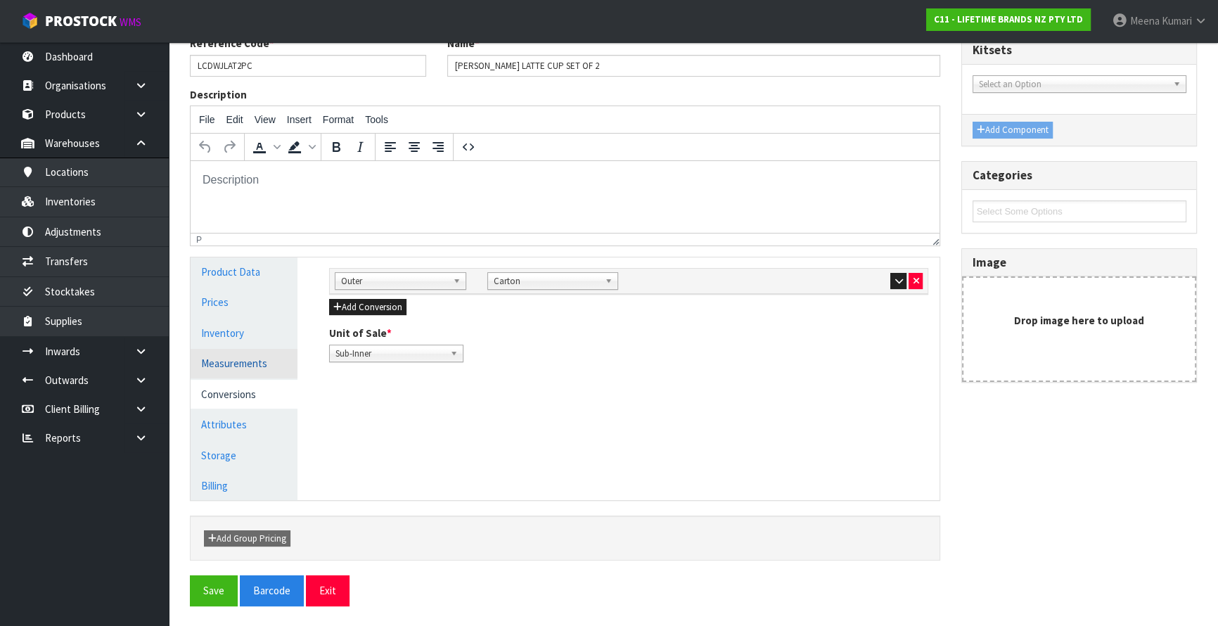
click at [226, 357] on link "Measurements" at bounding box center [244, 363] width 107 height 29
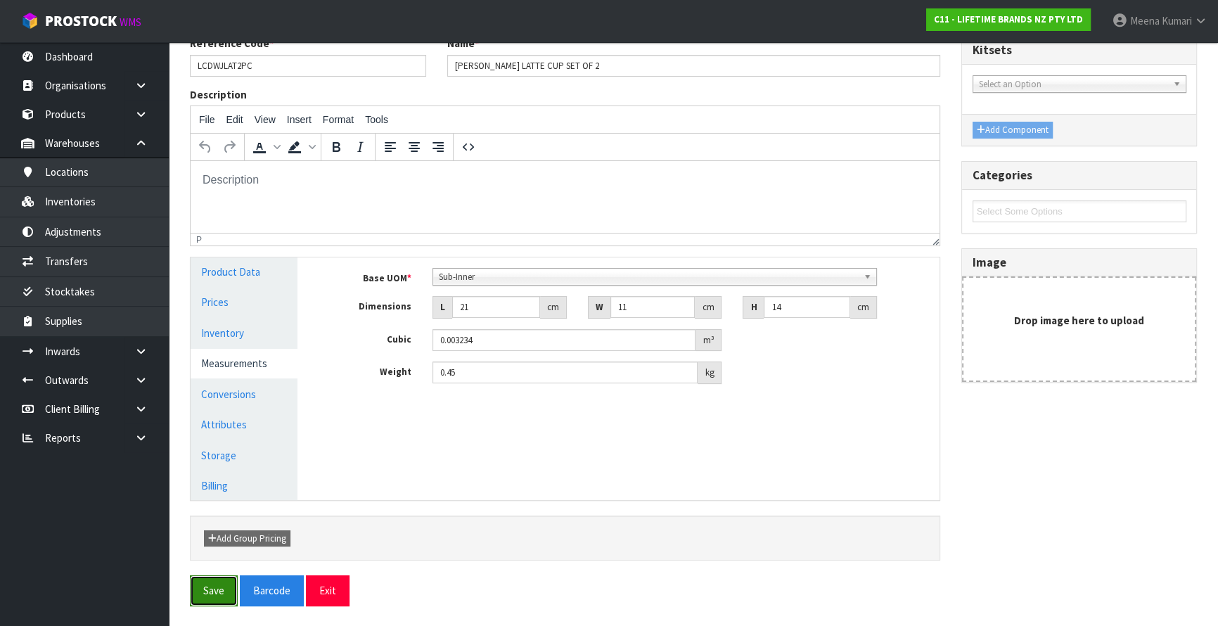
click at [229, 591] on button "Save" at bounding box center [214, 590] width 48 height 30
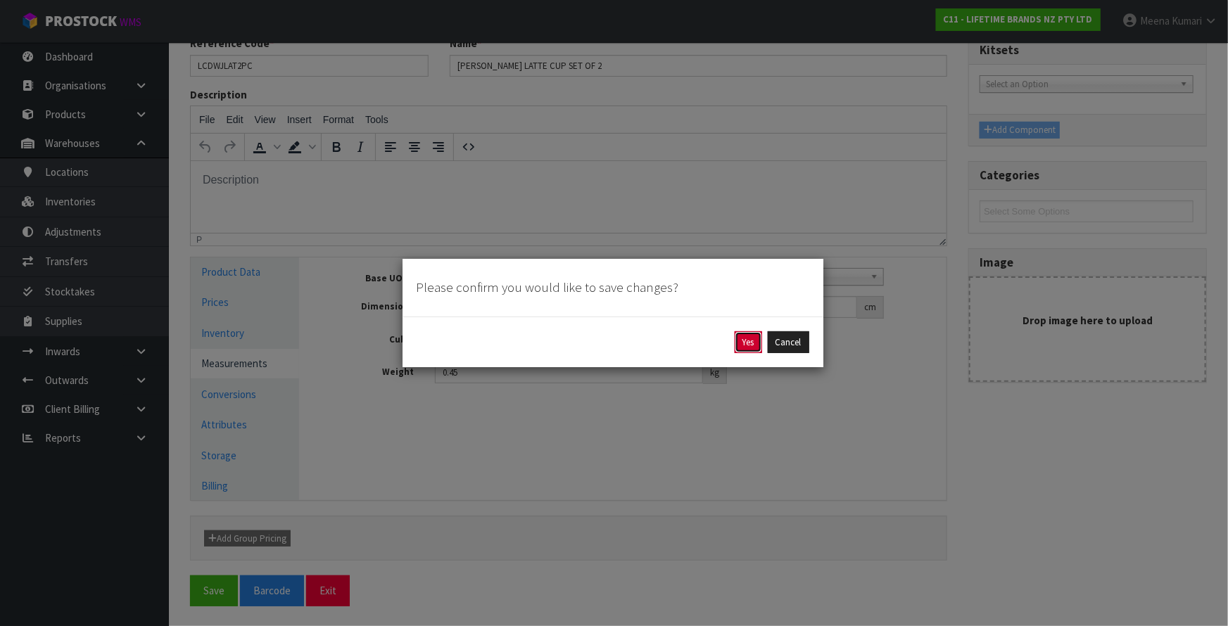
click at [754, 333] on button "Yes" at bounding box center [747, 342] width 27 height 23
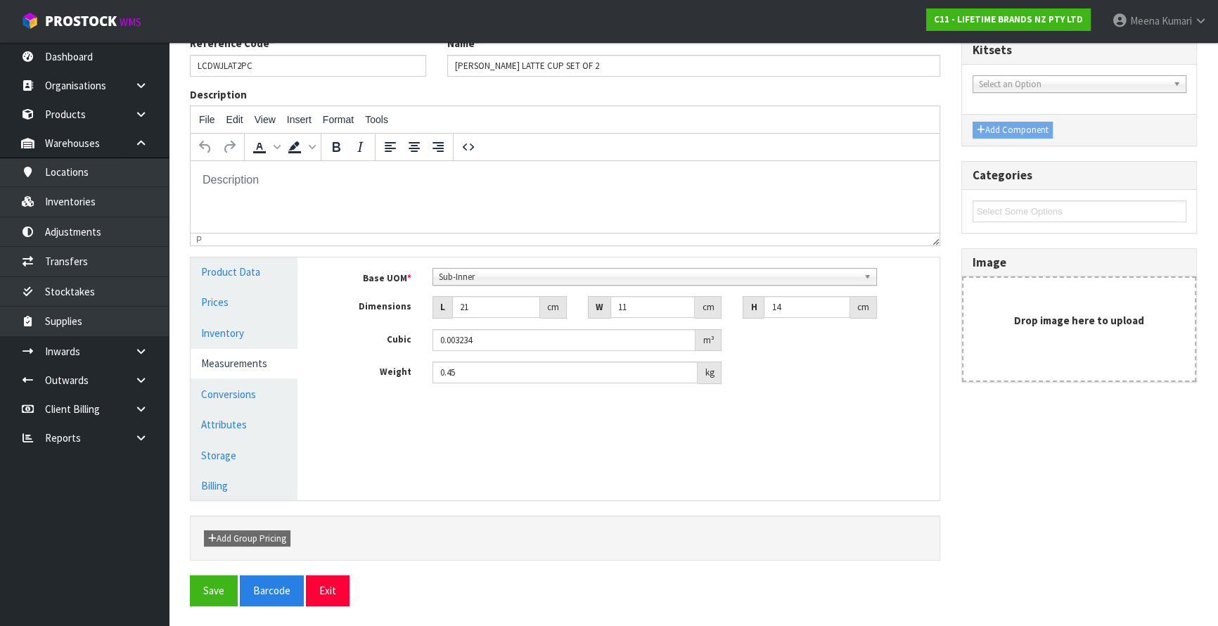
scroll to position [0, 0]
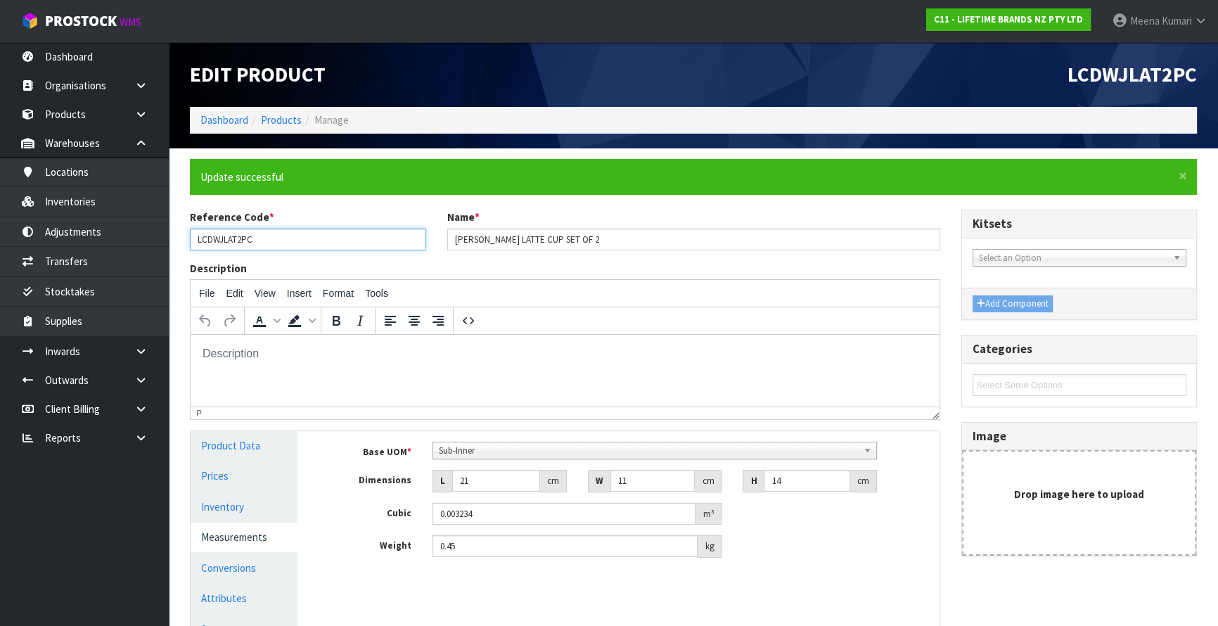
click at [228, 241] on input "LCDWJLAT2PC" at bounding box center [308, 240] width 236 height 22
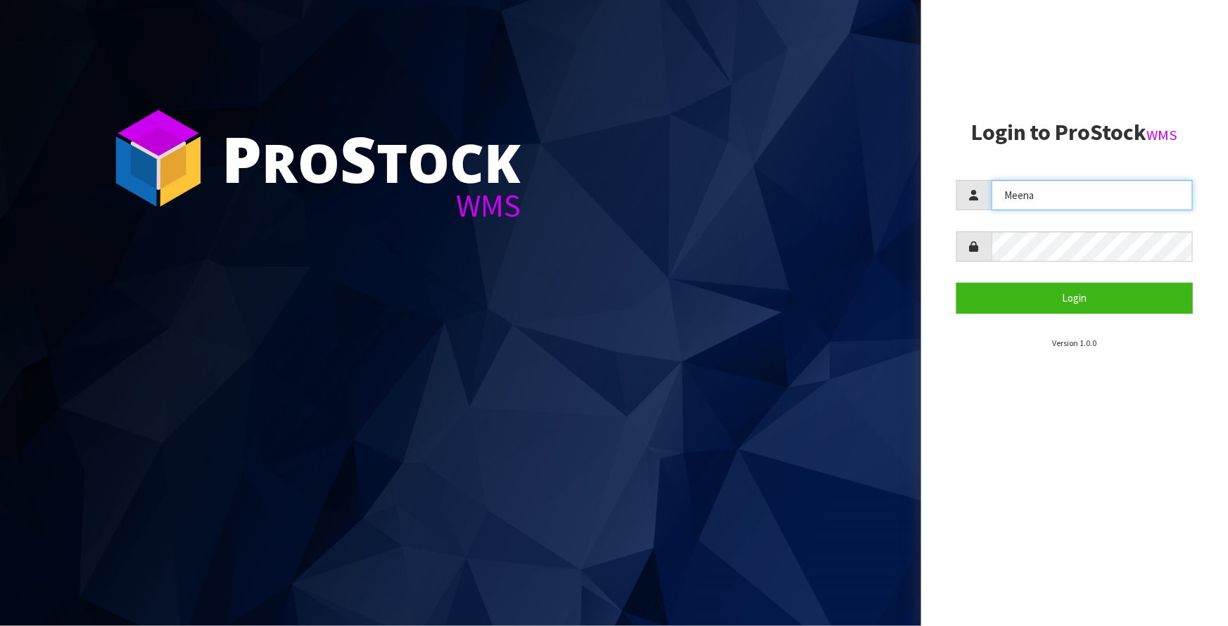
drag, startPoint x: 1014, startPoint y: 224, endPoint x: 862, endPoint y: 236, distance: 153.1
click at [862, 236] on div "P ro S tock WMS Login to ProStock WMS Meena Login Version 1.0.0" at bounding box center [614, 313] width 1228 height 626
type input "[PERSON_NAME]"
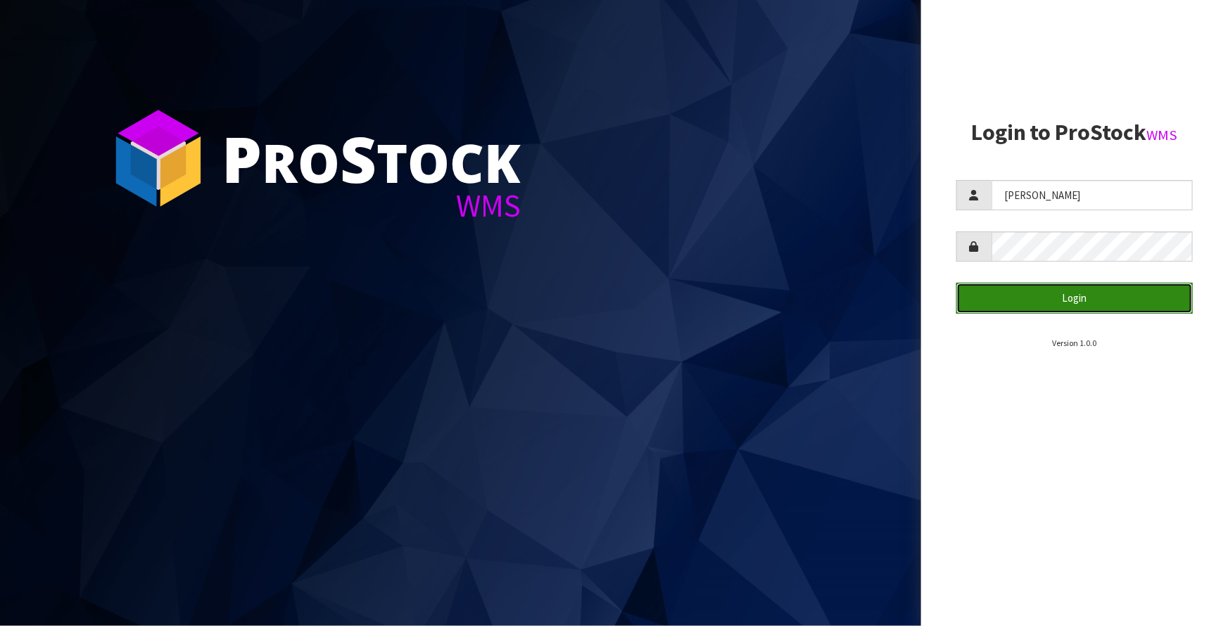
click at [1046, 299] on button "Login" at bounding box center [1074, 298] width 236 height 30
